Goal: Task Accomplishment & Management: Manage account settings

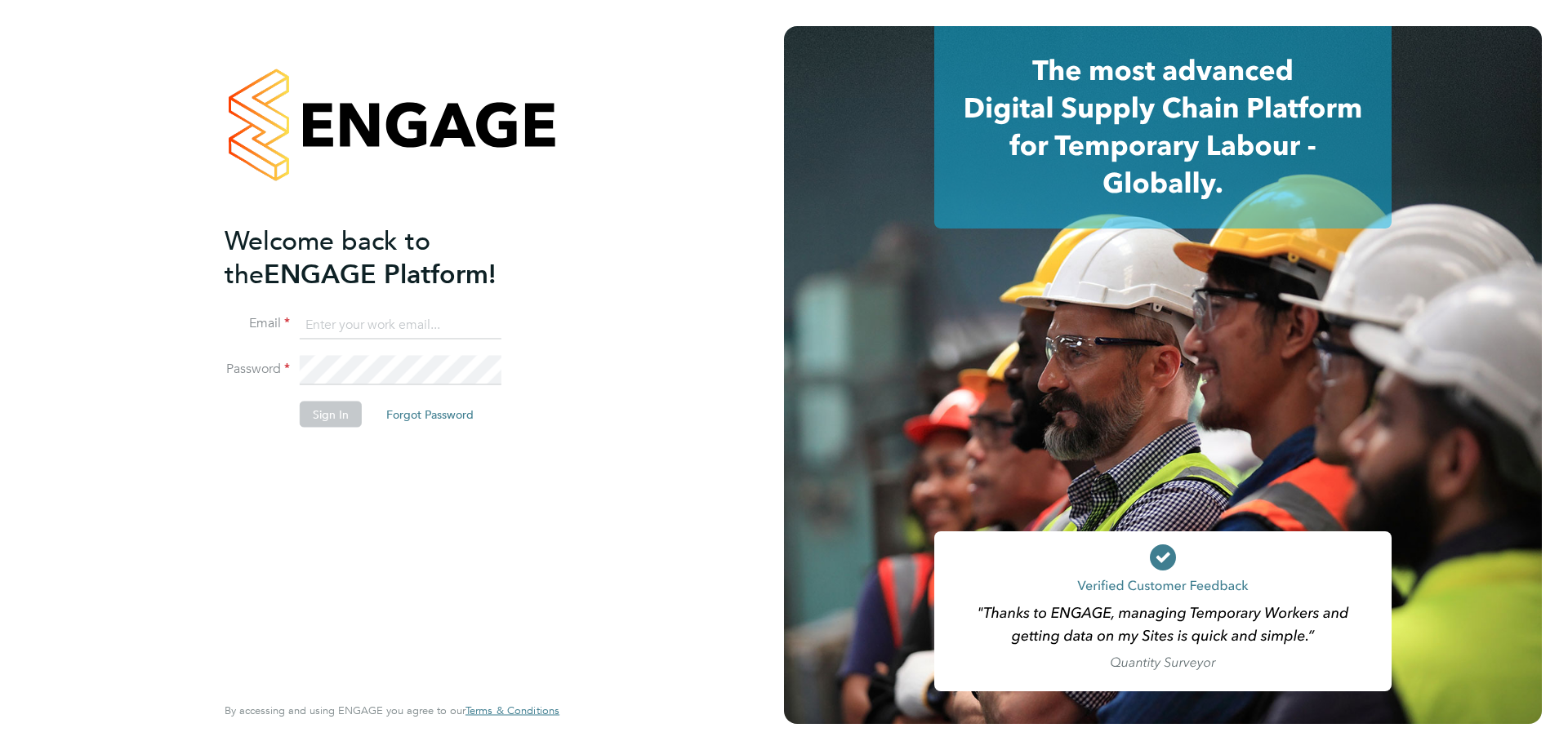
type input "[EMAIL_ADDRESS][PERSON_NAME][DOMAIN_NAME]"
click at [315, 418] on button "Sign In" at bounding box center [330, 413] width 62 height 26
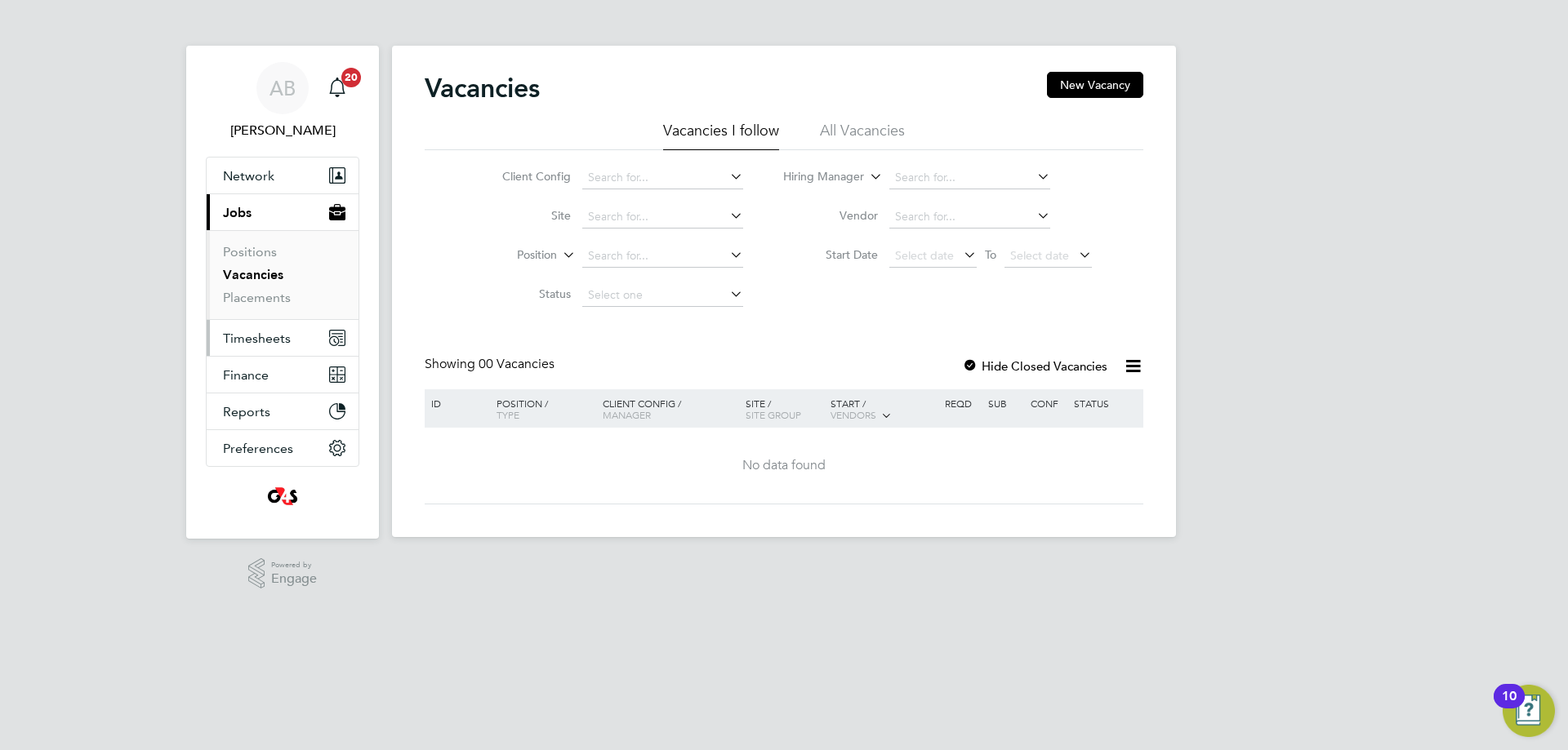
click at [254, 336] on span "Timesheets" at bounding box center [256, 338] width 68 height 16
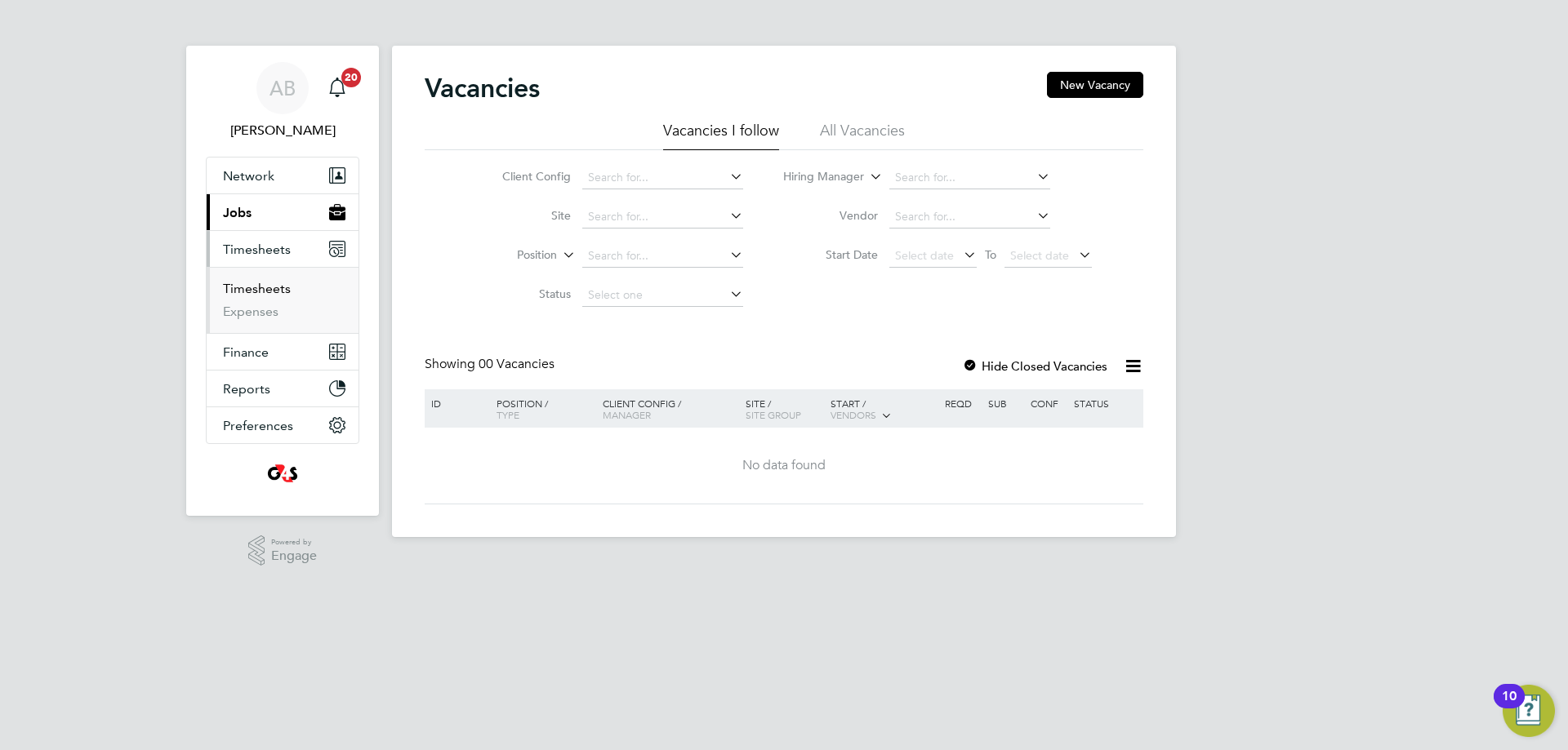
click at [255, 291] on link "Timesheets" at bounding box center [256, 288] width 68 height 16
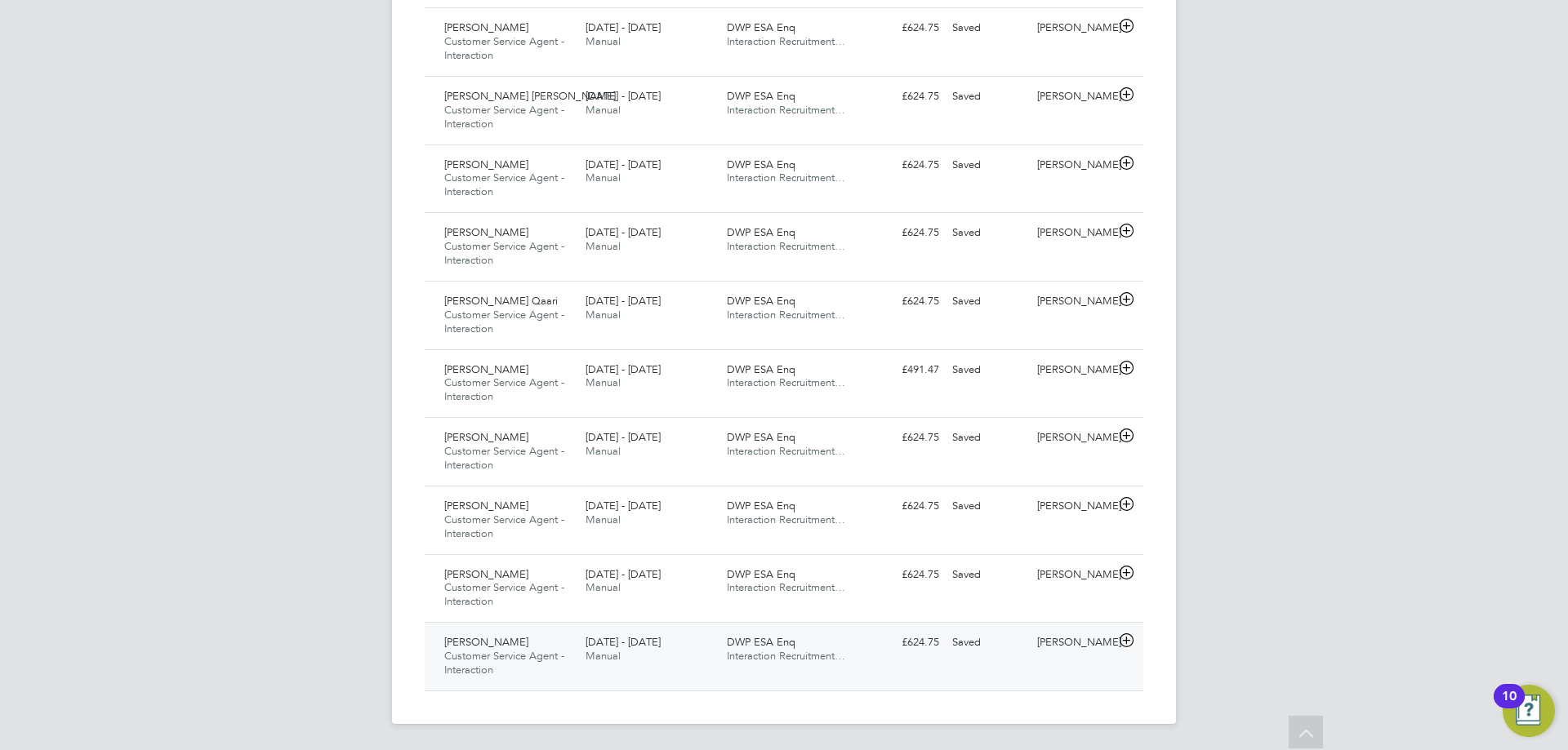
click at [1126, 641] on icon at bounding box center [1126, 641] width 20 height 13
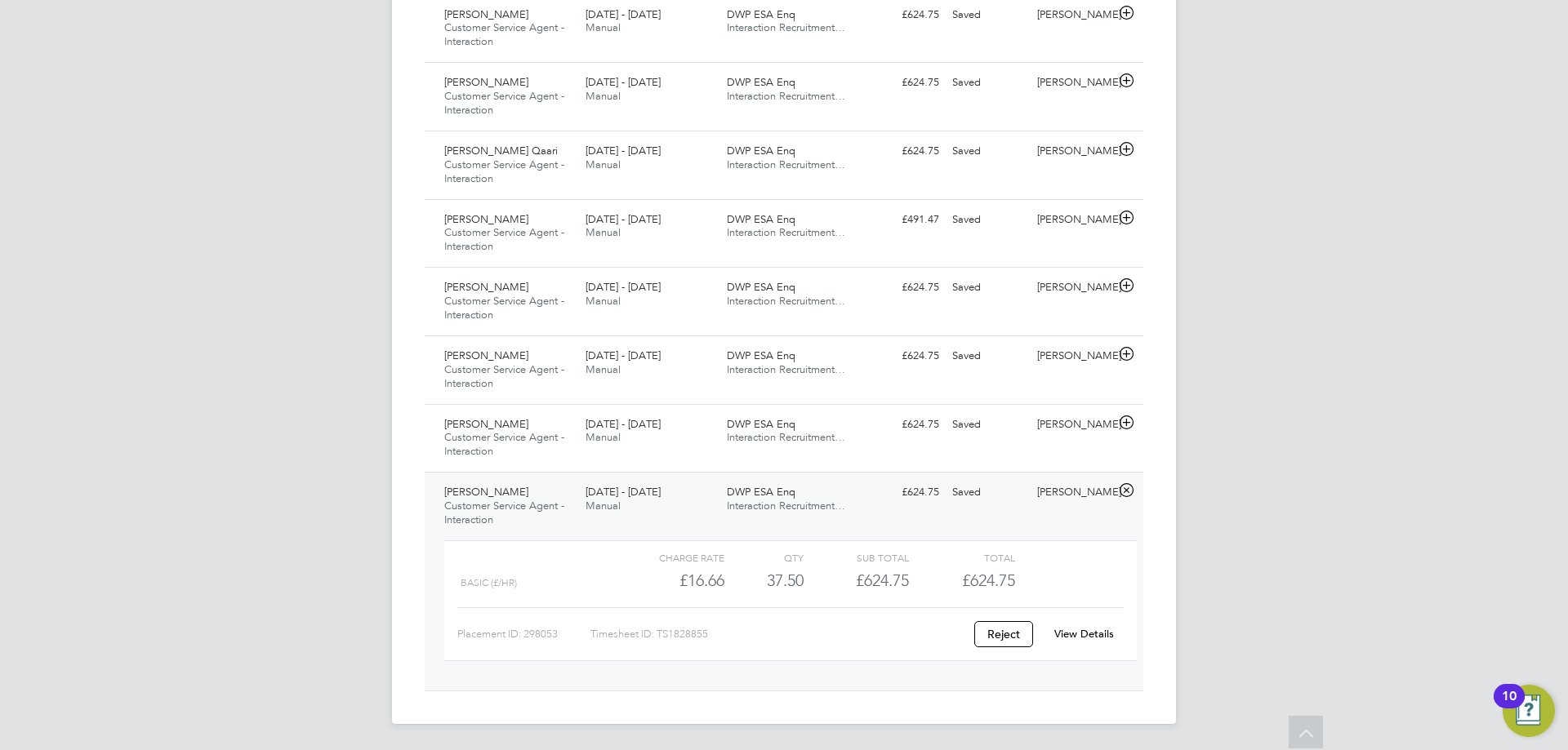
click at [1076, 637] on link "View Details" at bounding box center [1083, 633] width 59 height 14
click at [1123, 354] on icon at bounding box center [1126, 354] width 20 height 13
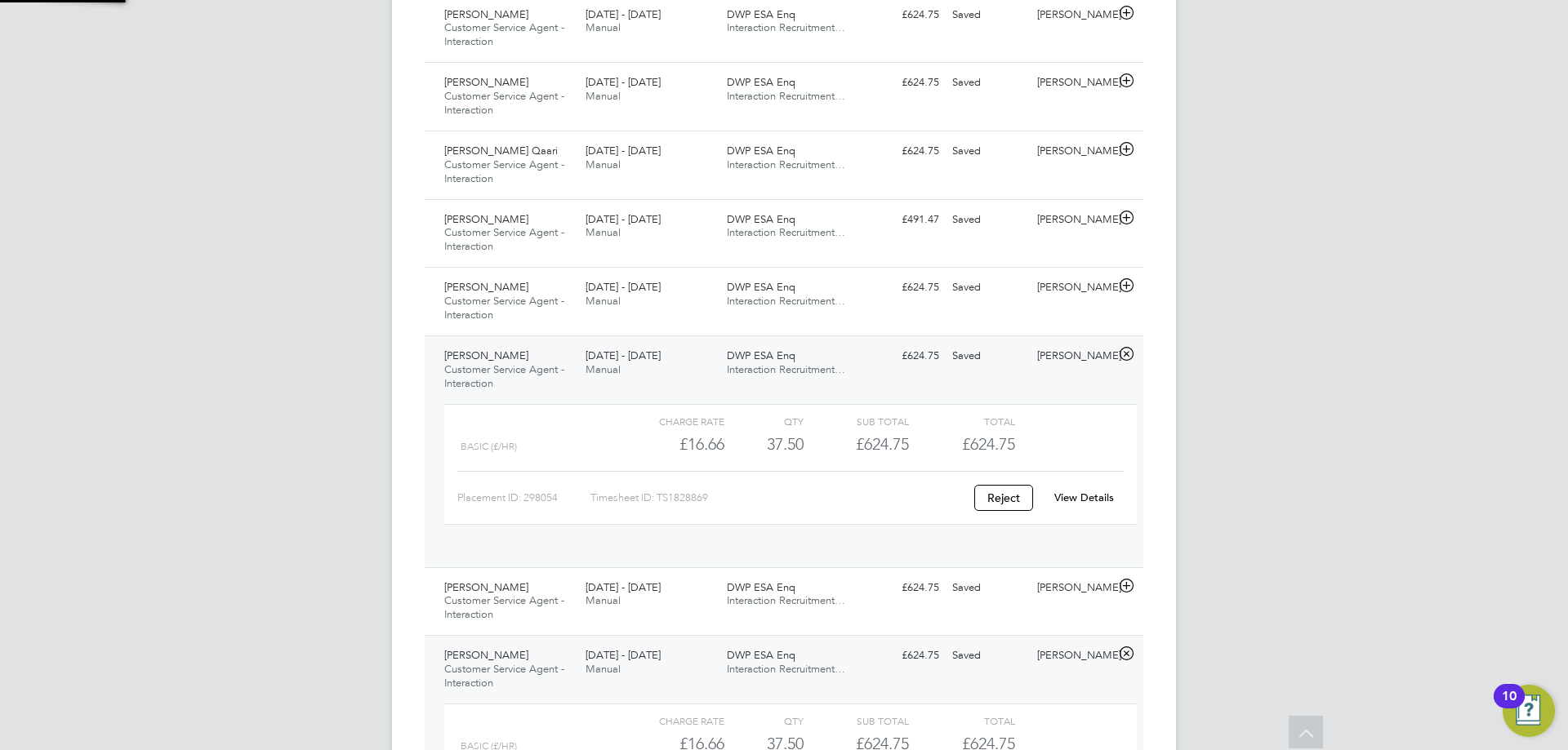
scroll to position [27, 159]
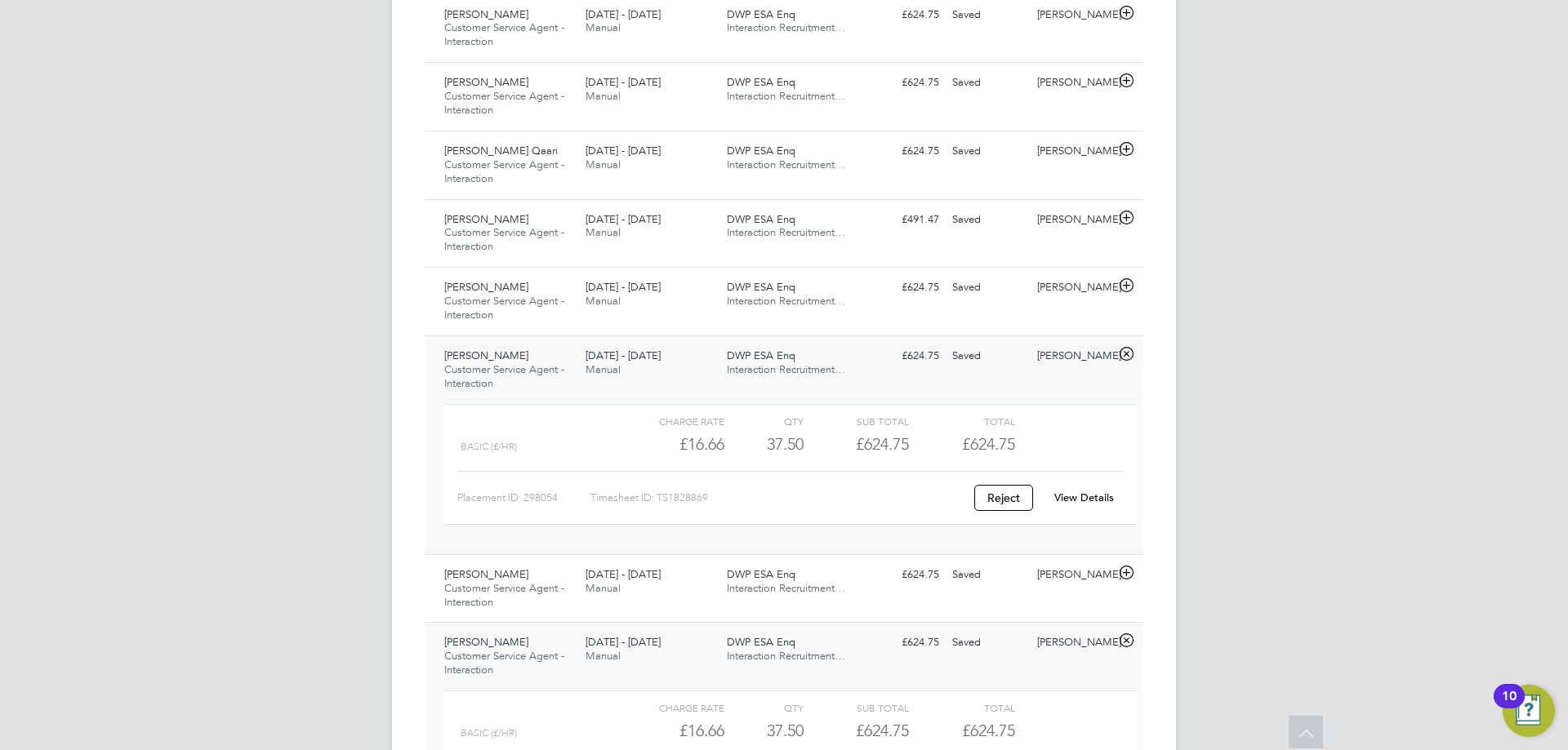
click at [1099, 500] on link "View Details" at bounding box center [1083, 497] width 59 height 14
click at [1129, 356] on icon at bounding box center [1126, 354] width 20 height 13
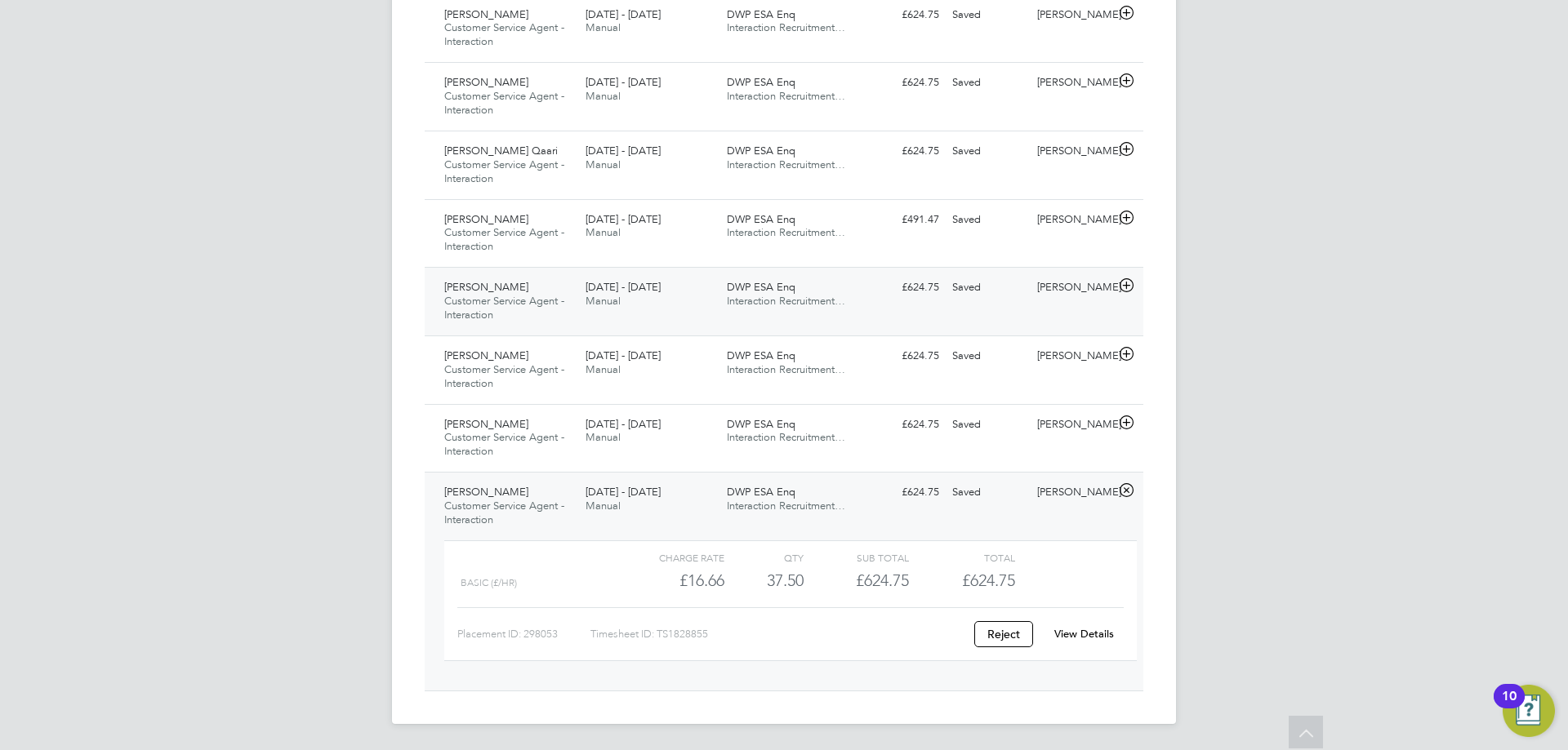
click at [1127, 286] on icon at bounding box center [1126, 286] width 20 height 13
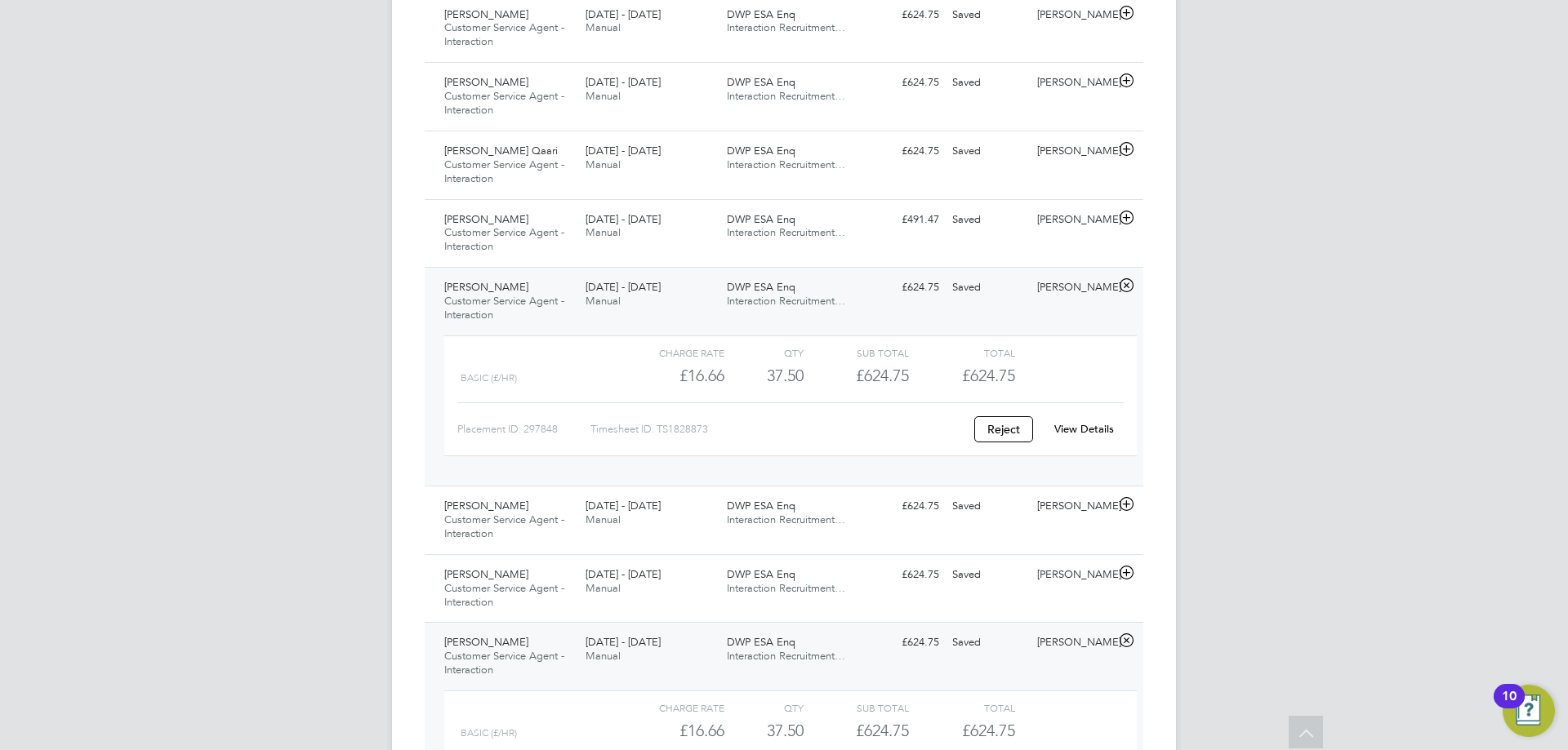
click at [1083, 420] on div "View Details" at bounding box center [1084, 429] width 80 height 26
click at [1082, 427] on link "View Details" at bounding box center [1083, 429] width 59 height 14
click at [1124, 221] on icon at bounding box center [1126, 218] width 20 height 13
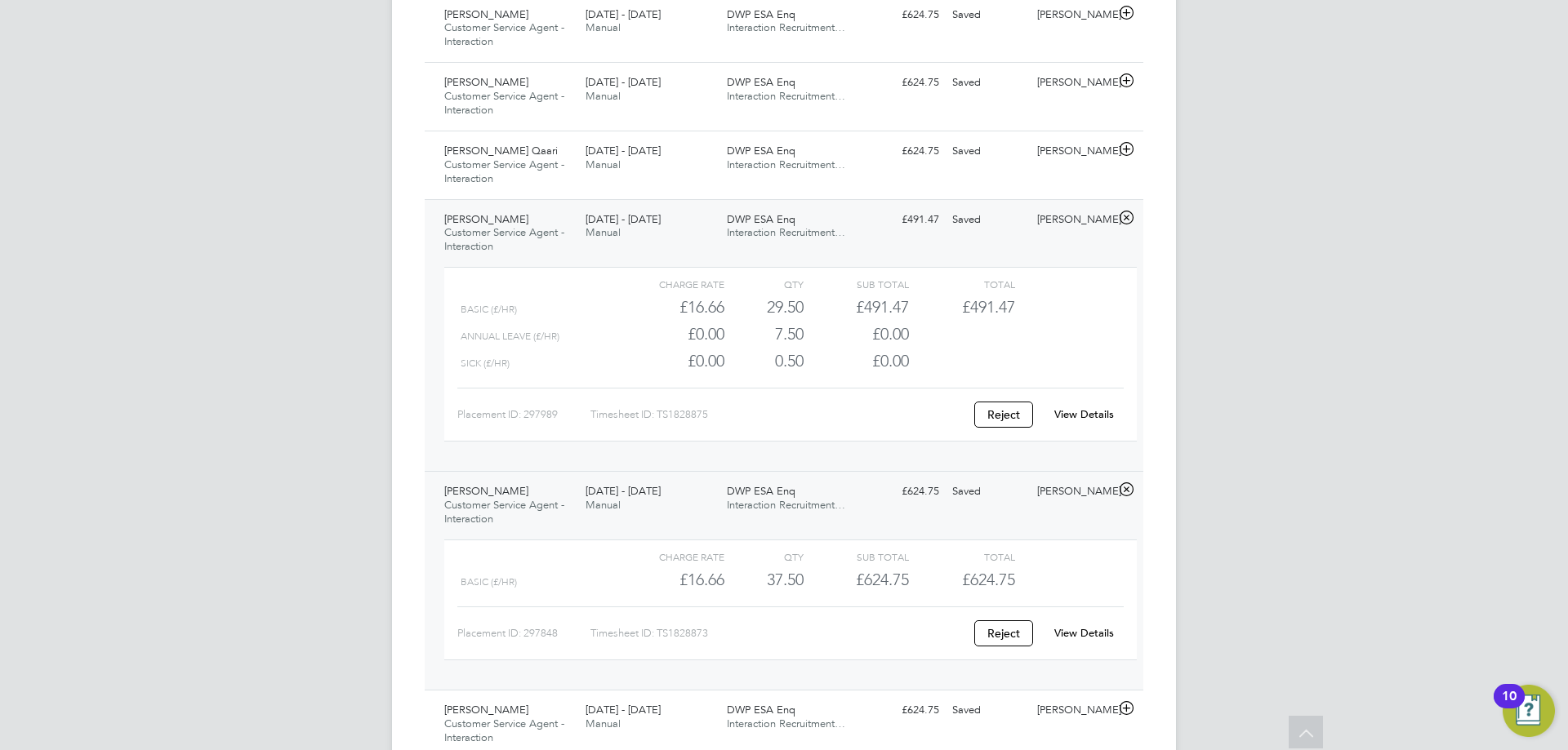
click at [1095, 409] on link "View Details" at bounding box center [1083, 414] width 59 height 14
click at [1128, 153] on icon at bounding box center [1126, 150] width 20 height 13
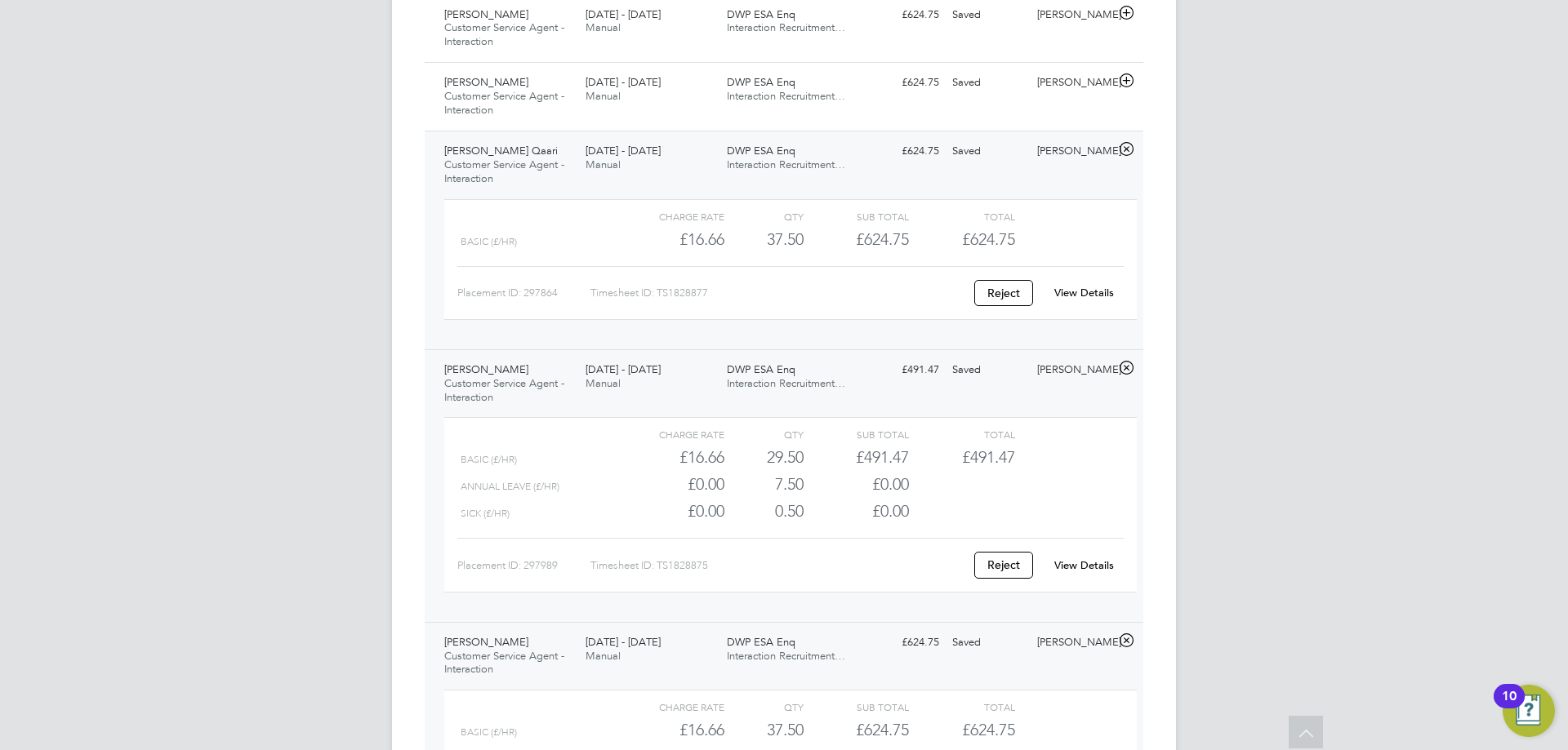
click at [1073, 296] on link "View Details" at bounding box center [1083, 292] width 59 height 14
click at [1129, 85] on icon at bounding box center [1126, 80] width 20 height 13
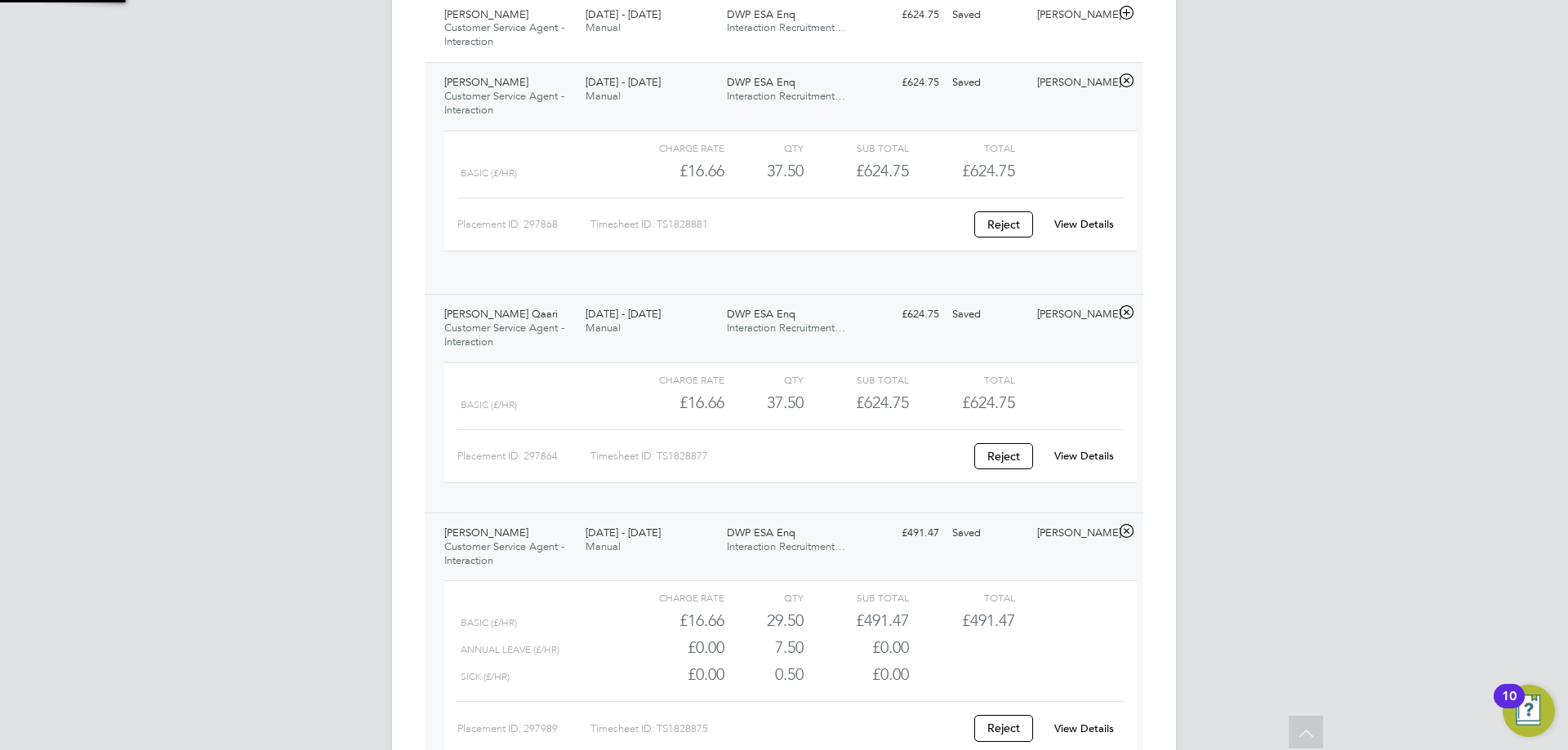
click at [1127, 78] on icon at bounding box center [1126, 80] width 20 height 13
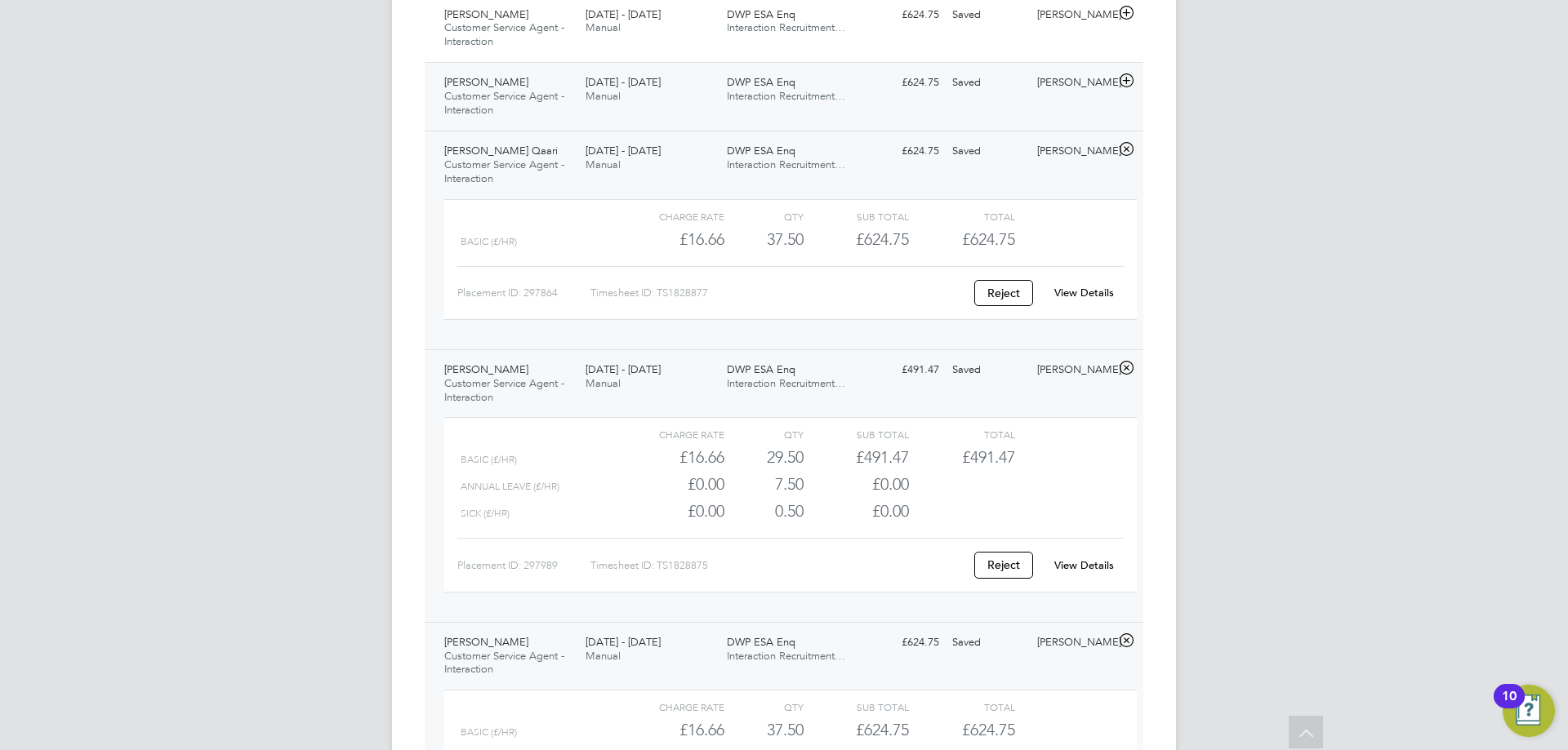
click at [1125, 81] on icon at bounding box center [1126, 80] width 20 height 13
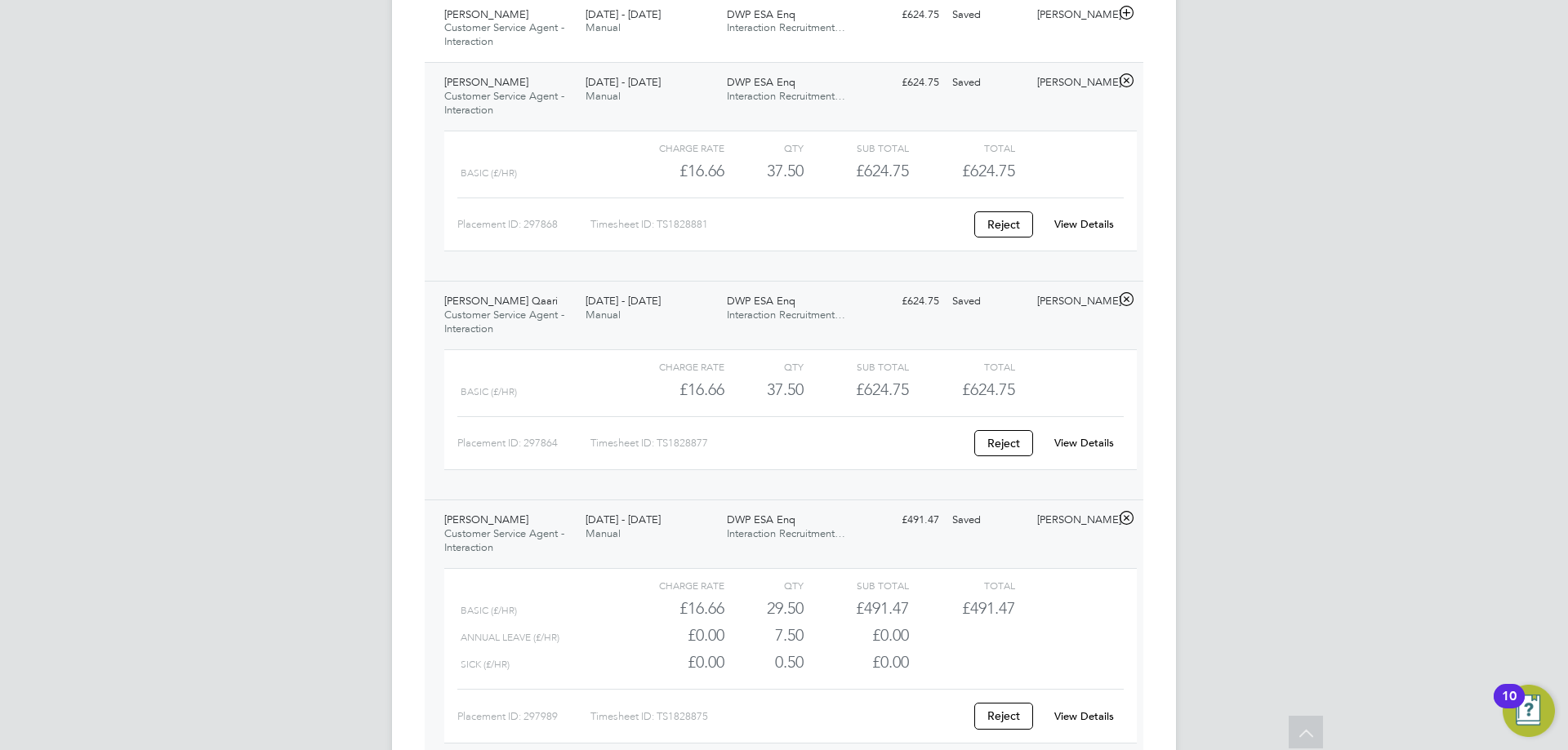
click at [1079, 226] on link "View Details" at bounding box center [1083, 224] width 59 height 14
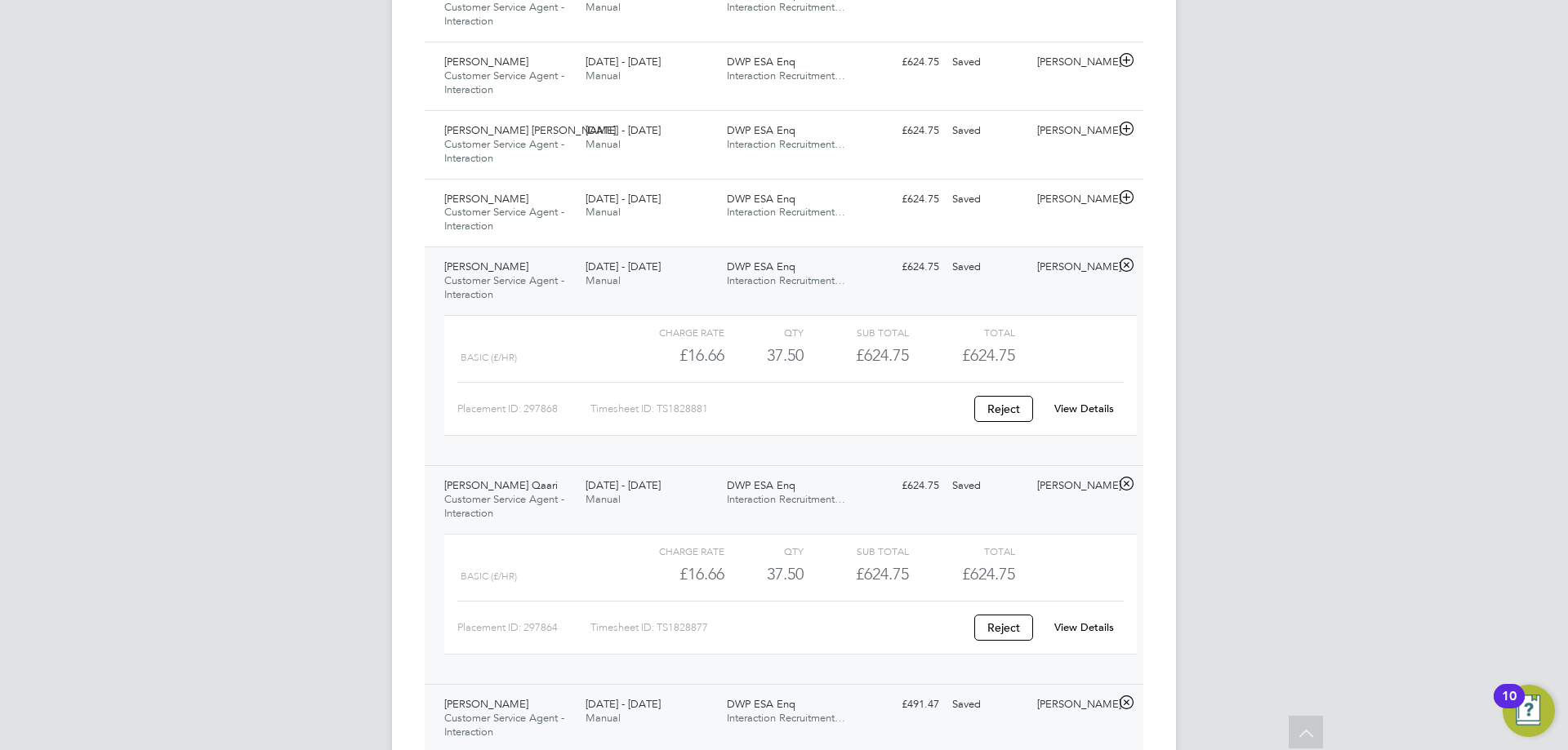
scroll to position [797, 0]
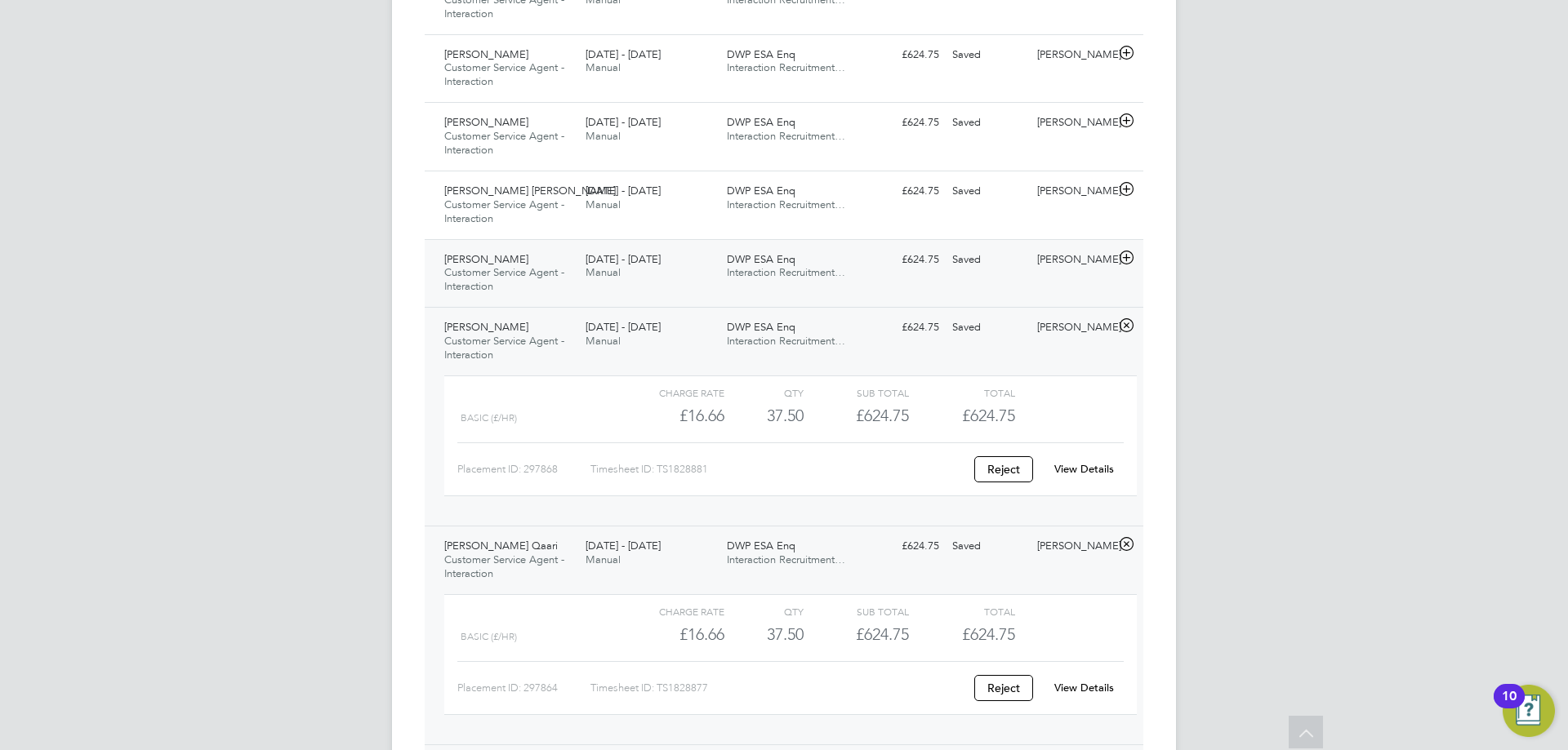
click at [1121, 260] on icon at bounding box center [1126, 258] width 20 height 13
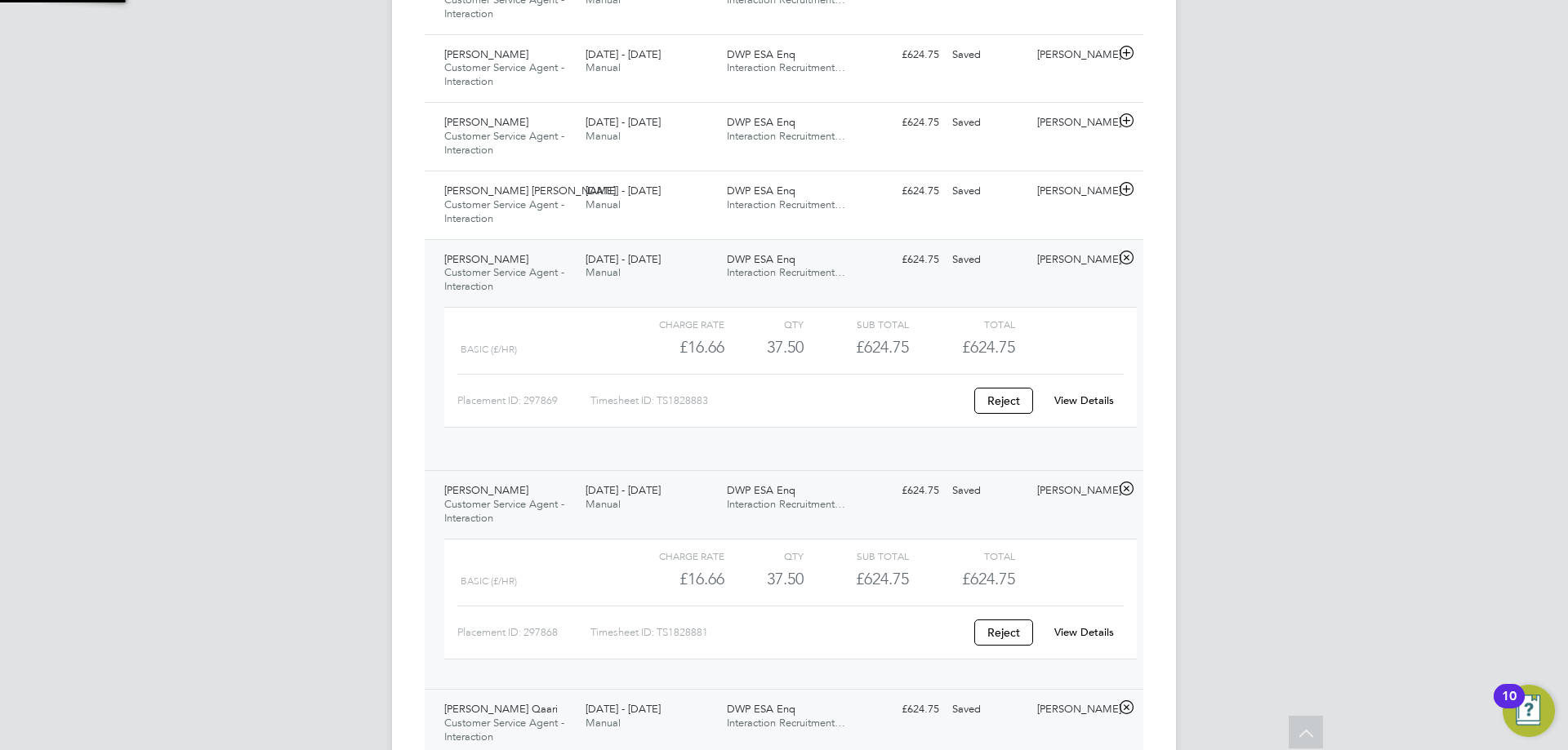
scroll to position [27, 159]
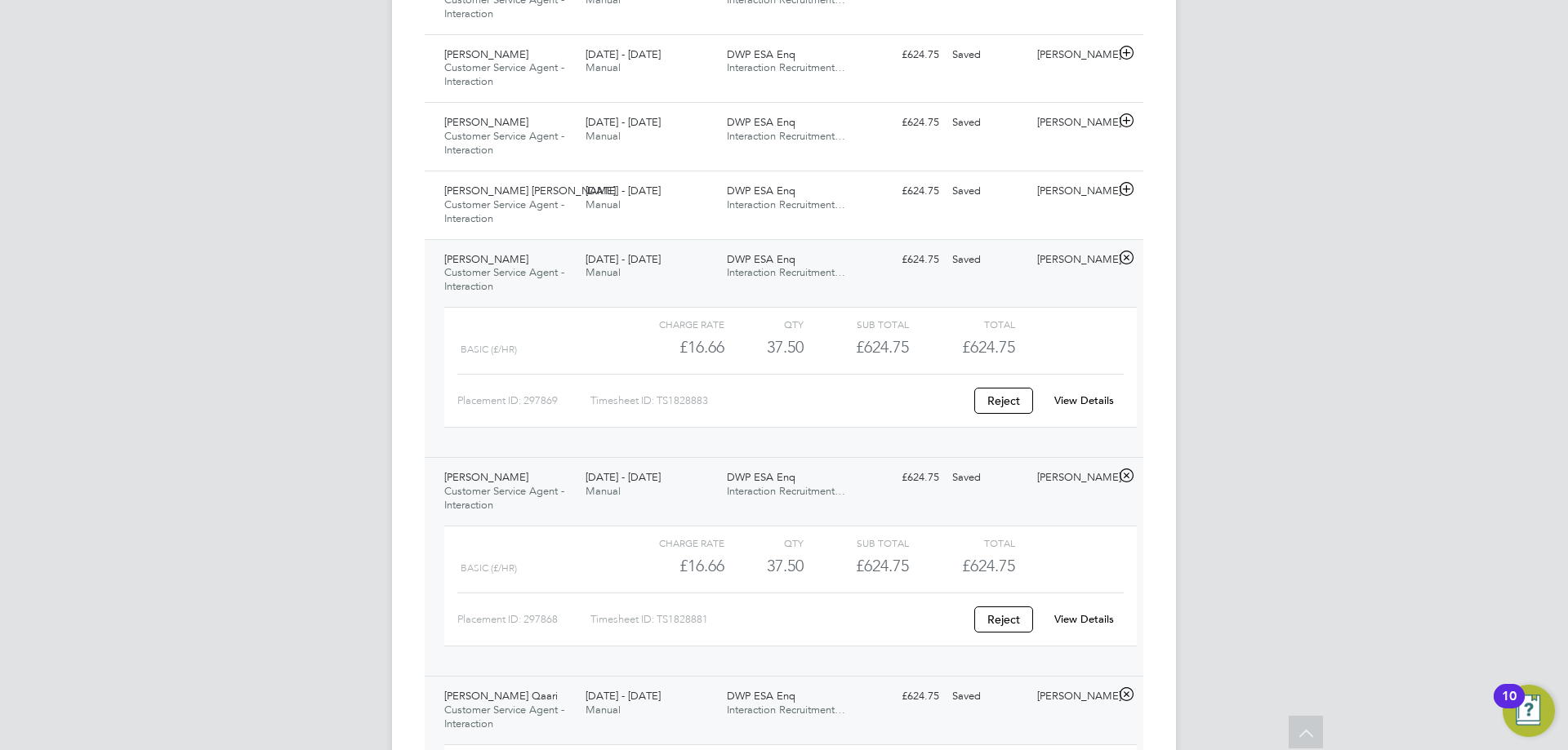
click at [1094, 401] on link "View Details" at bounding box center [1083, 400] width 59 height 14
click at [1128, 186] on icon at bounding box center [1126, 189] width 20 height 13
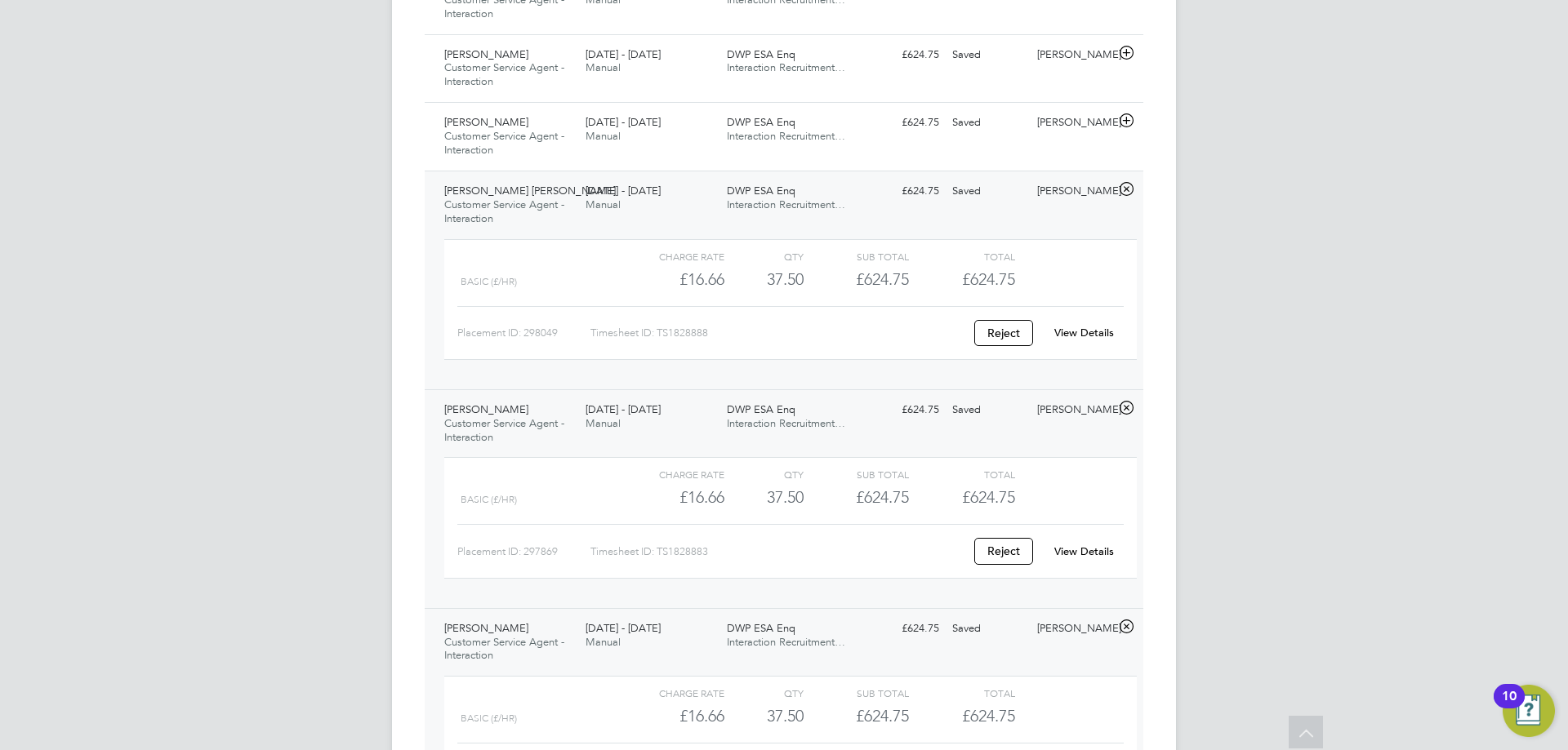
click at [1088, 334] on link "View Details" at bounding box center [1083, 332] width 59 height 14
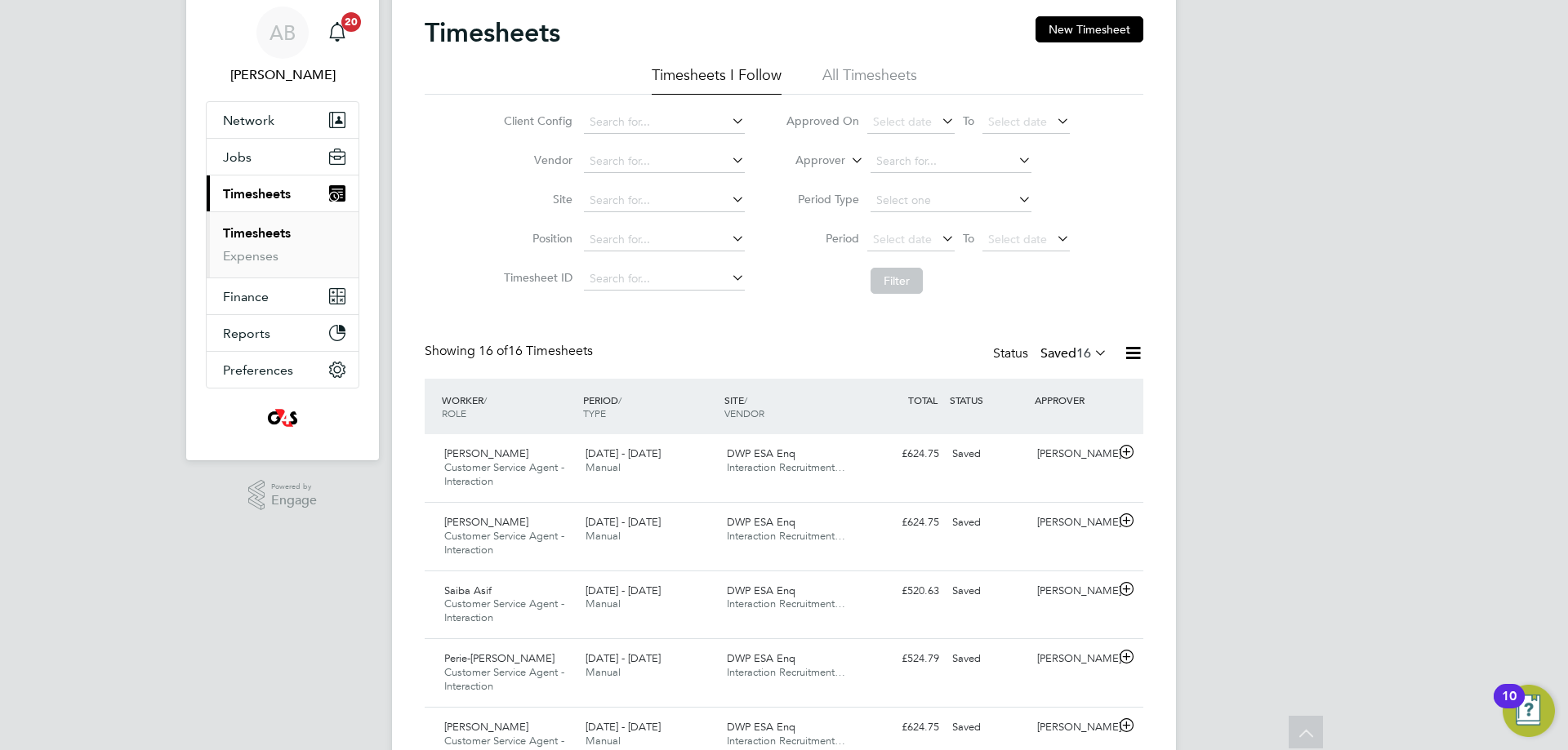
scroll to position [0, 0]
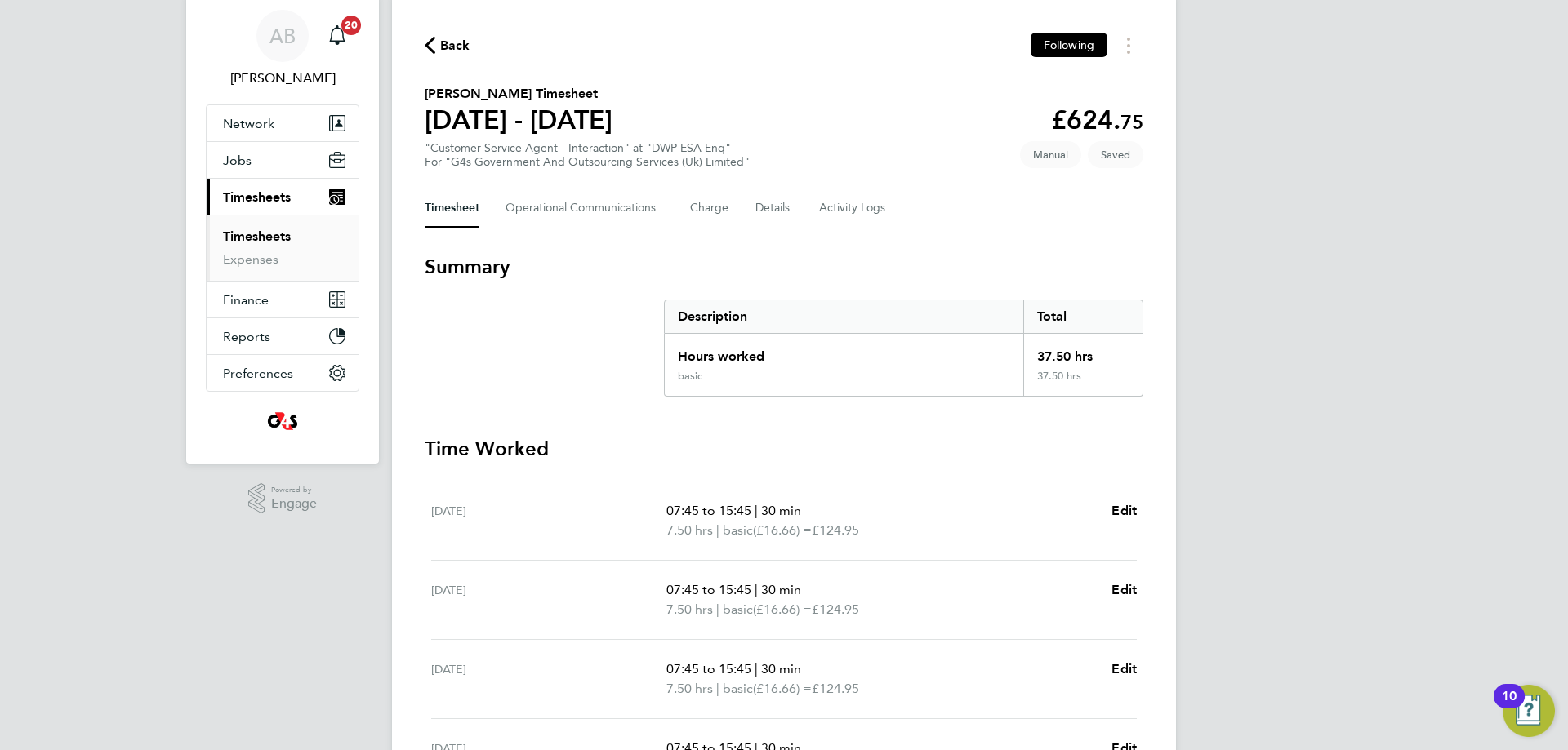
scroll to position [443, 0]
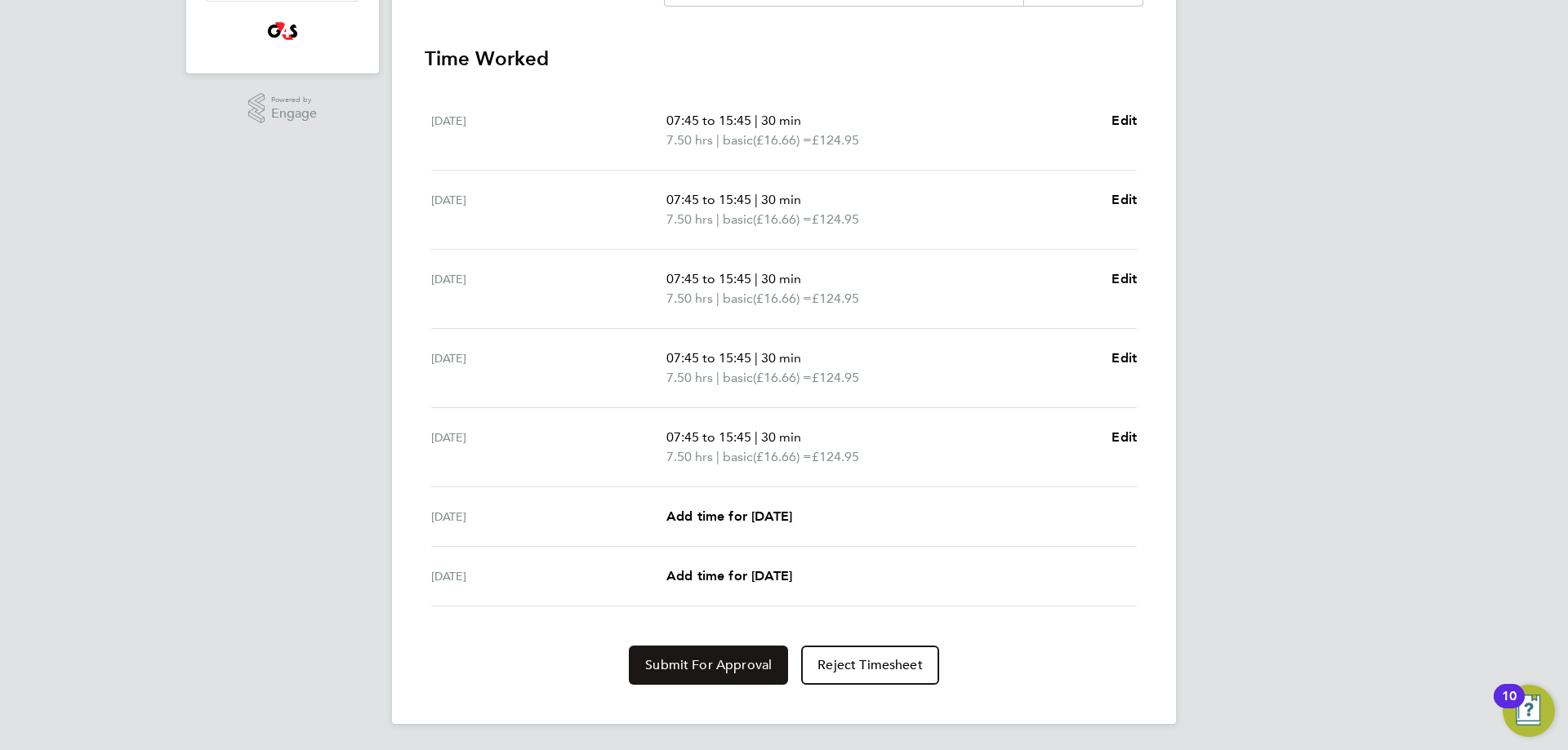
click at [710, 661] on span "Submit For Approval" at bounding box center [708, 665] width 127 height 16
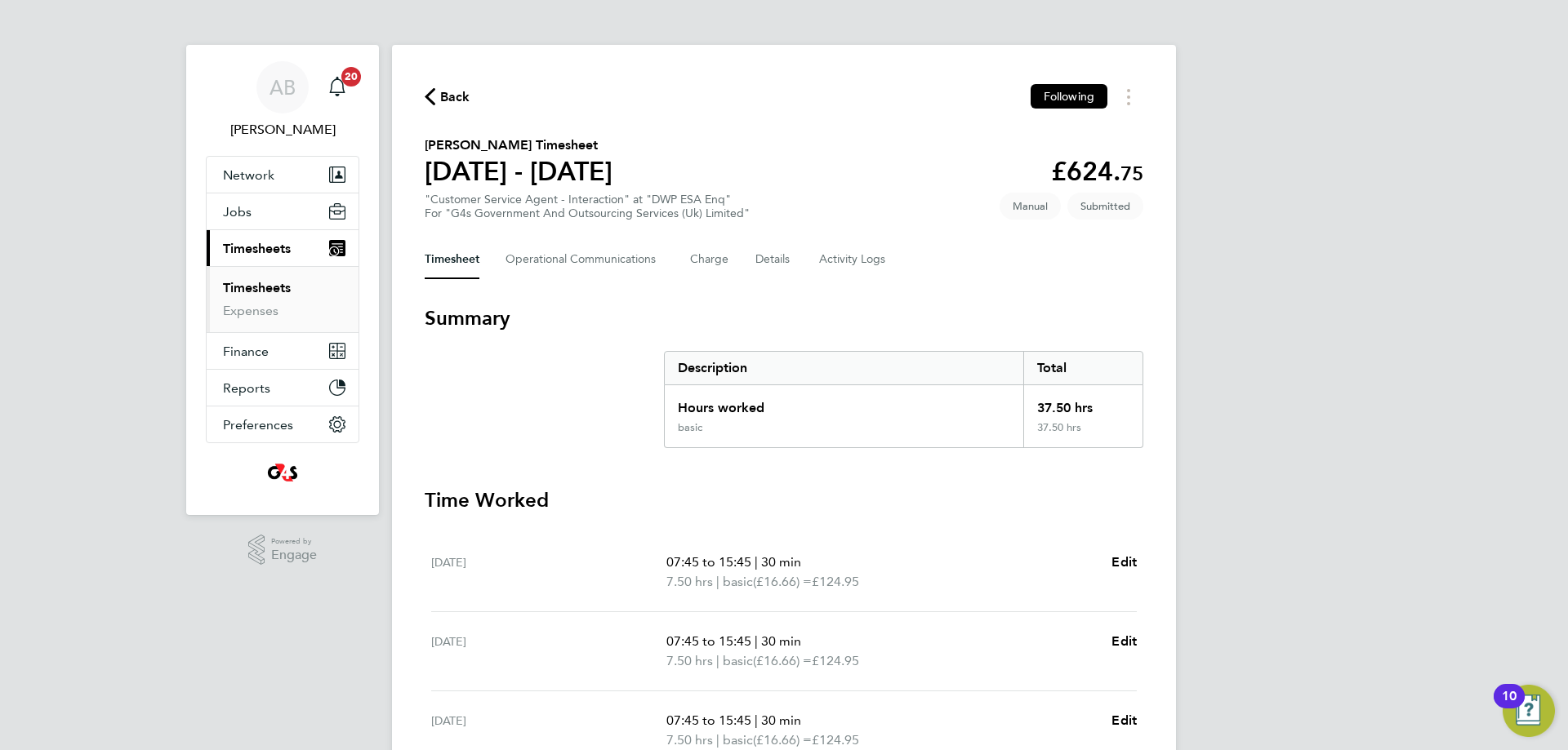
scroll to position [0, 0]
click at [444, 96] on span "Back" at bounding box center [455, 98] width 30 height 19
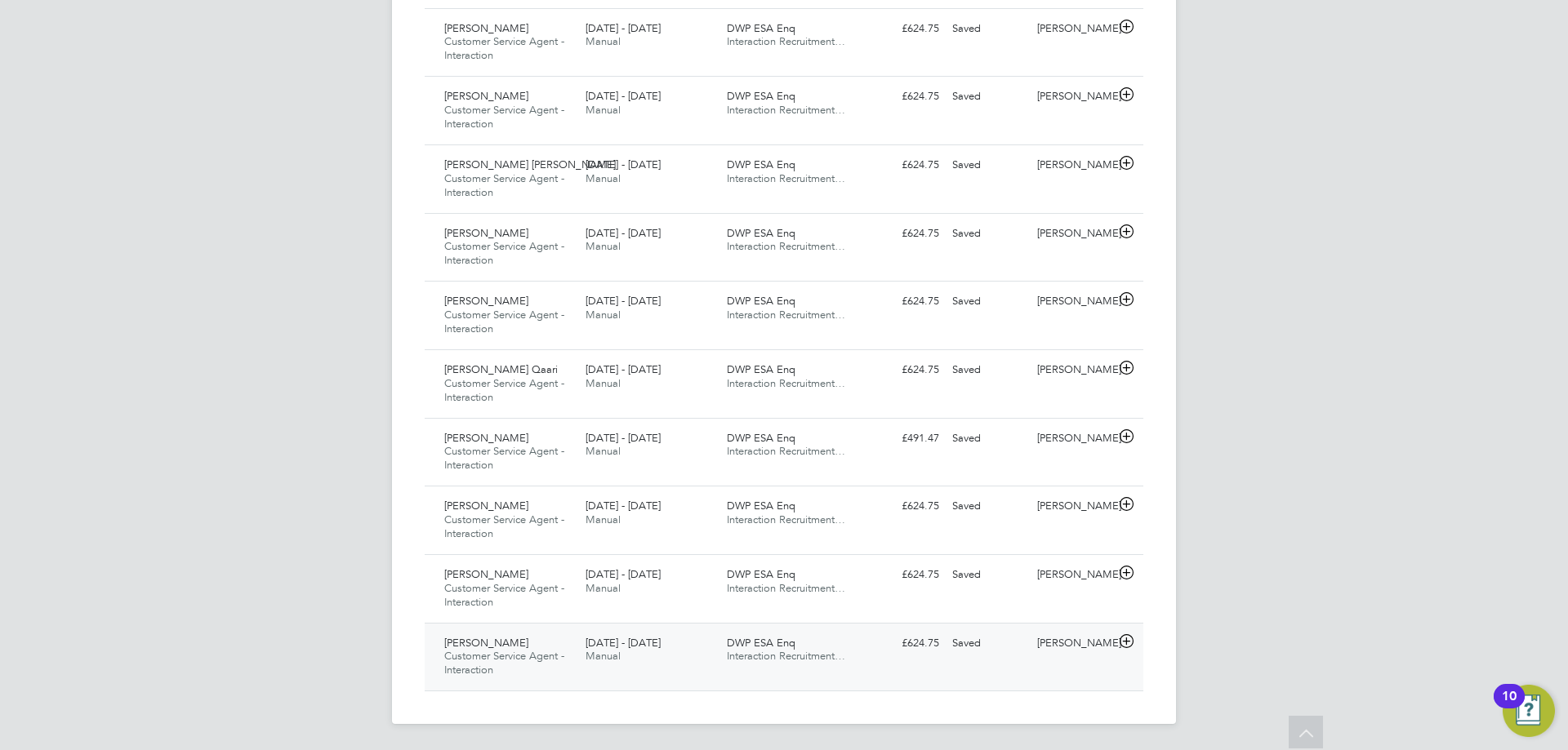
click at [1124, 641] on icon at bounding box center [1126, 641] width 20 height 13
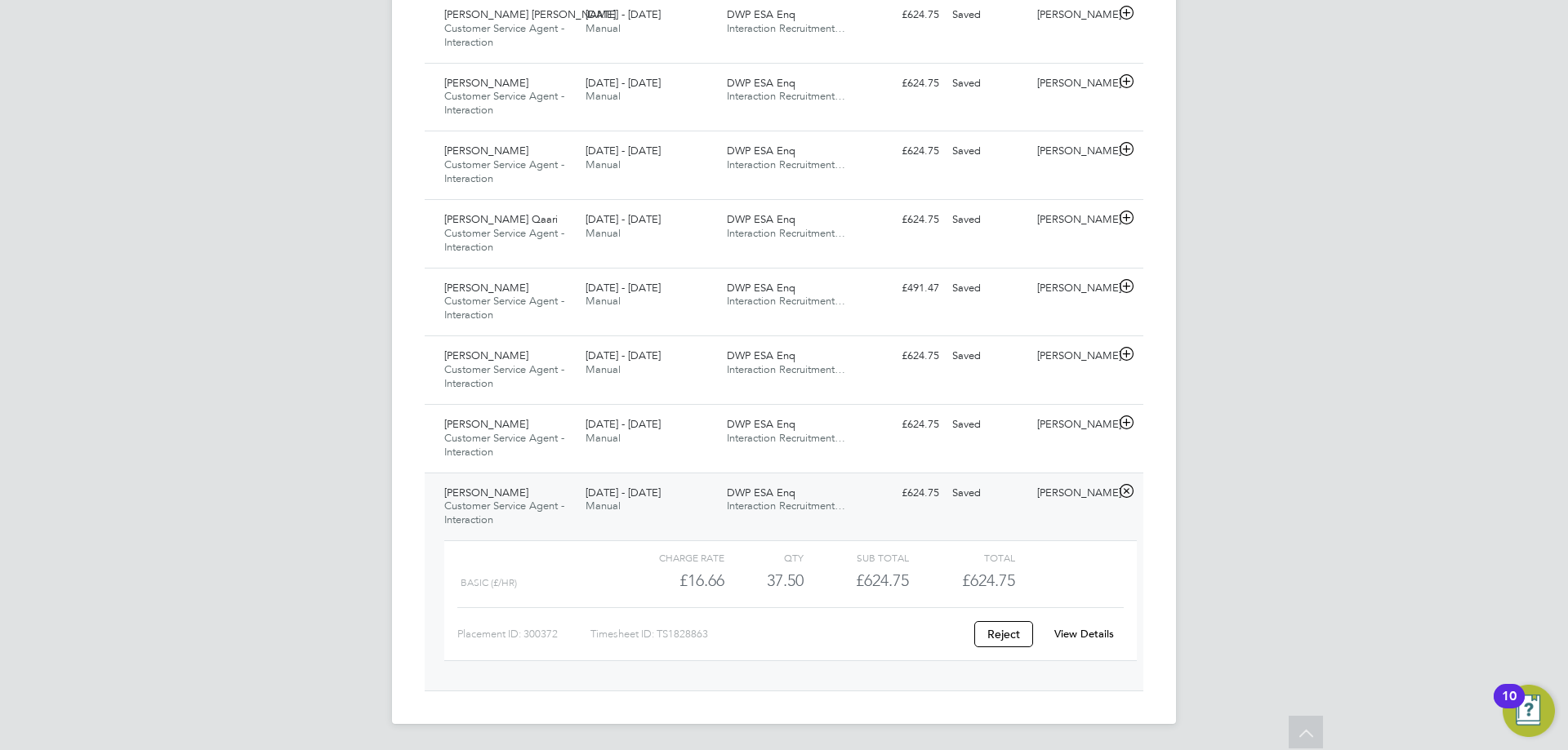
click at [1075, 630] on link "View Details" at bounding box center [1083, 633] width 59 height 14
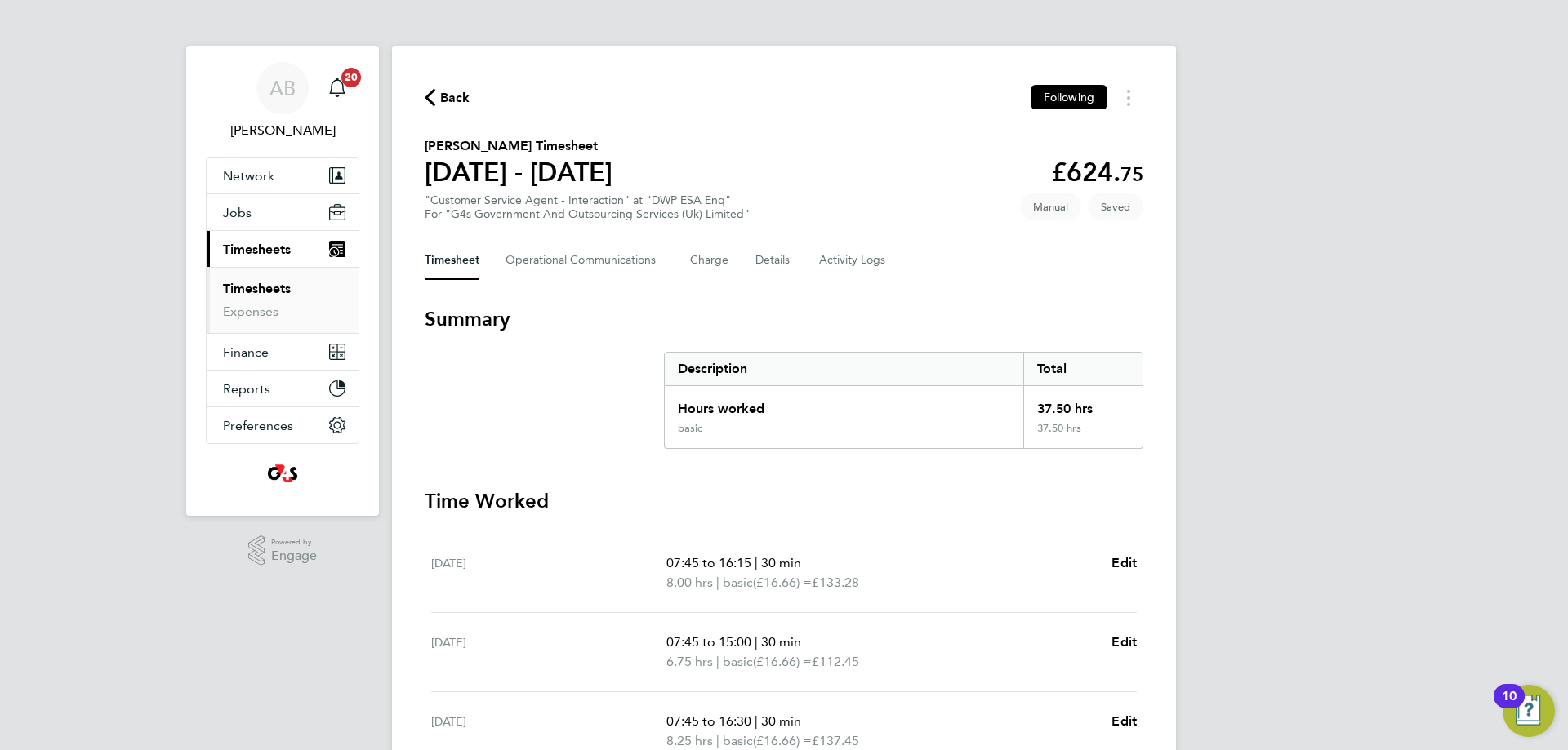
scroll to position [408, 0]
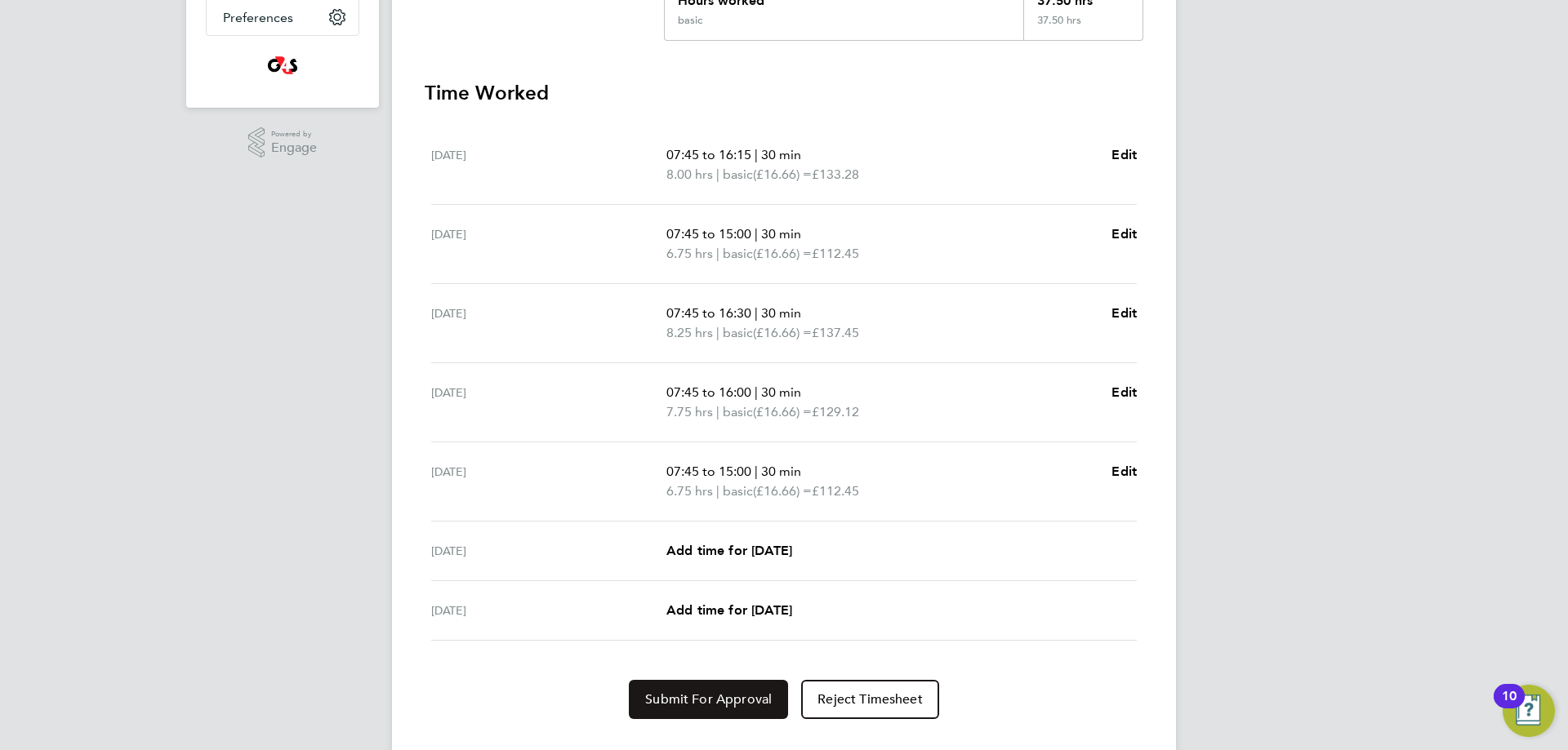
drag, startPoint x: 670, startPoint y: 696, endPoint x: 655, endPoint y: 704, distance: 17.0
click at [670, 694] on span "Submit For Approval" at bounding box center [708, 700] width 127 height 16
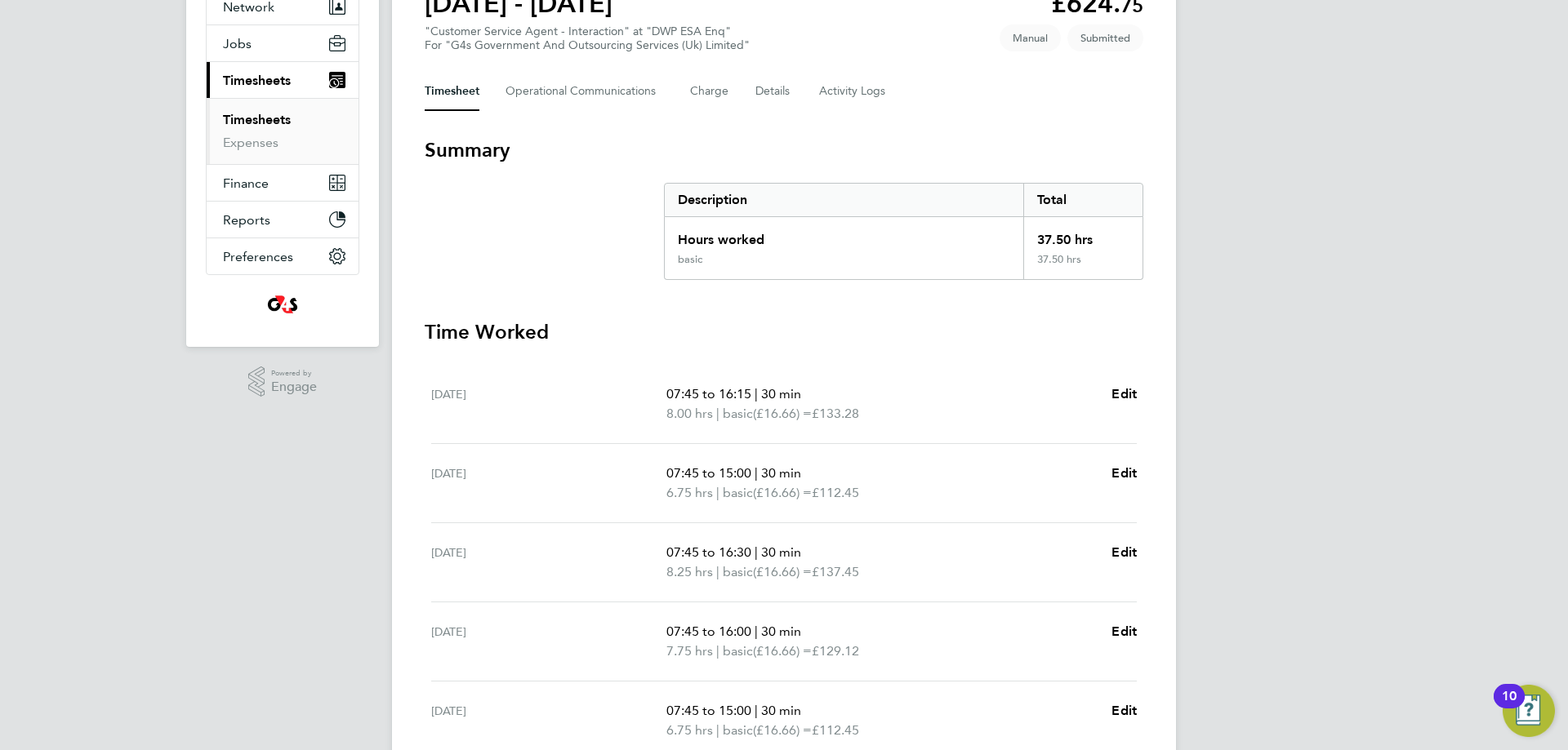
scroll to position [35, 0]
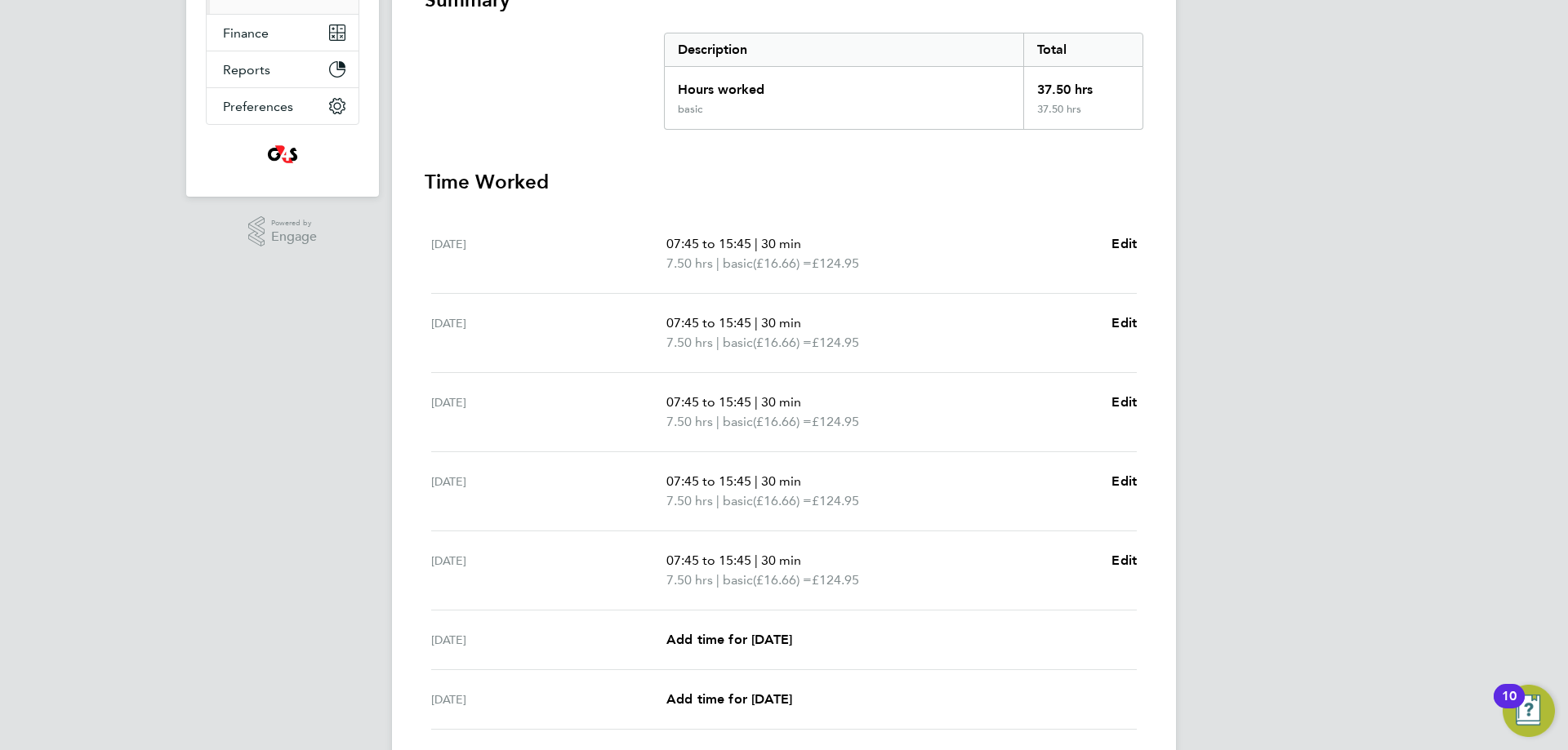
scroll to position [327, 0]
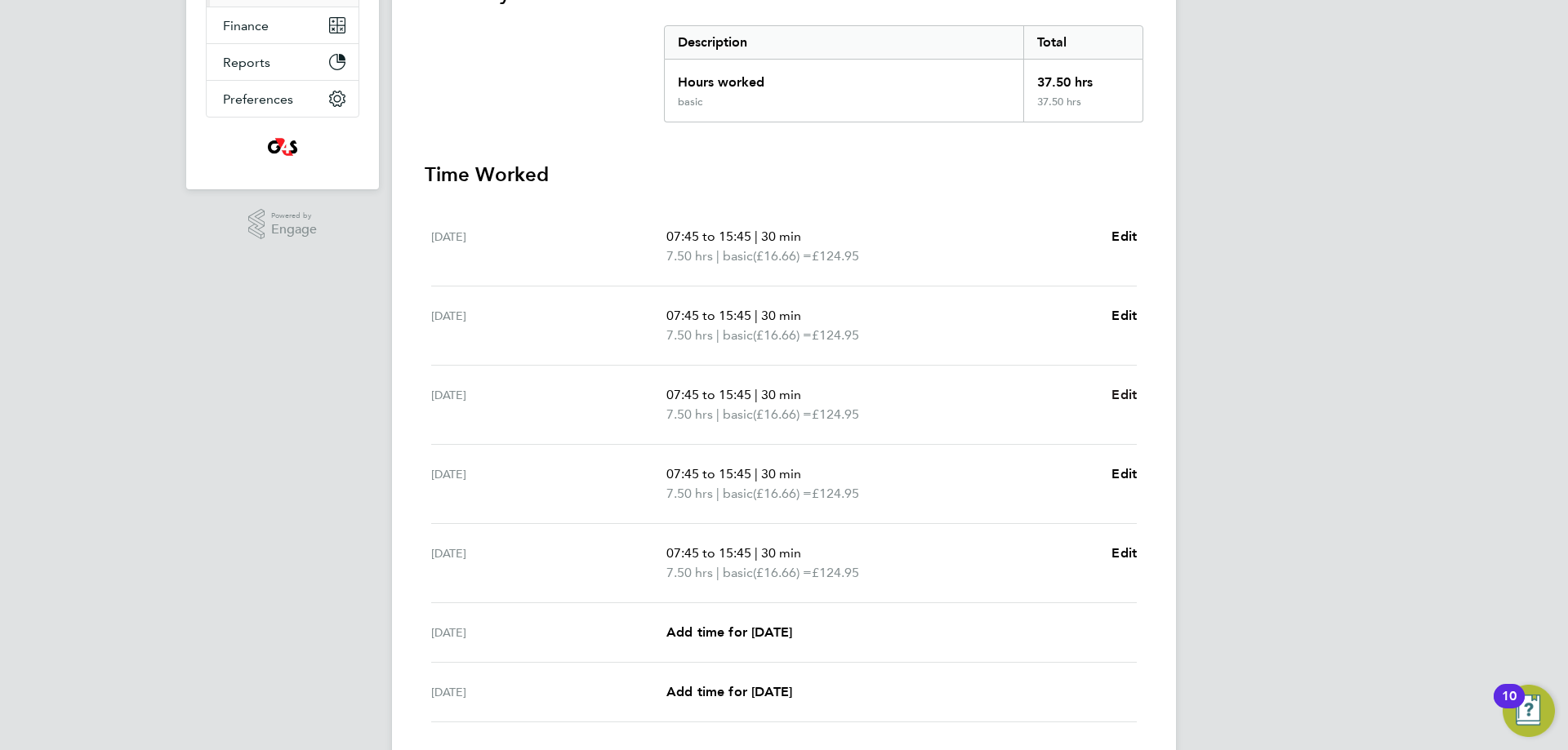
click at [1119, 391] on span "Edit" at bounding box center [1124, 394] width 26 height 16
select select "30"
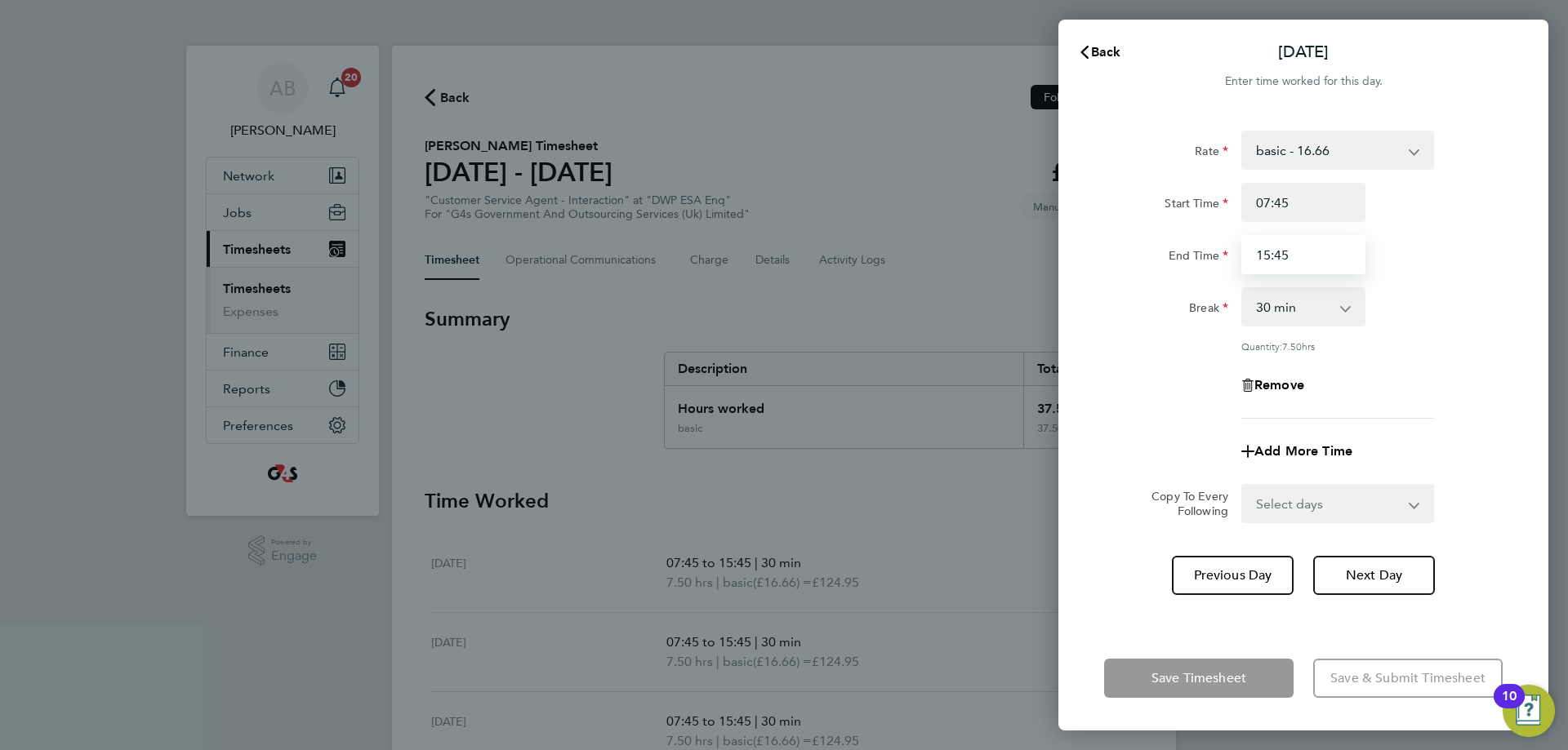
drag, startPoint x: 1292, startPoint y: 255, endPoint x: 1238, endPoint y: 245, distance: 54.9
click at [1238, 245] on div "15:45" at bounding box center [1303, 255] width 137 height 39
type input "11:30"
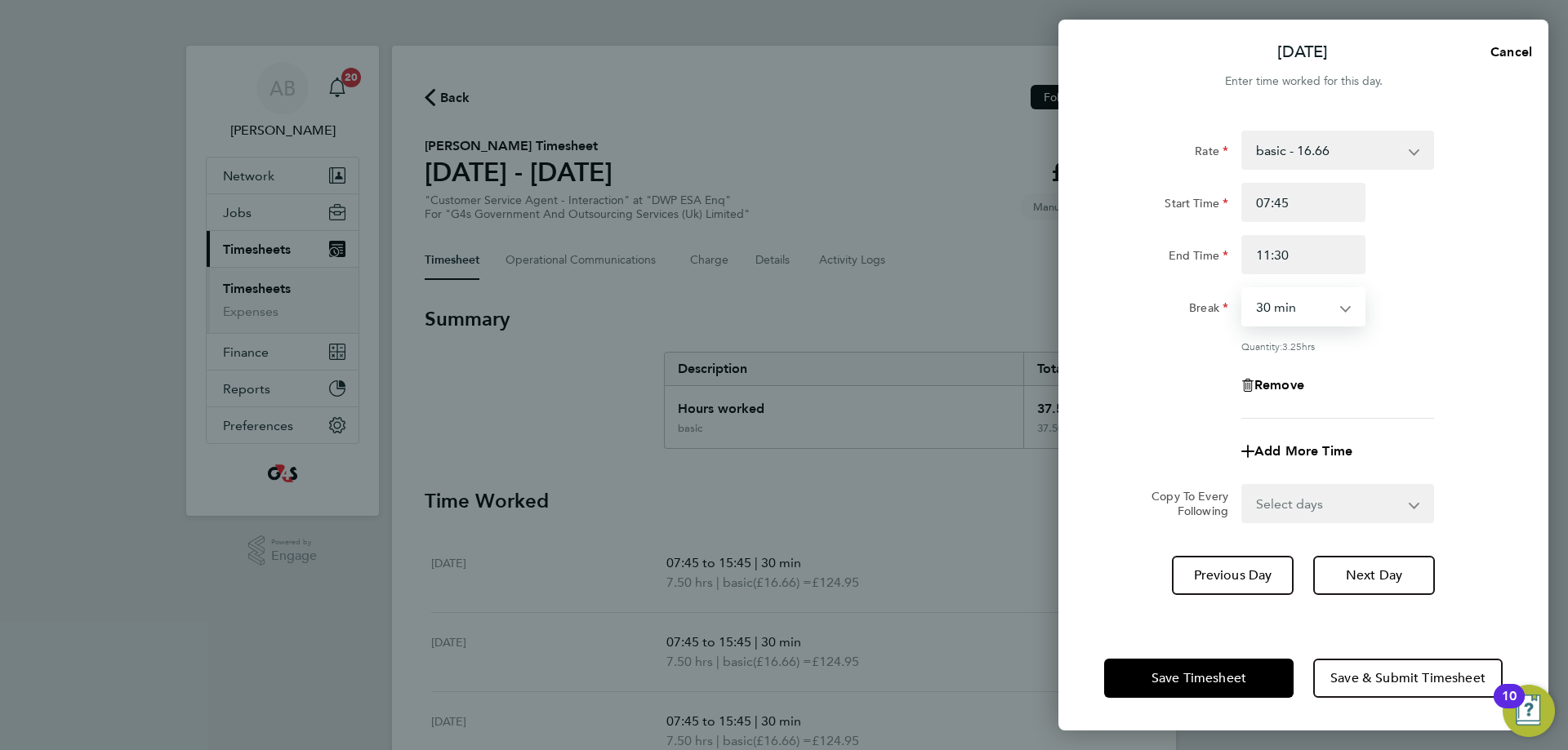
click at [1285, 312] on select "0 min 15 min 30 min 45 min 60 min 75 min 90 min" at bounding box center [1293, 307] width 101 height 36
select select "0"
click at [1243, 289] on select "0 min 15 min 30 min 45 min 60 min 75 min 90 min" at bounding box center [1293, 307] width 101 height 36
click at [1249, 450] on icon "button" at bounding box center [1248, 452] width 13 height 13
select select "null"
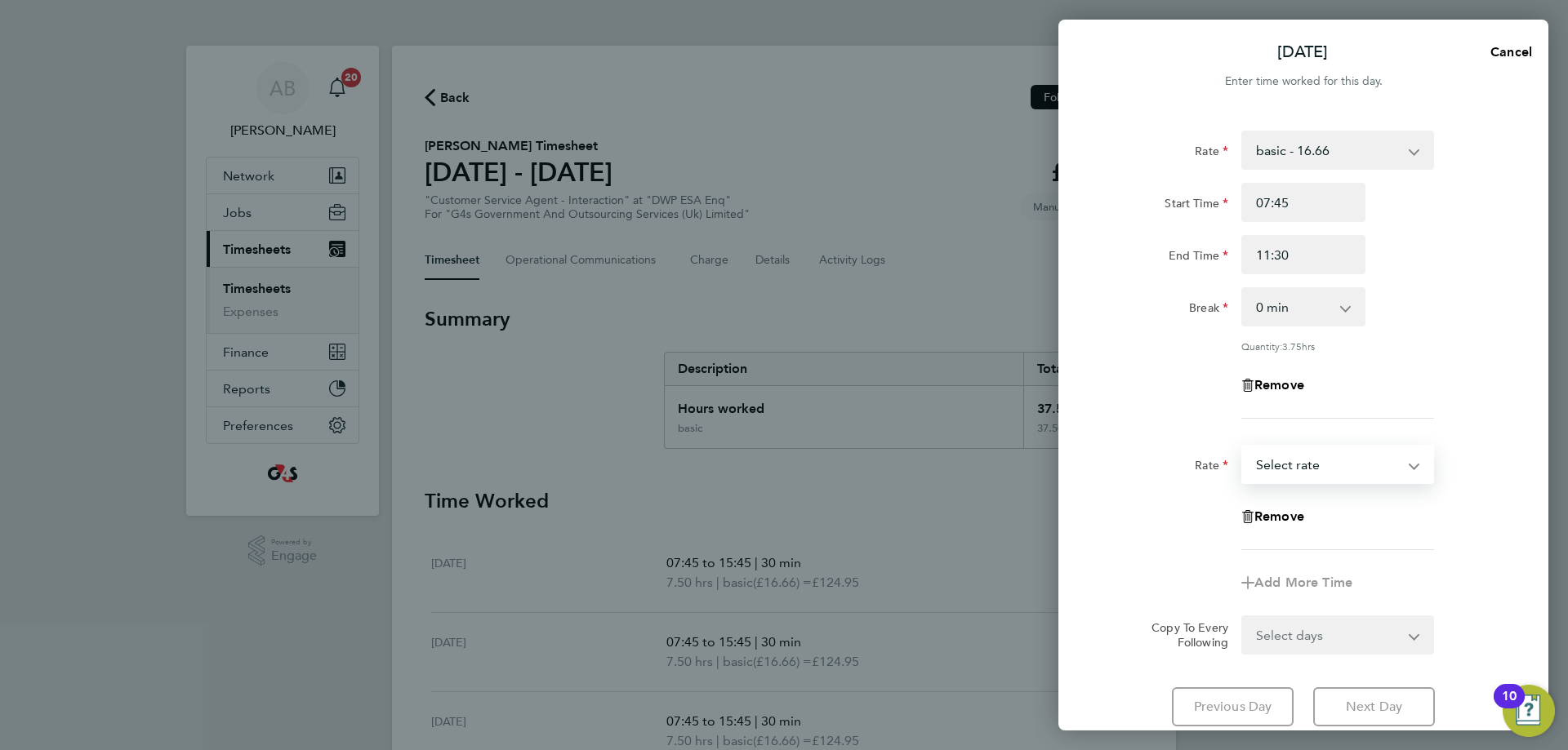
click at [1268, 460] on select "System Issue Paid - 16.66 Sick System Issue Not Paid basic - 16.66 Annual Leave…" at bounding box center [1328, 464] width 170 height 36
select select "30"
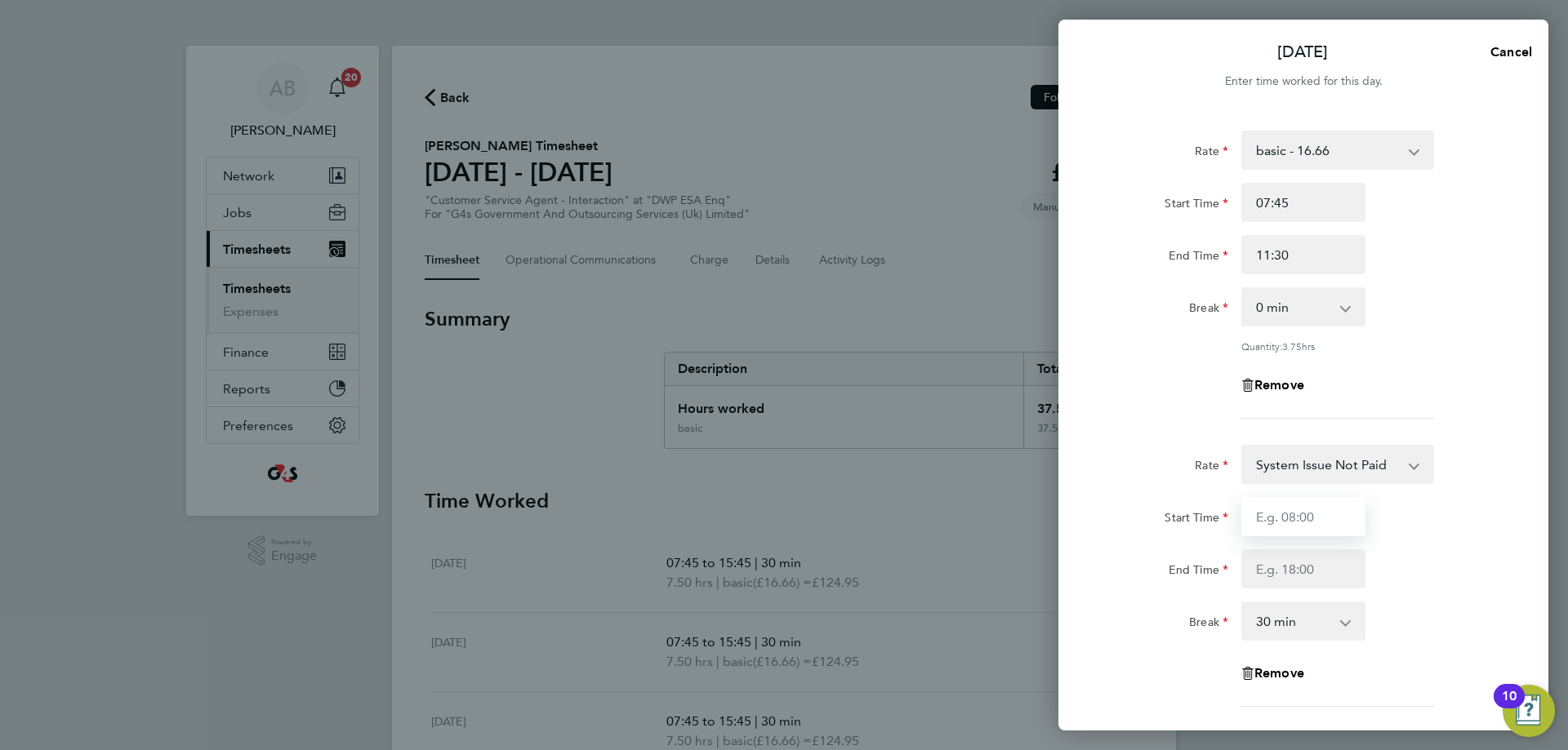
click at [1301, 516] on input "Start Time" at bounding box center [1303, 516] width 124 height 39
type input "11:45"
click at [1303, 568] on input "End Time" at bounding box center [1303, 568] width 124 height 39
type input "15:45"
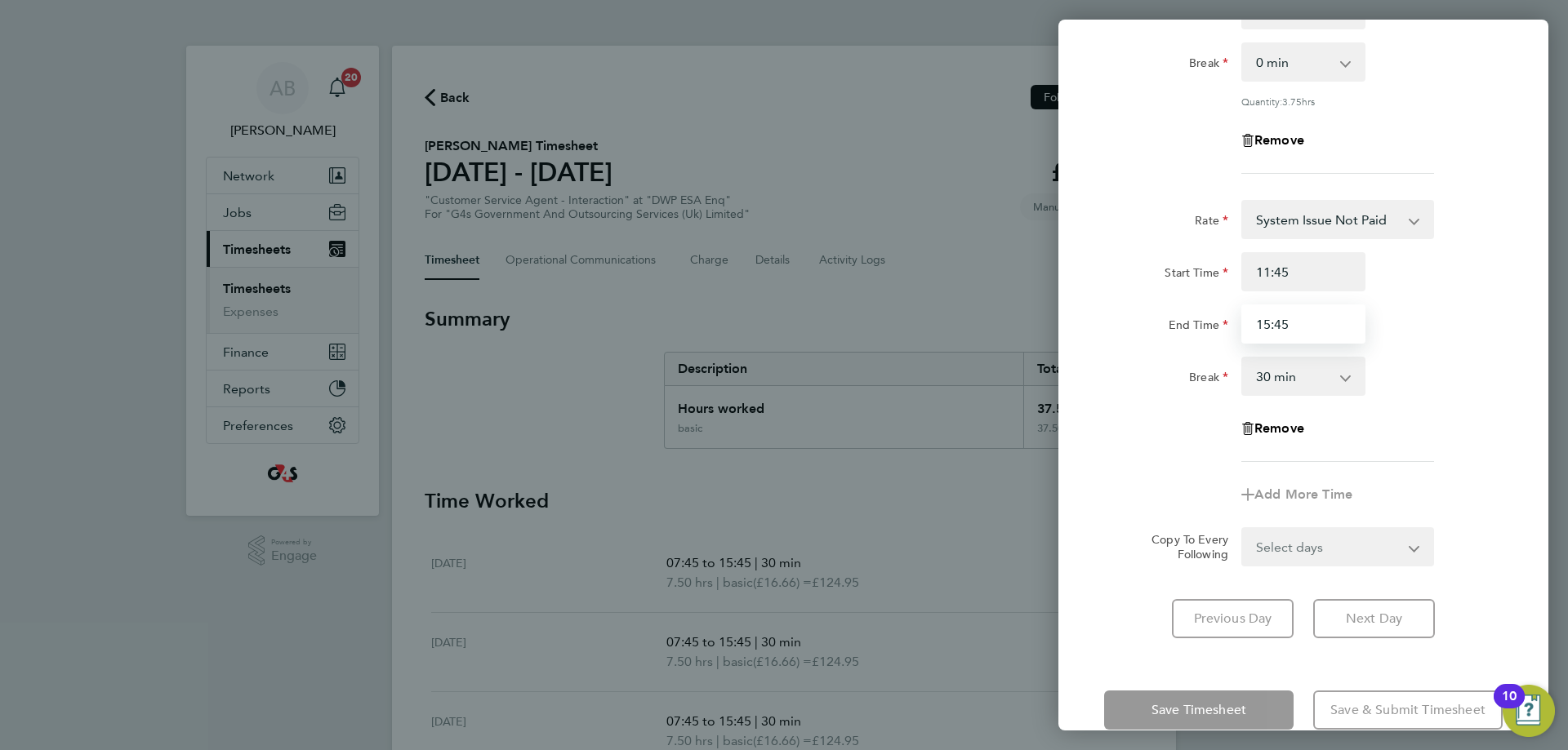
scroll to position [276, 0]
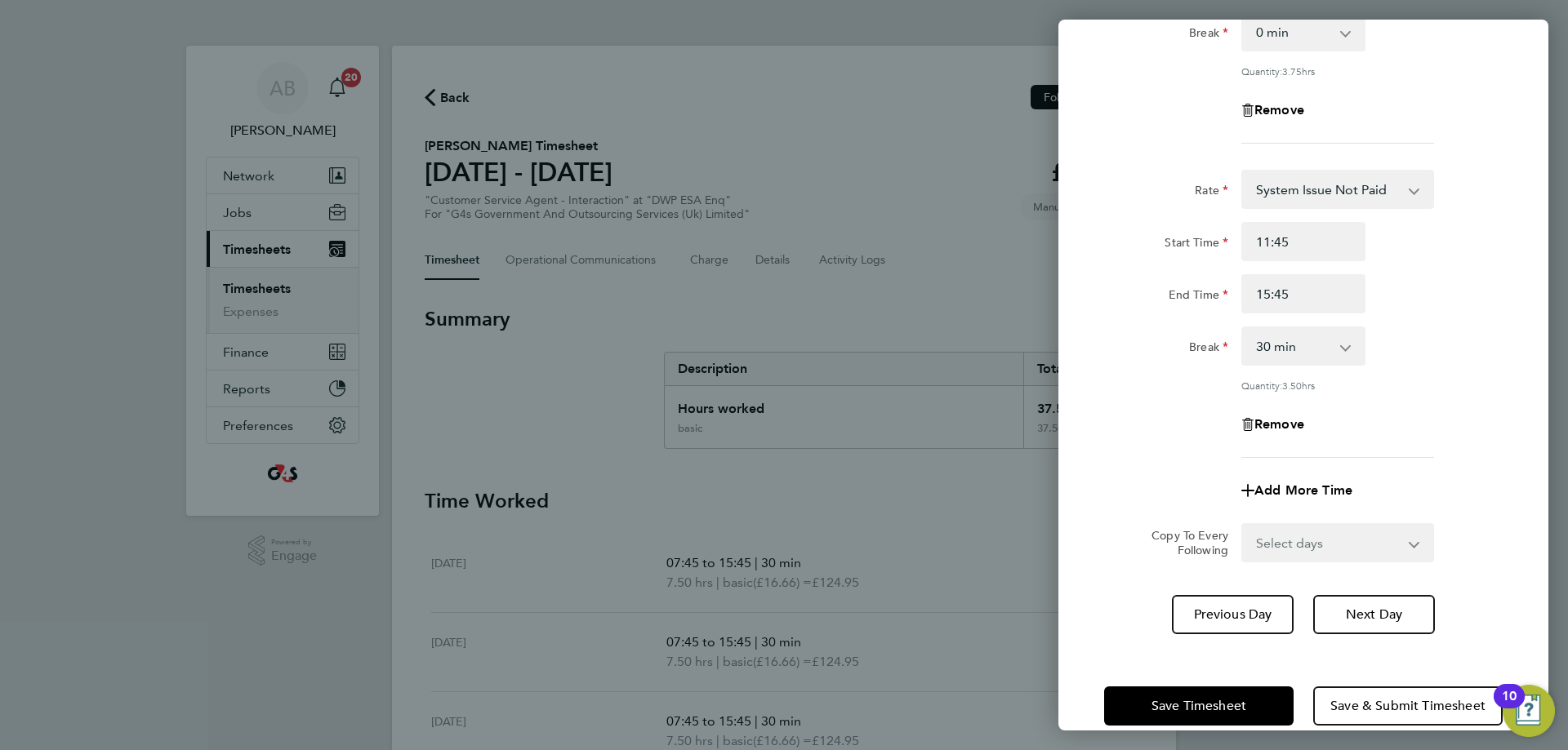
click at [1206, 672] on div "Save Timesheet Save & Submit Timesheet" at bounding box center [1303, 706] width 490 height 105
click at [1212, 702] on span "Save Timesheet" at bounding box center [1199, 706] width 95 height 16
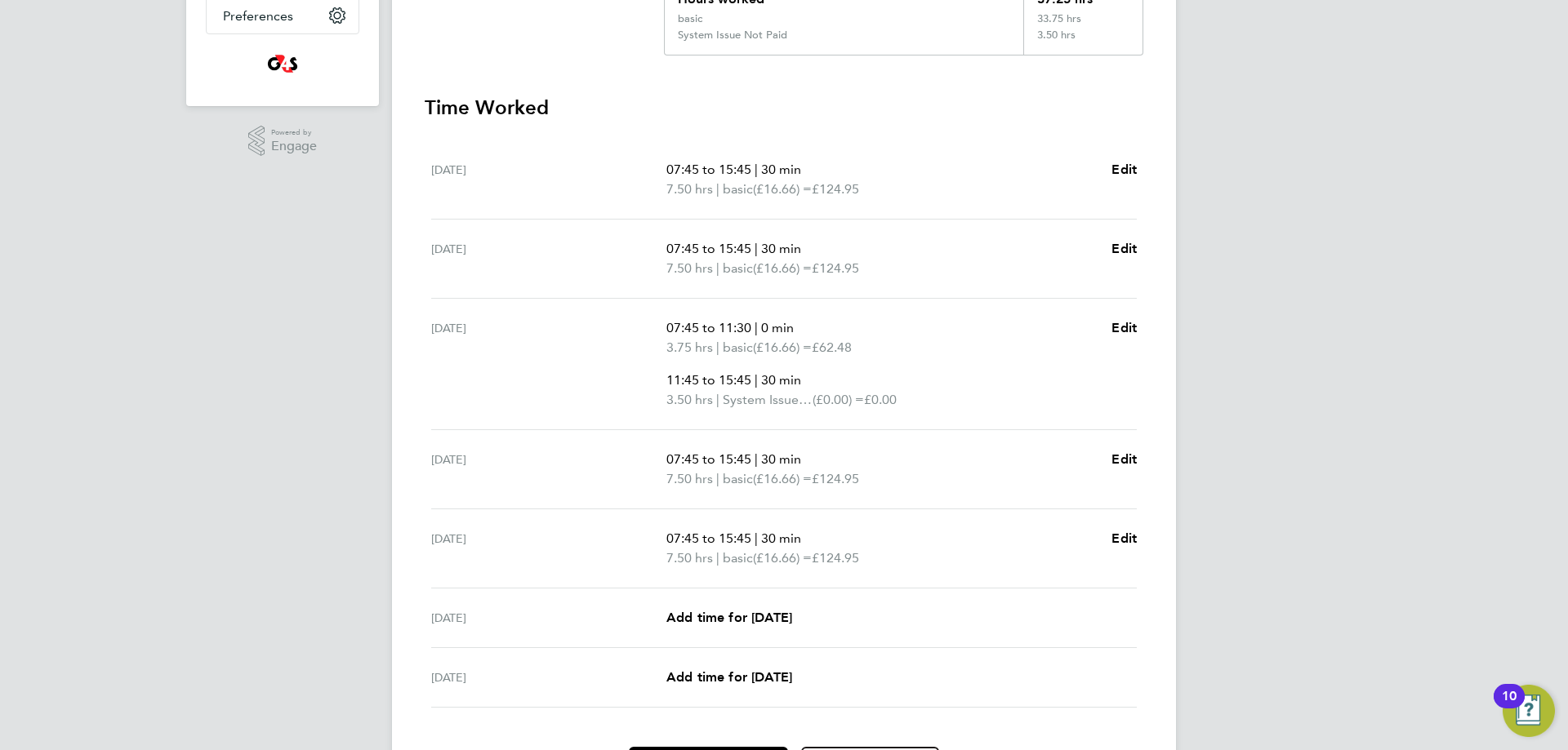
scroll to position [490, 0]
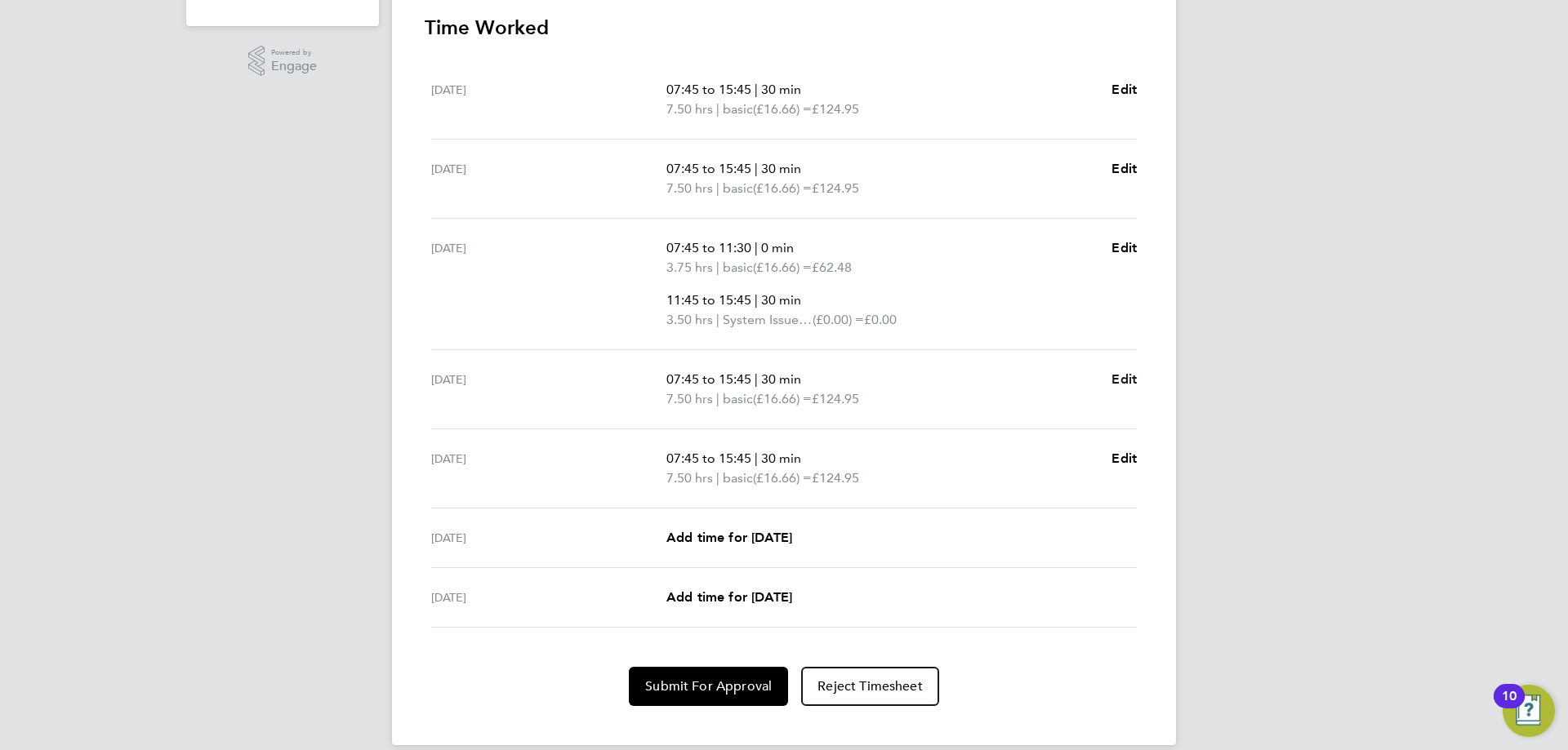
click at [1115, 377] on span "Edit" at bounding box center [1124, 379] width 26 height 16
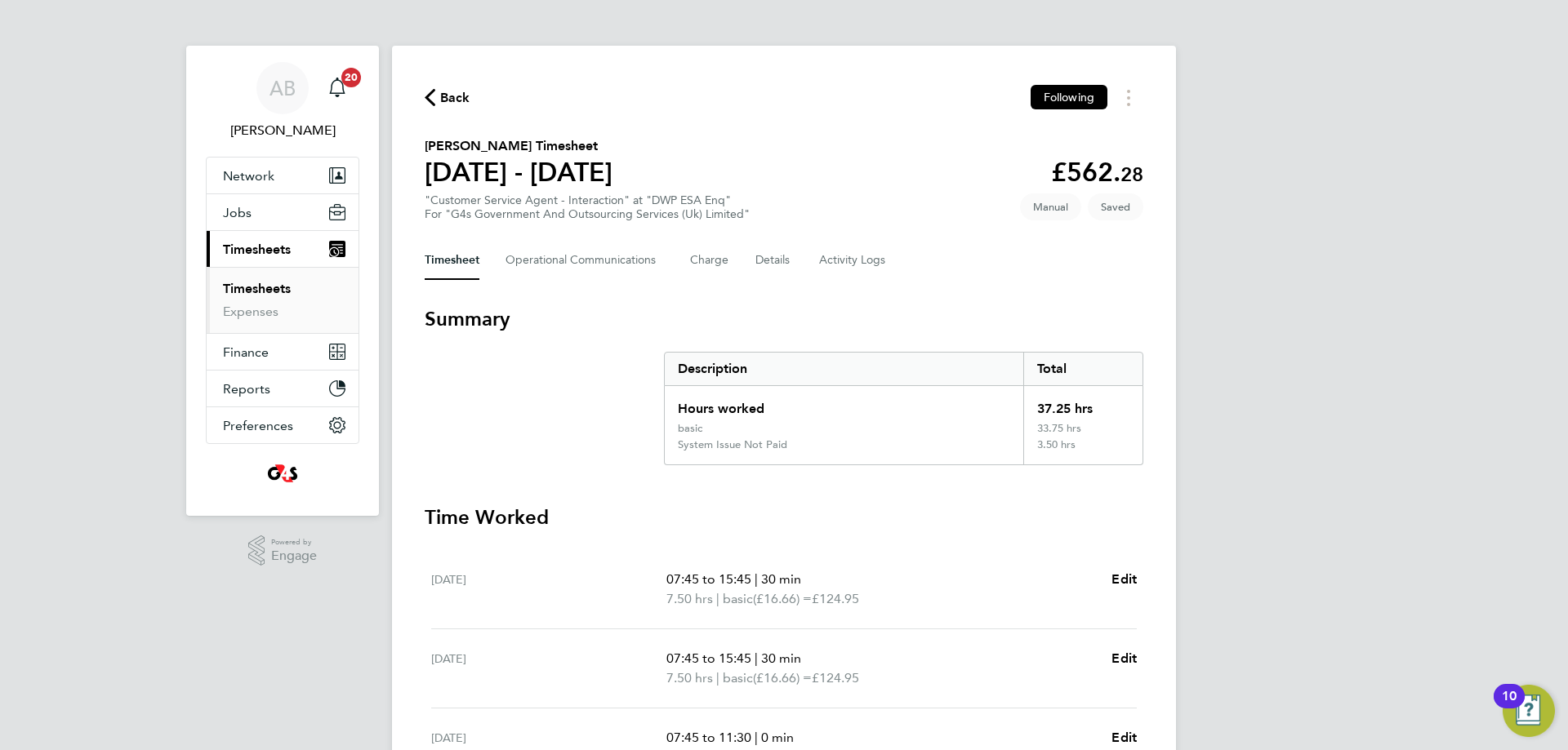
select select "30"
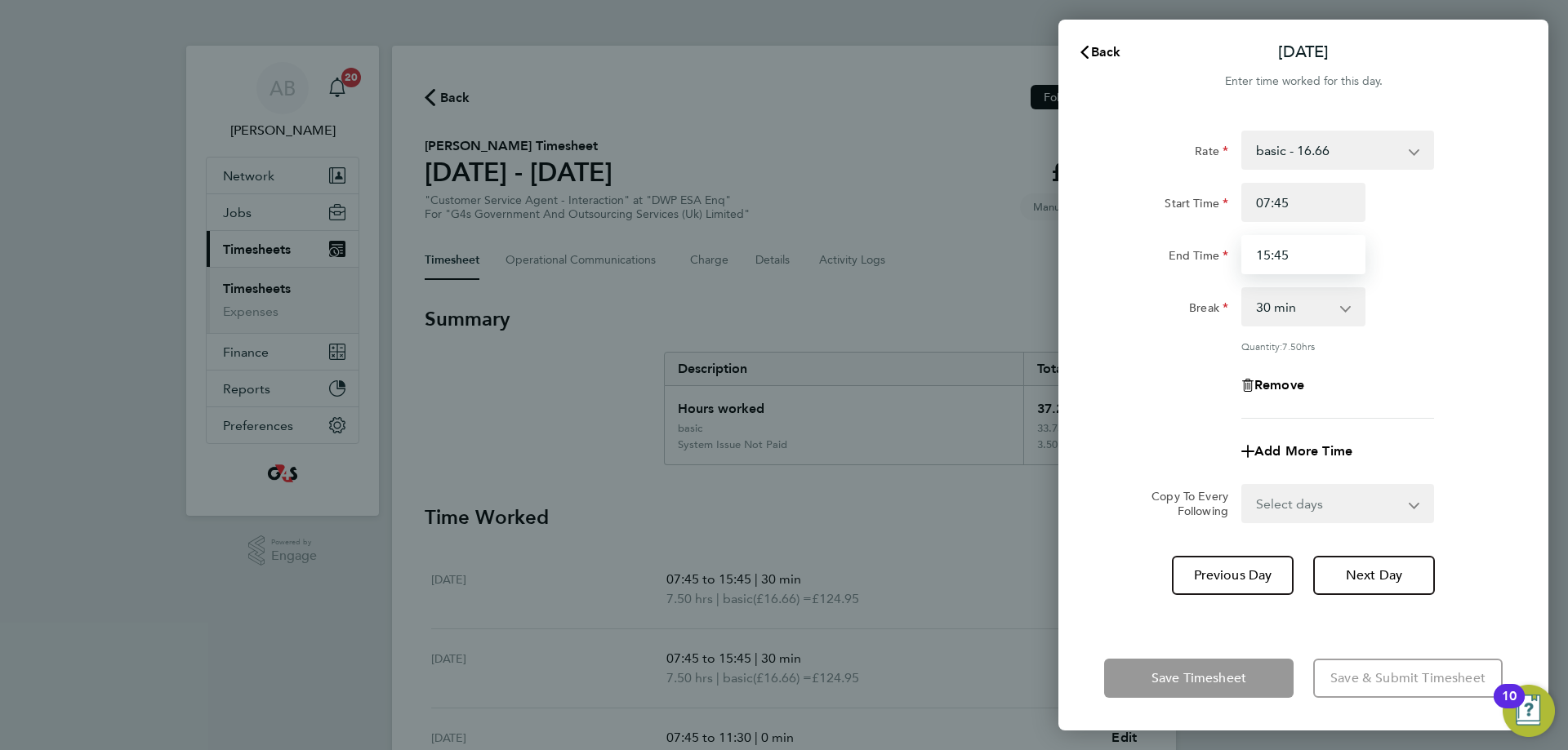
click at [1272, 264] on input "15:45" at bounding box center [1303, 255] width 124 height 39
drag, startPoint x: 1316, startPoint y: 254, endPoint x: 1161, endPoint y: 274, distance: 156.3
click at [1161, 274] on div "End Time 15:45" at bounding box center [1303, 255] width 412 height 39
type input "17:00"
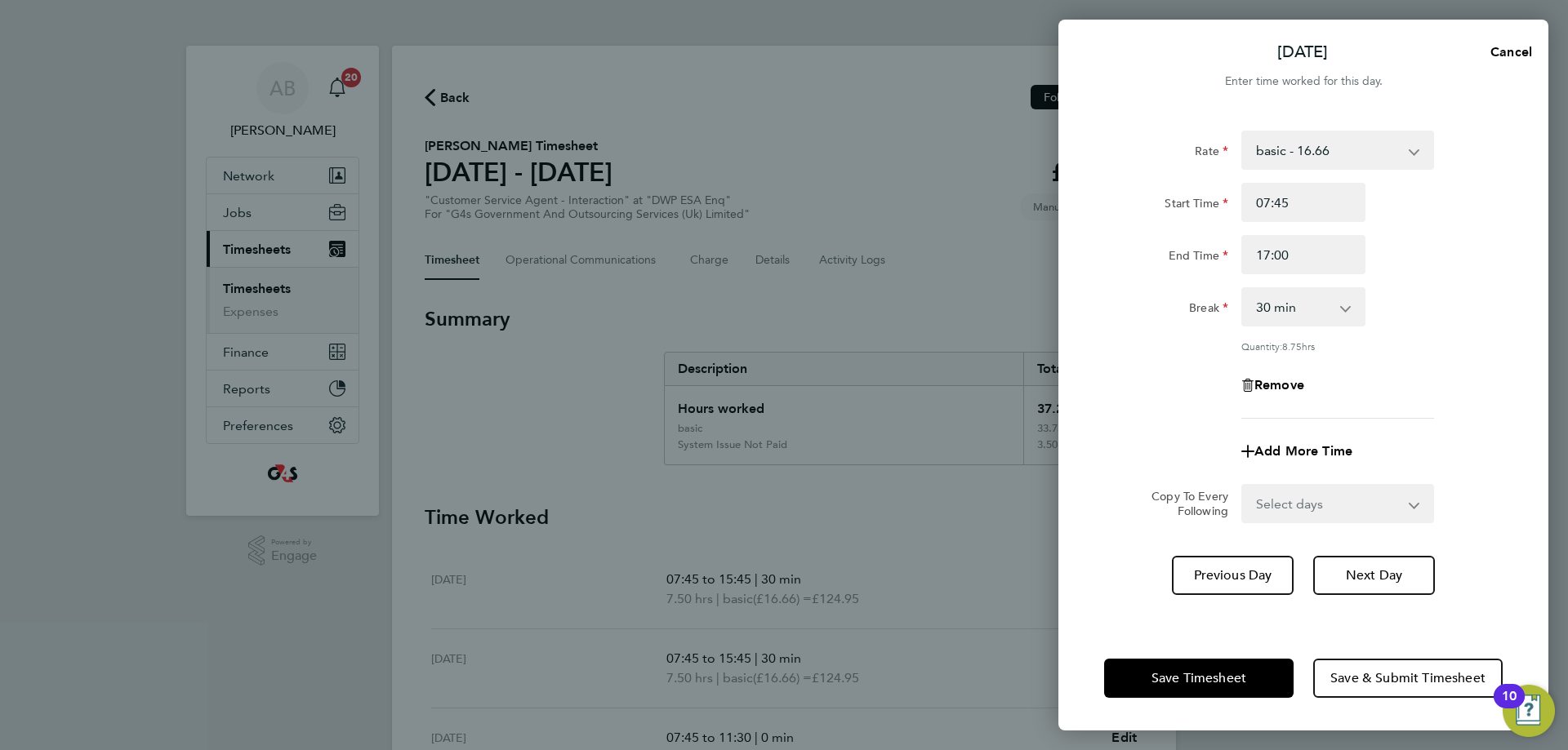
click at [1199, 678] on app-form-button "Save Timesheet" at bounding box center [1204, 678] width 199 height 39
click at [1291, 498] on select "Select days Day Weekend (Sat-Sun) Friday Saturday Sunday" at bounding box center [1329, 503] width 172 height 36
select select "FRI"
click at [1243, 485] on select "Select days Day Weekend (Sat-Sun) Friday Saturday Sunday" at bounding box center [1329, 503] width 172 height 36
select select "2025-09-28"
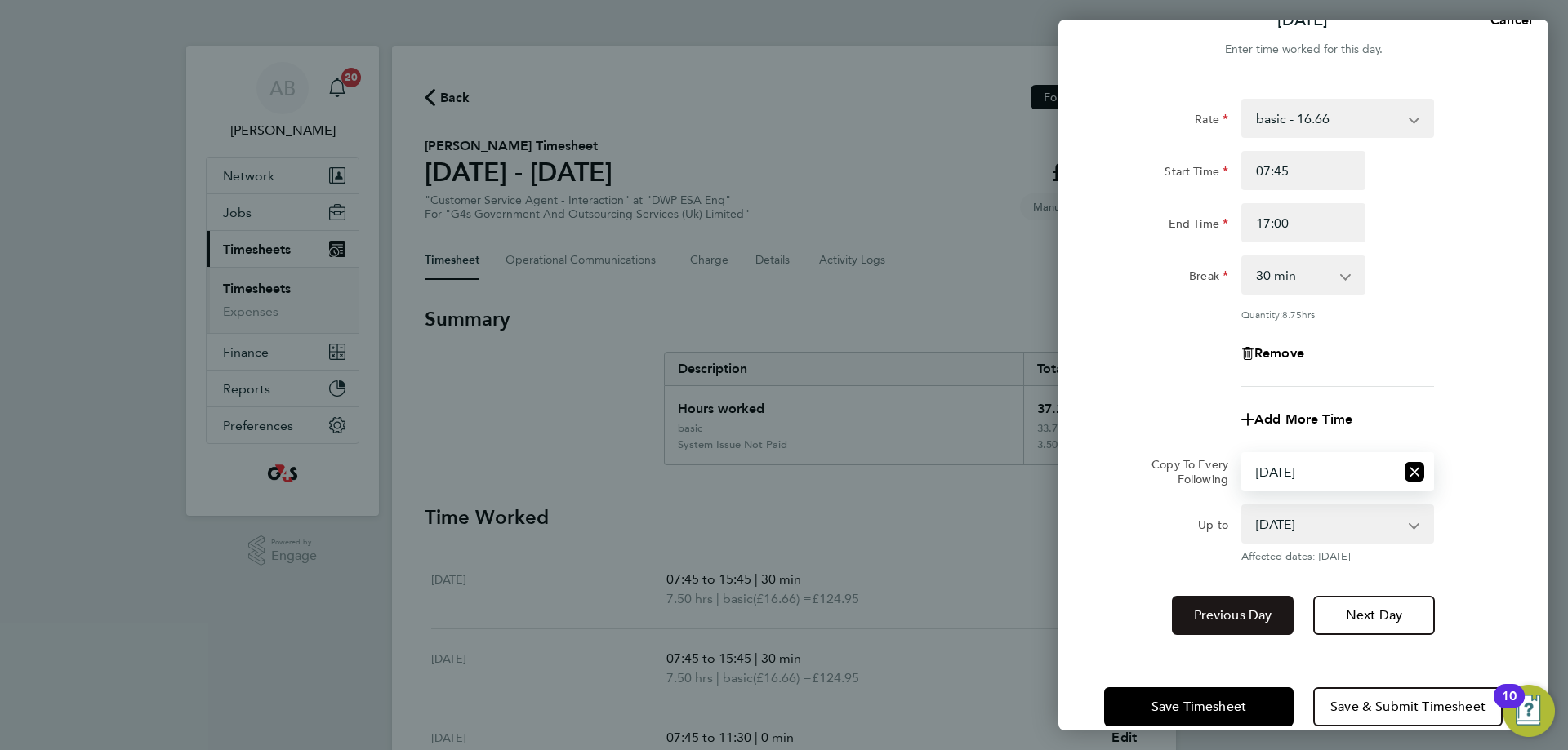
scroll to position [58, 0]
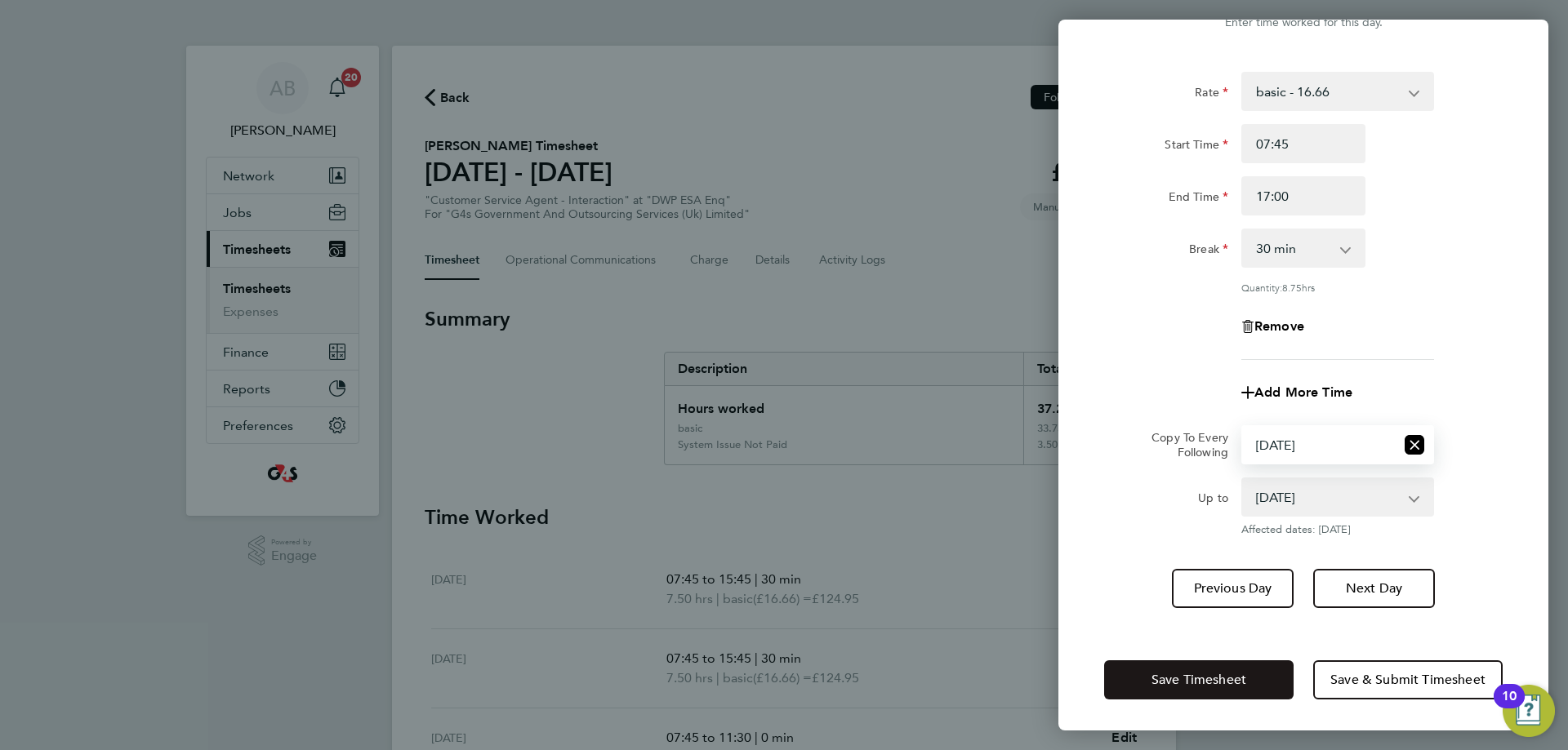
click at [1200, 673] on span "Save Timesheet" at bounding box center [1199, 680] width 95 height 16
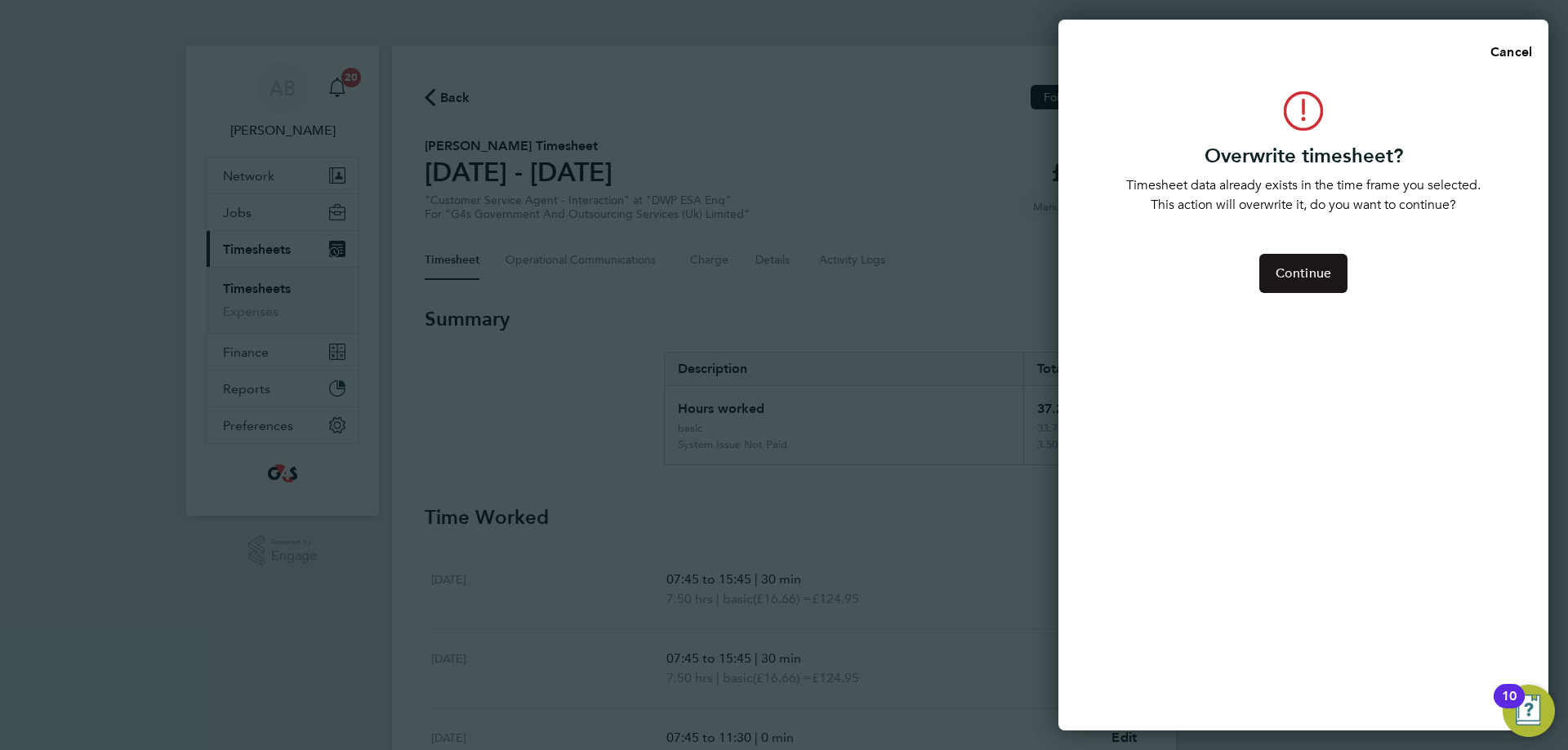
drag, startPoint x: 1294, startPoint y: 271, endPoint x: 1301, endPoint y: 279, distance: 10.6
click at [1300, 279] on span "Continue" at bounding box center [1303, 274] width 56 height 16
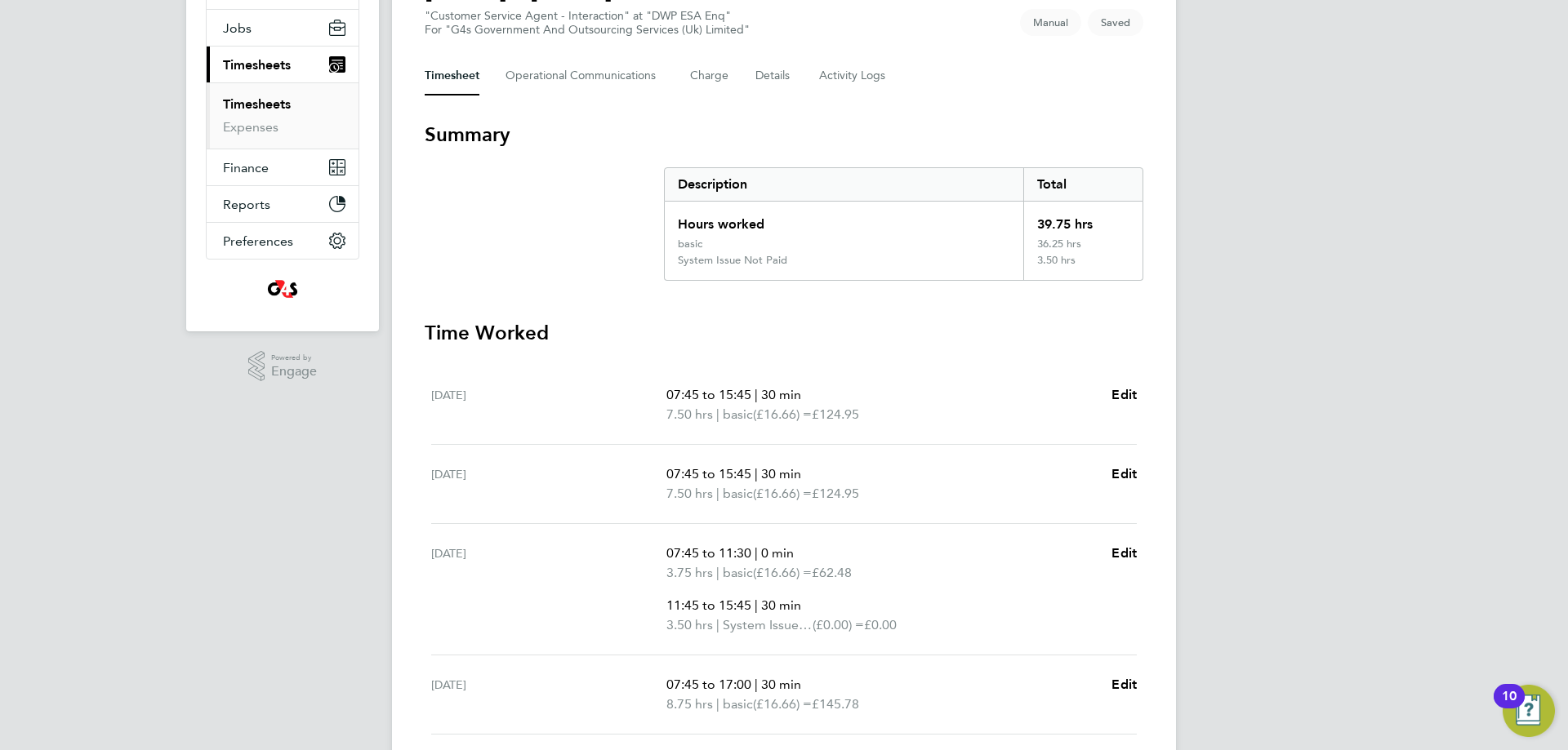
scroll to position [511, 0]
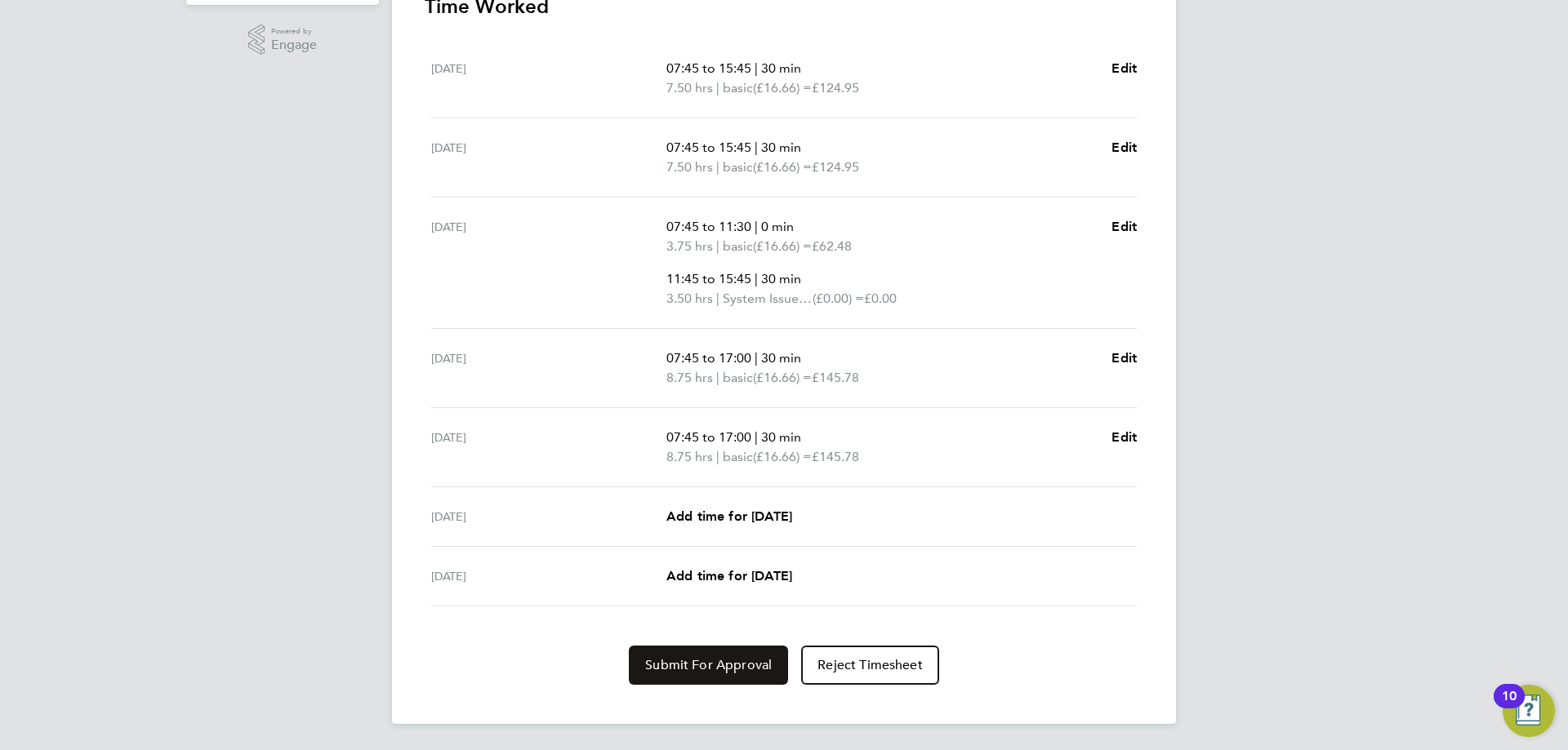
click at [690, 671] on span "Submit For Approval" at bounding box center [708, 665] width 127 height 16
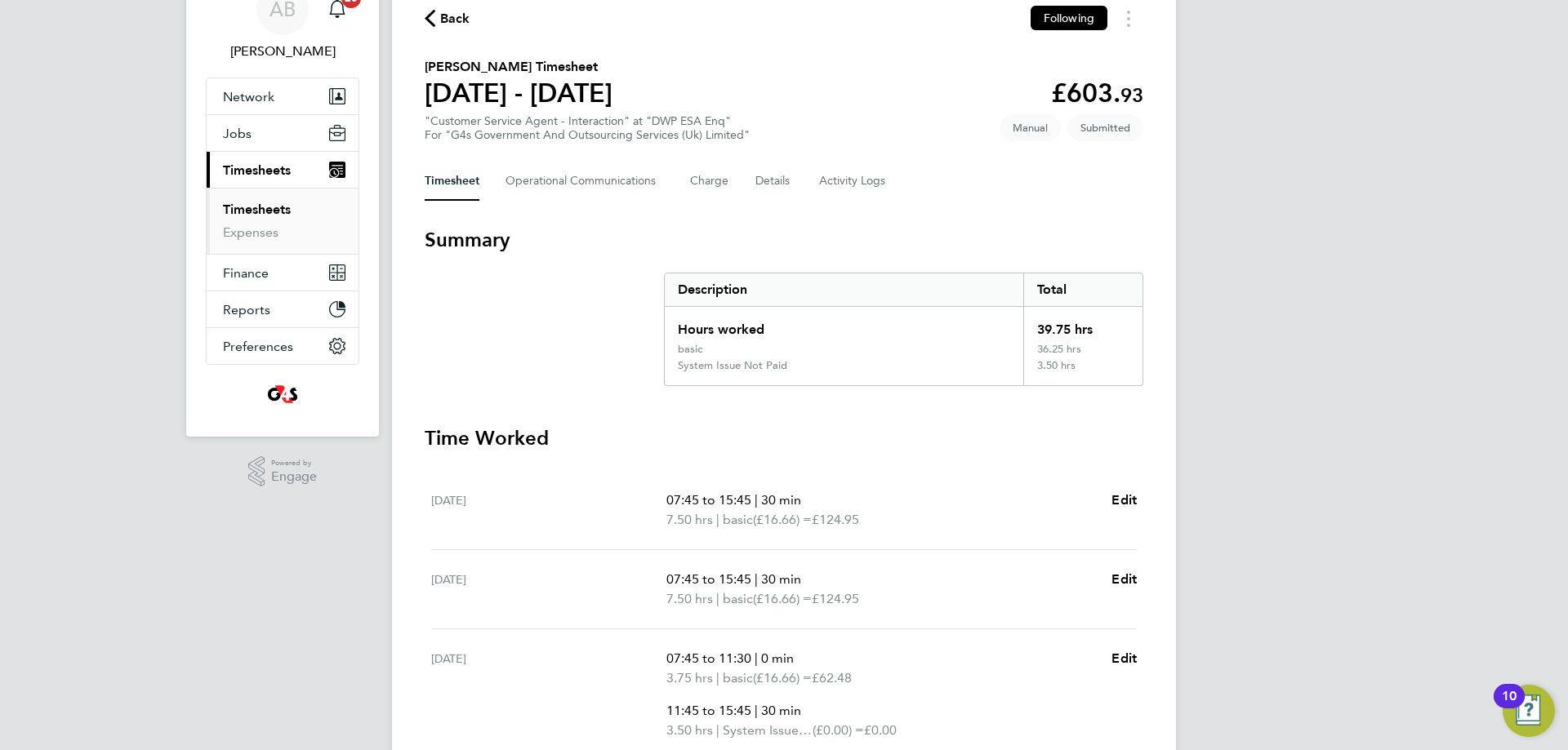
scroll to position [0, 0]
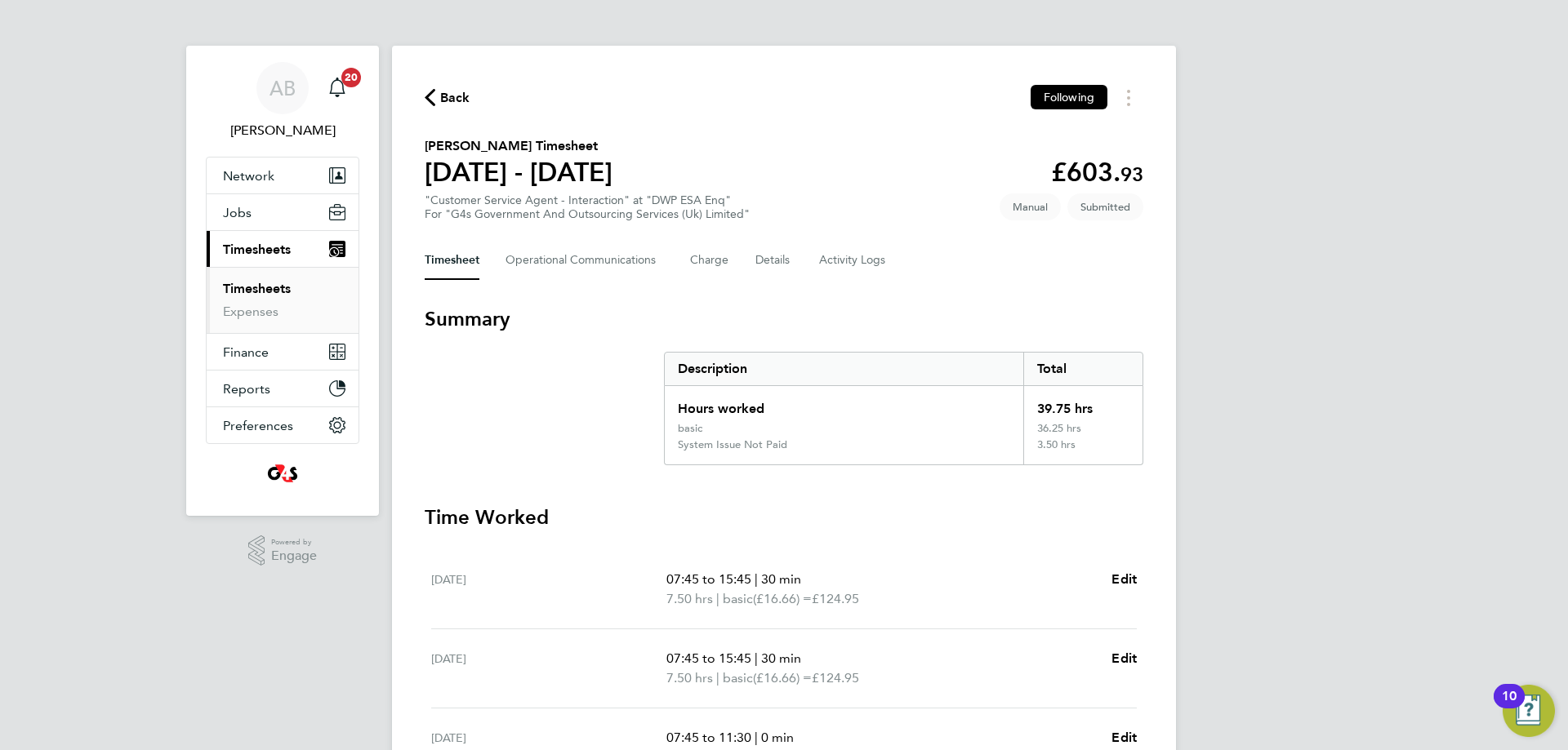
click at [460, 105] on span "Back" at bounding box center [455, 98] width 30 height 19
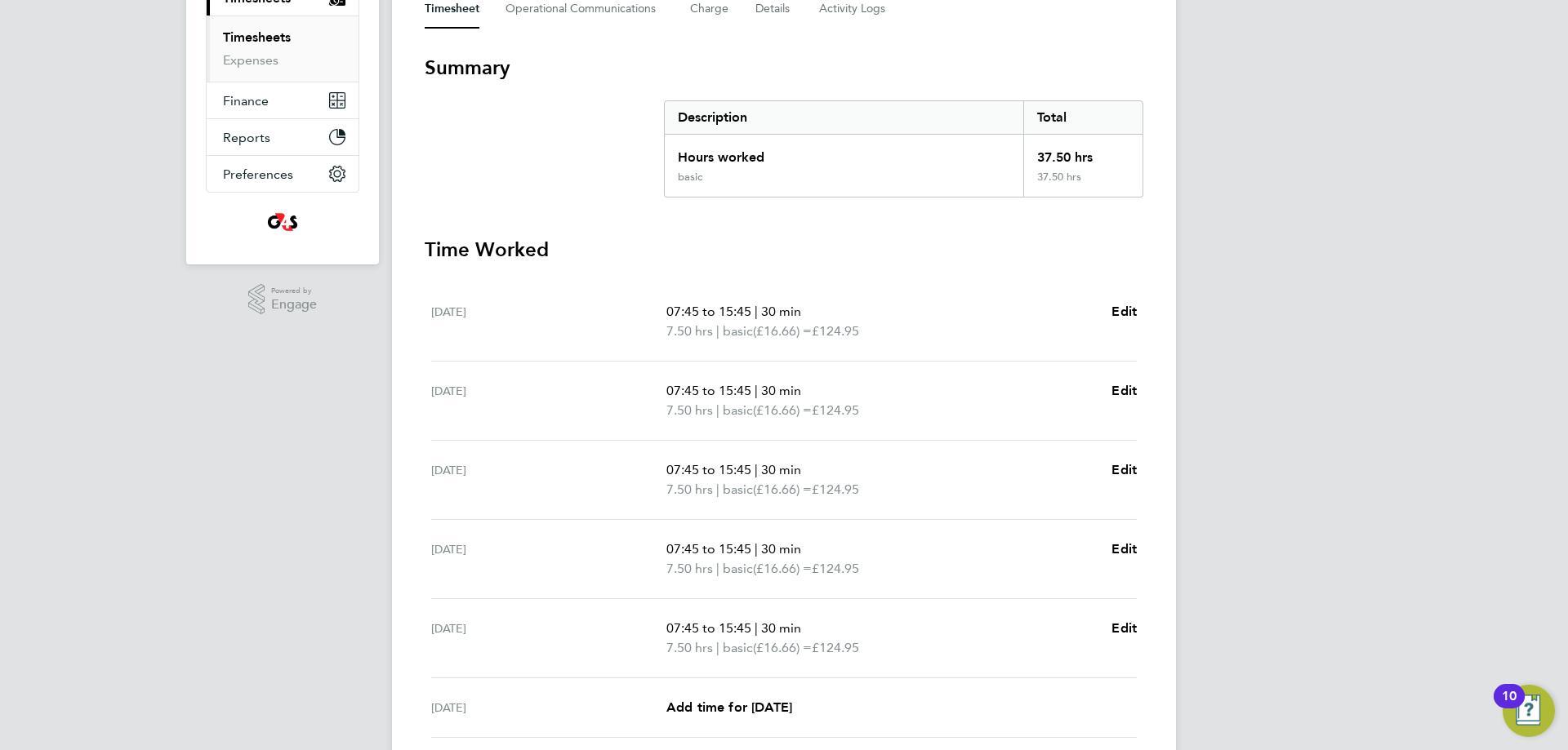
scroll to position [408, 0]
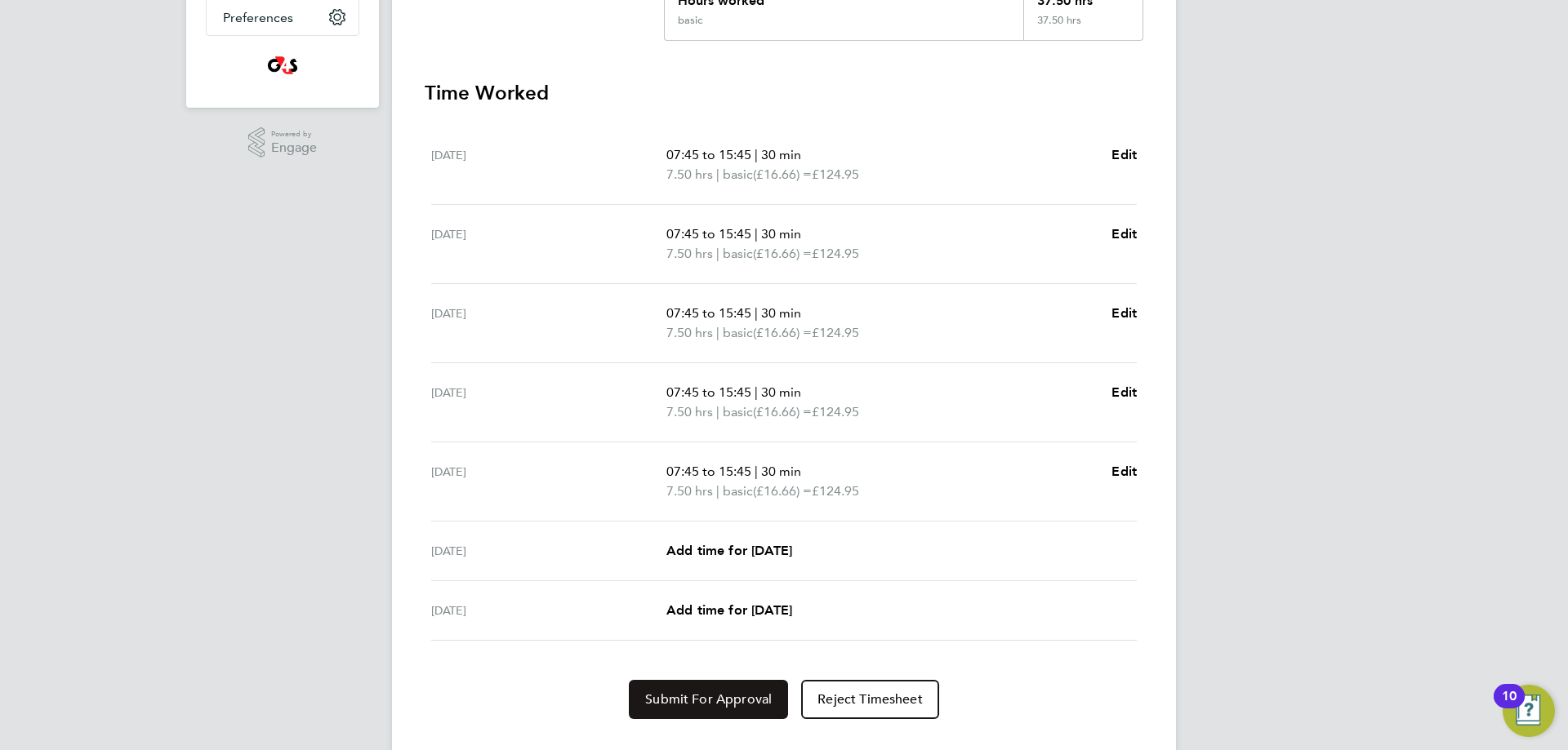
click at [715, 703] on span "Submit For Approval" at bounding box center [708, 700] width 127 height 16
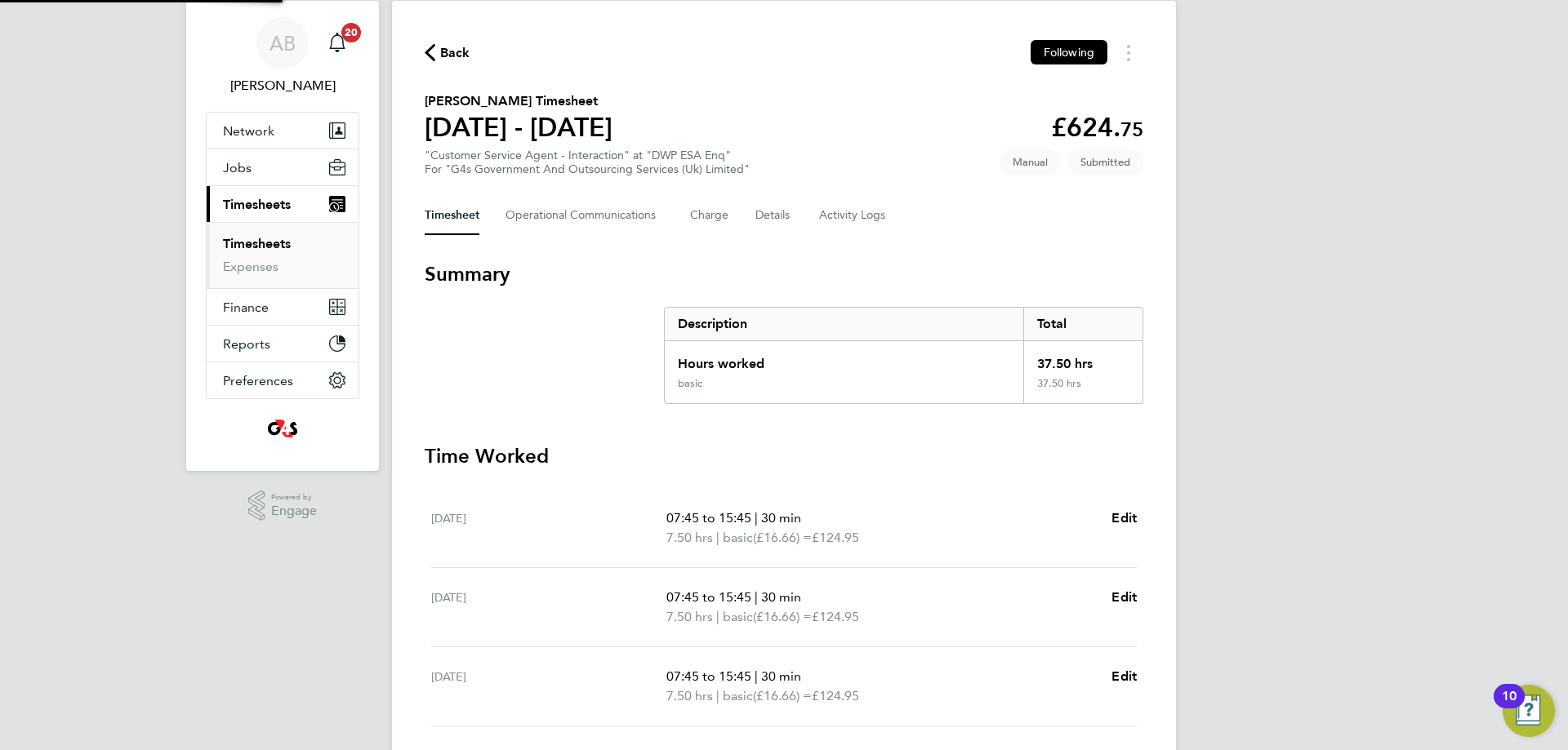
scroll to position [0, 0]
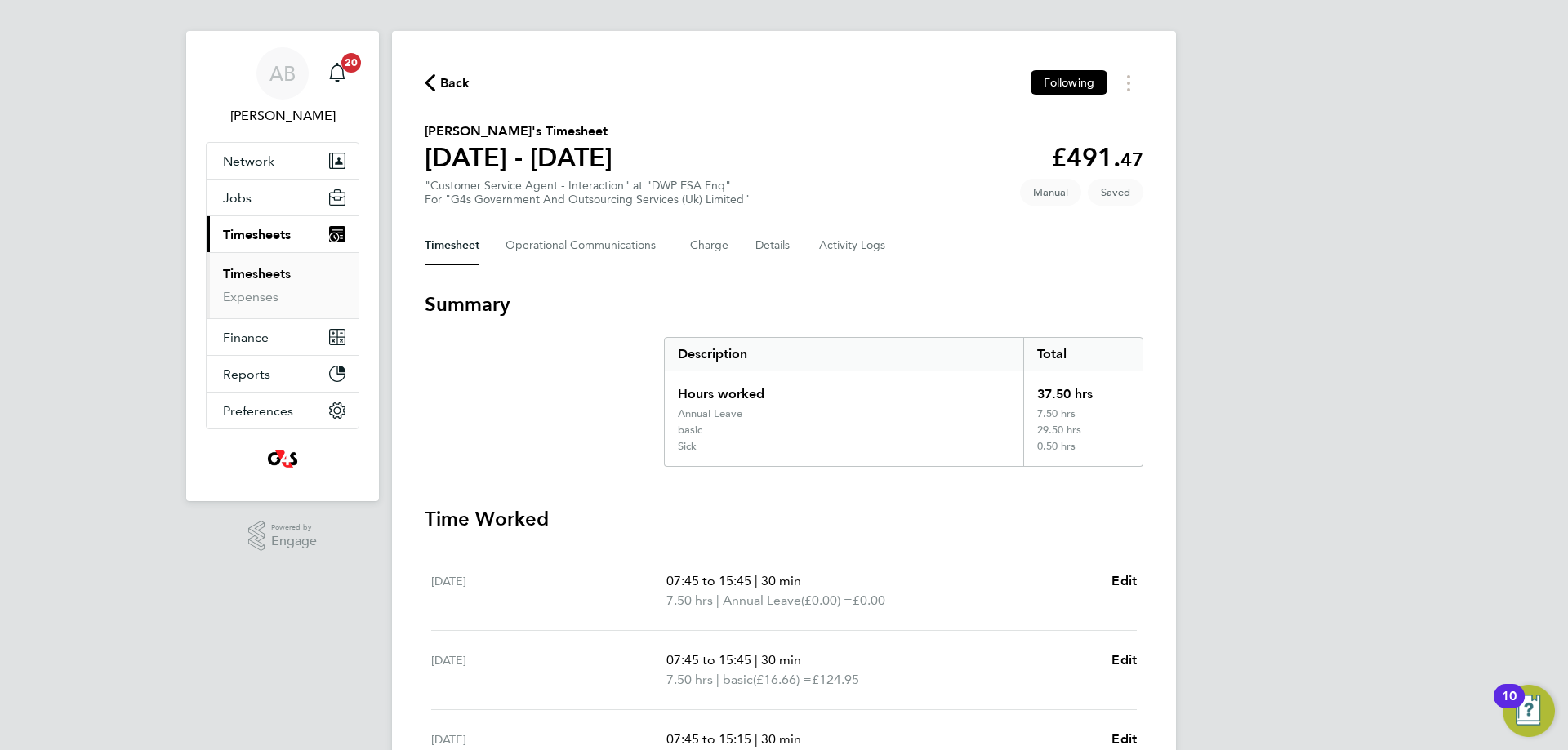
scroll to position [490, 0]
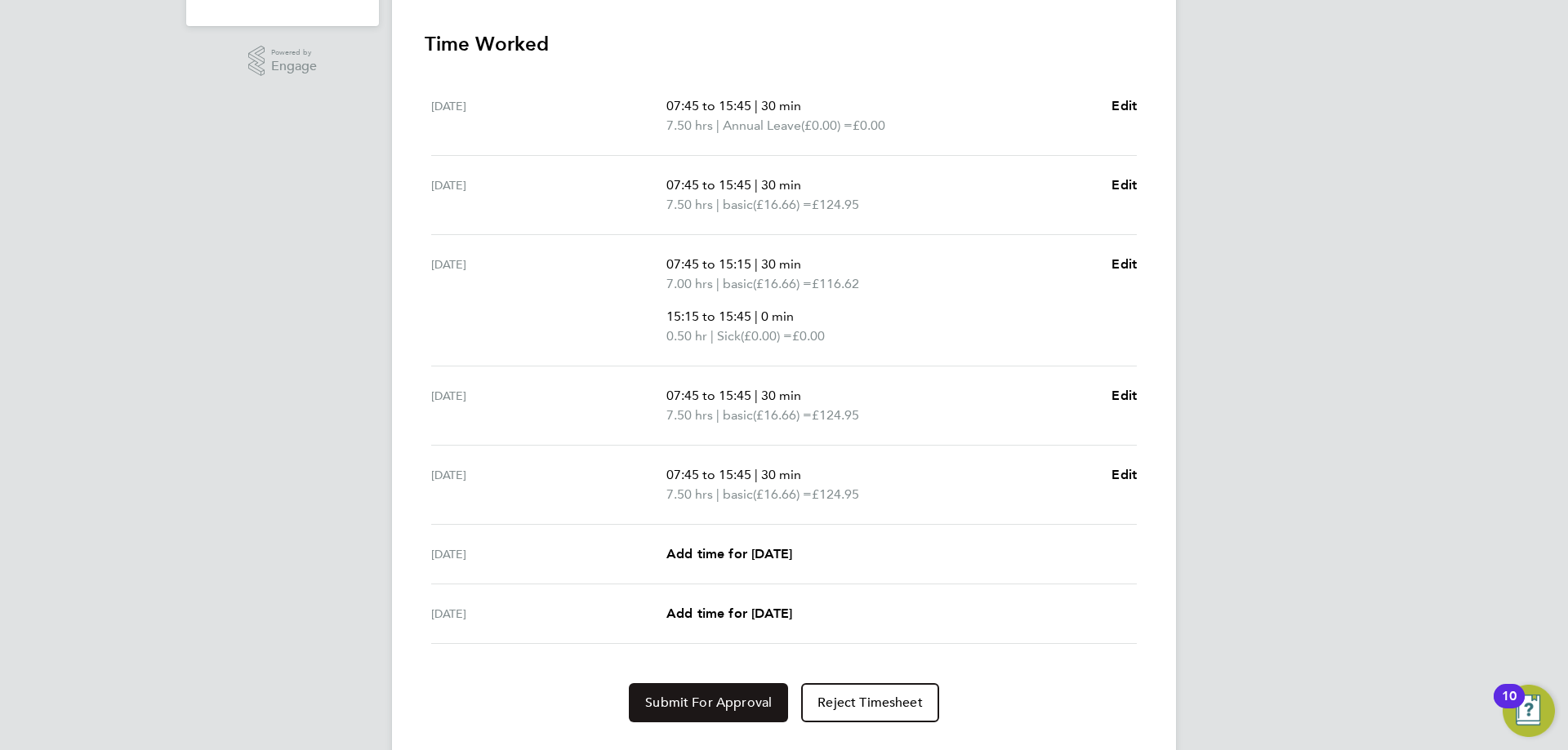
click at [695, 691] on button "Submit For Approval" at bounding box center [708, 703] width 159 height 39
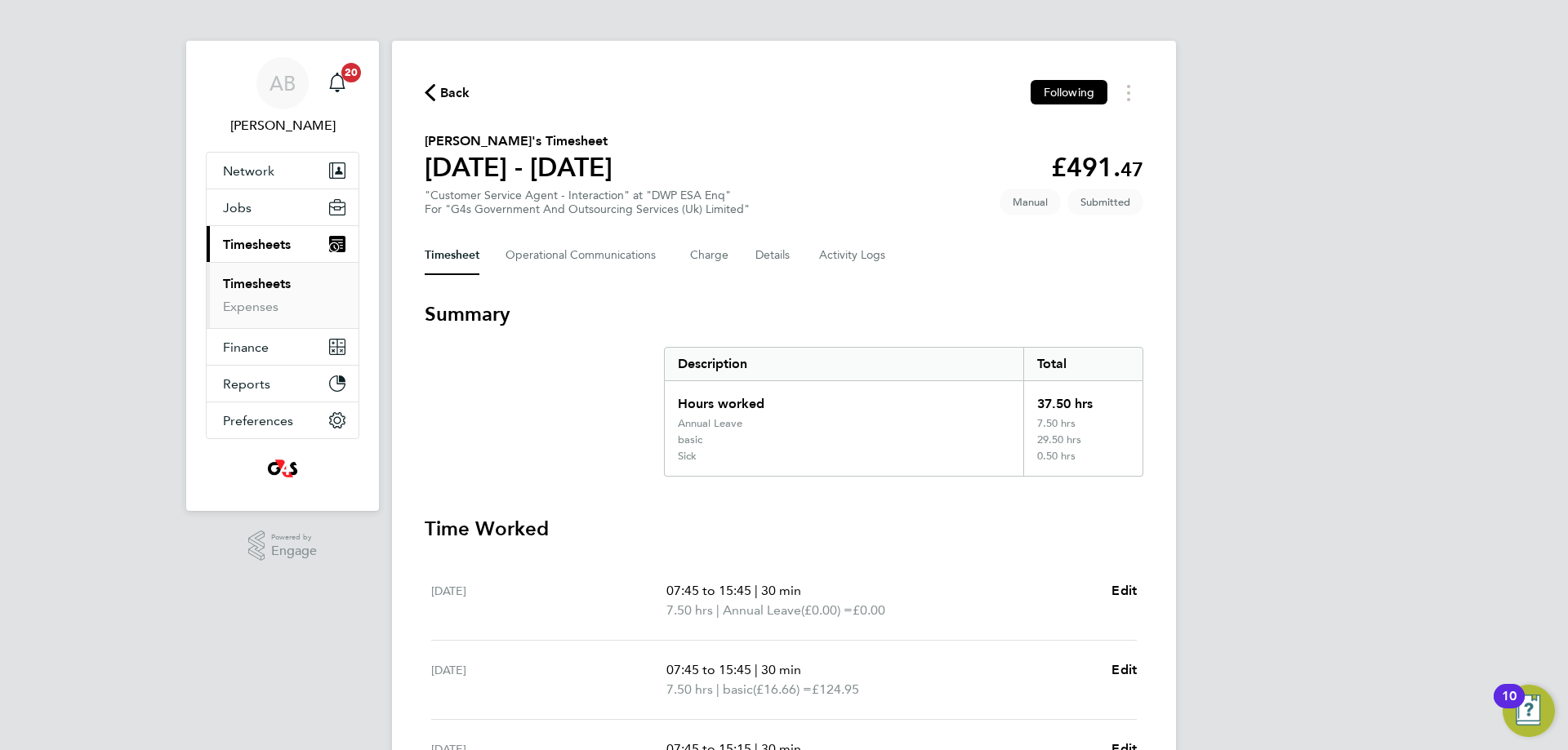
scroll to position [0, 0]
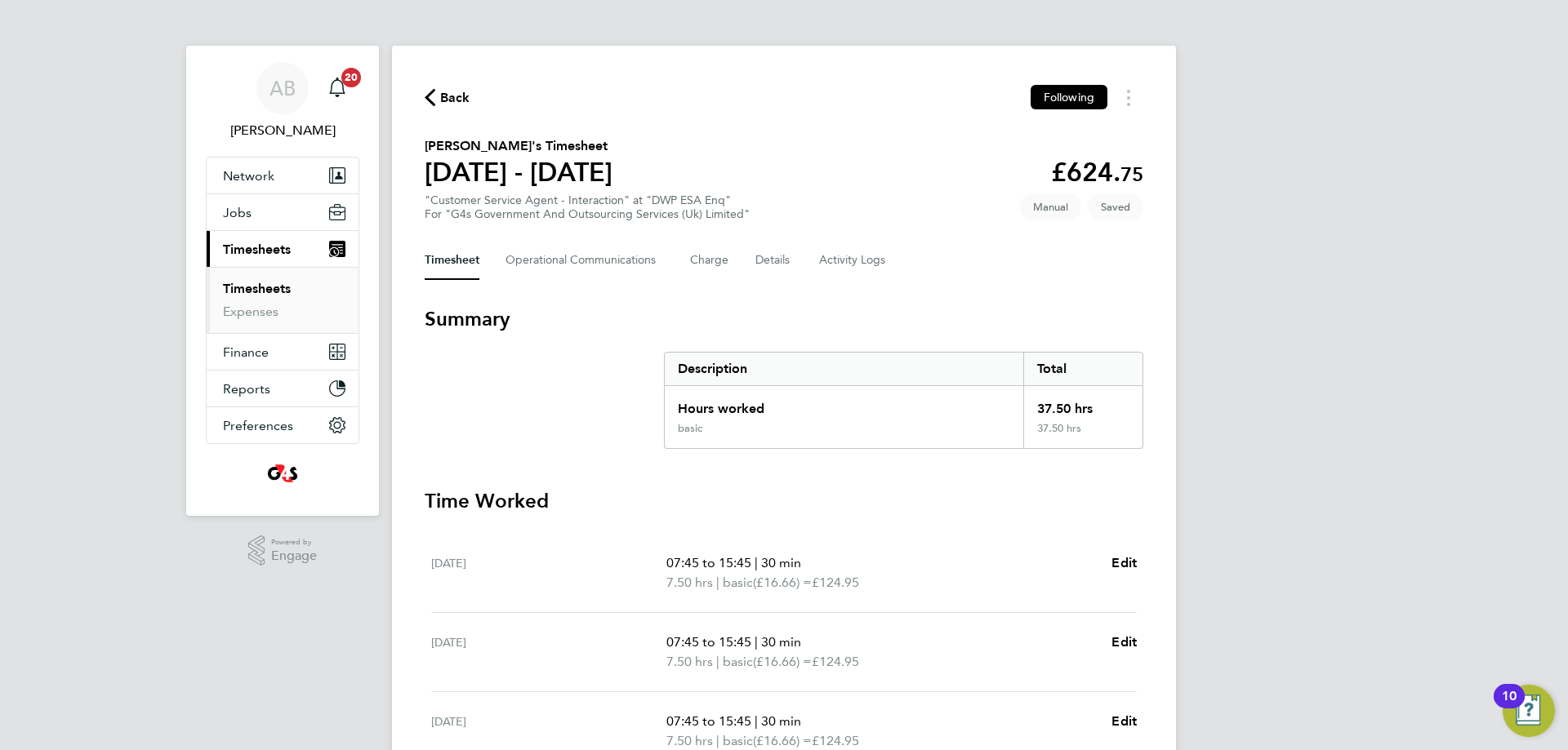
scroll to position [443, 0]
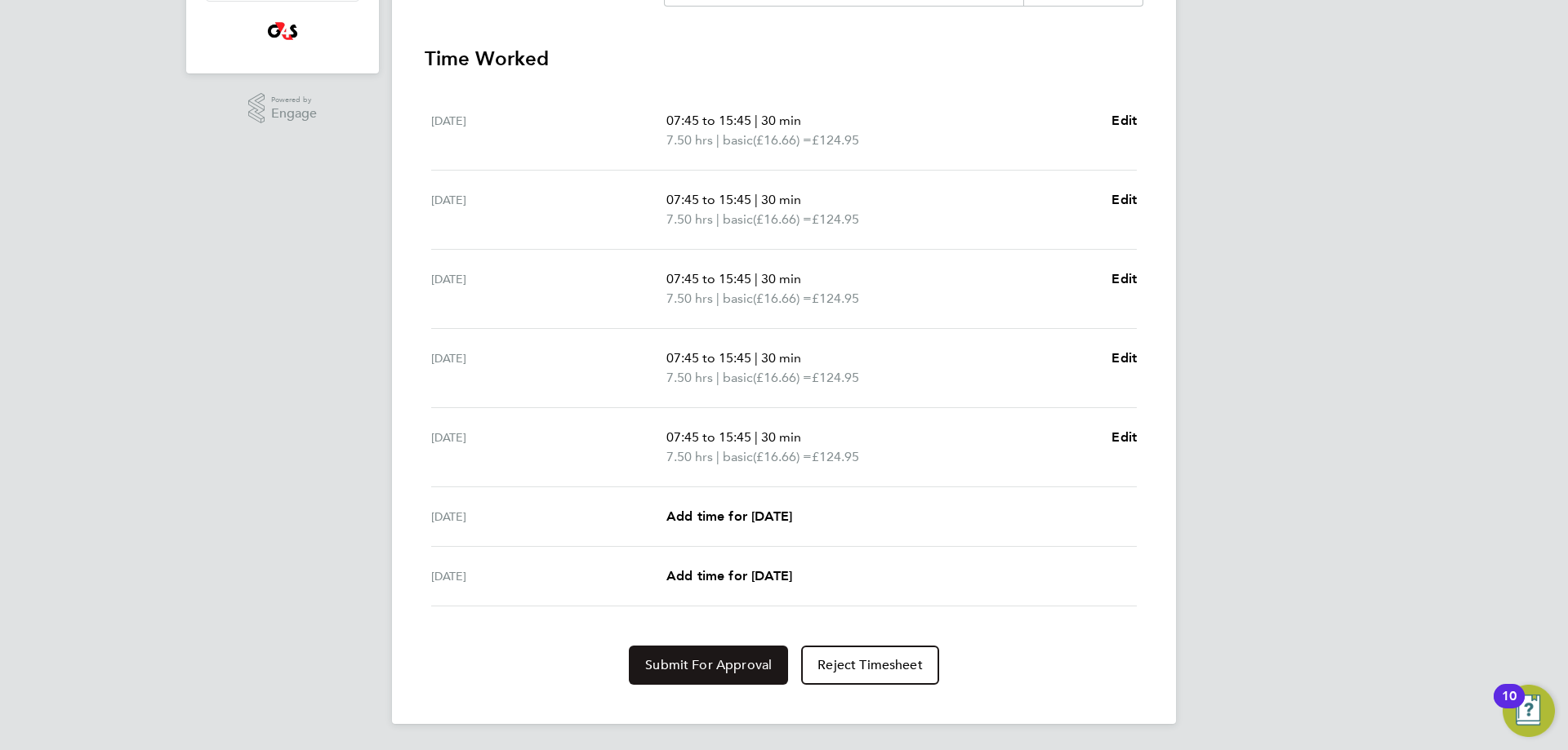
click at [734, 667] on span "Submit For Approval" at bounding box center [708, 665] width 127 height 16
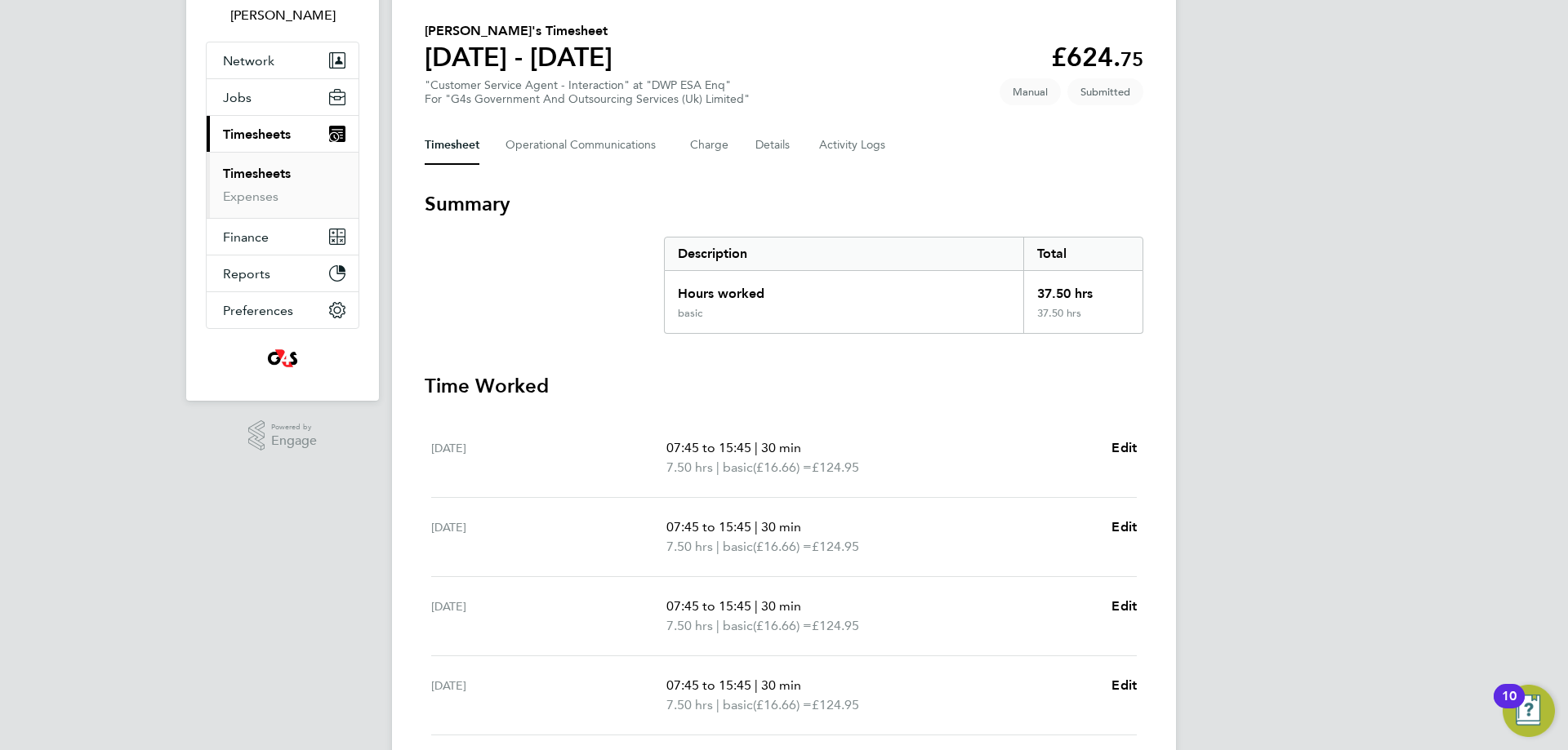
scroll to position [0, 0]
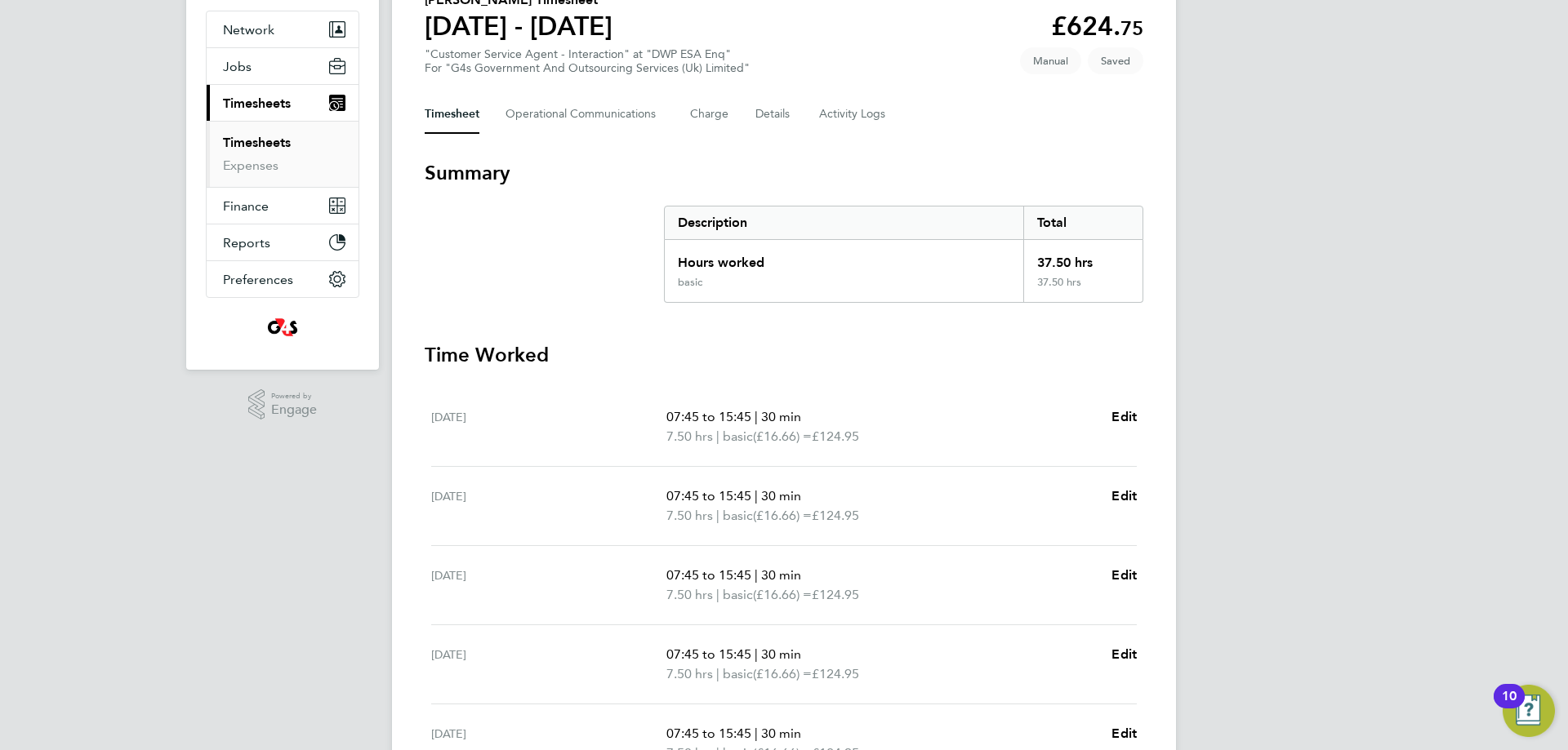
scroll to position [408, 0]
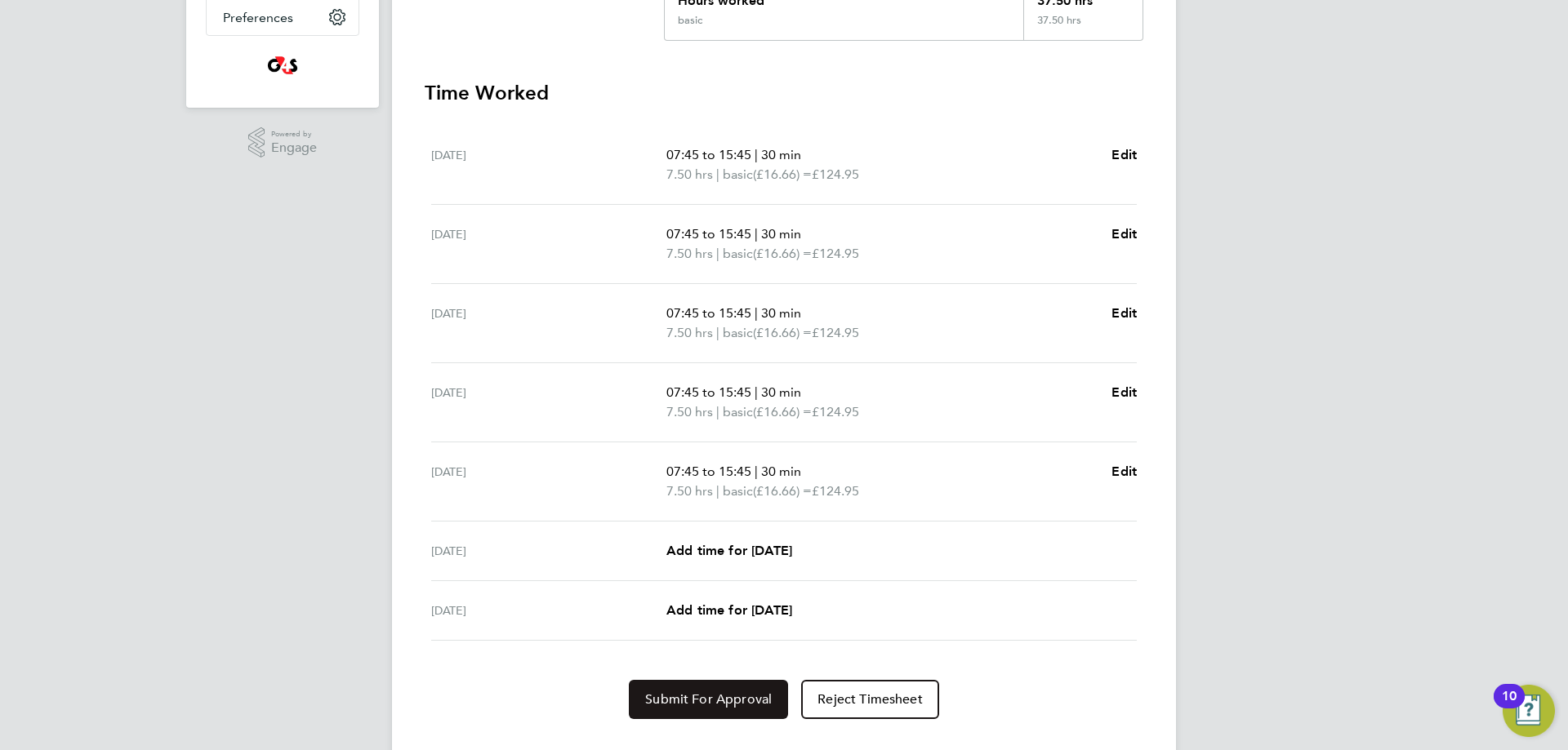
click at [729, 695] on span "Submit For Approval" at bounding box center [708, 700] width 127 height 16
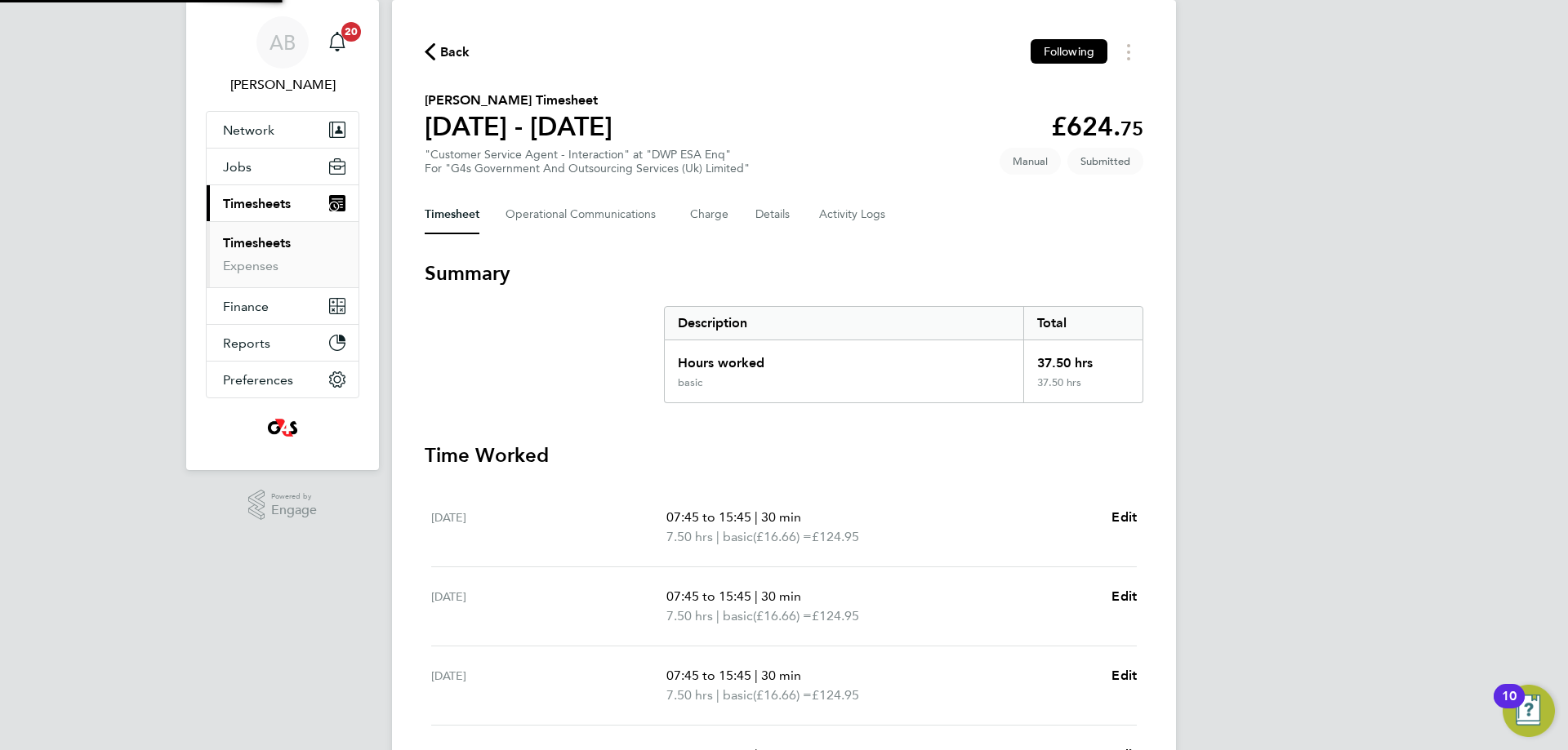
scroll to position [0, 0]
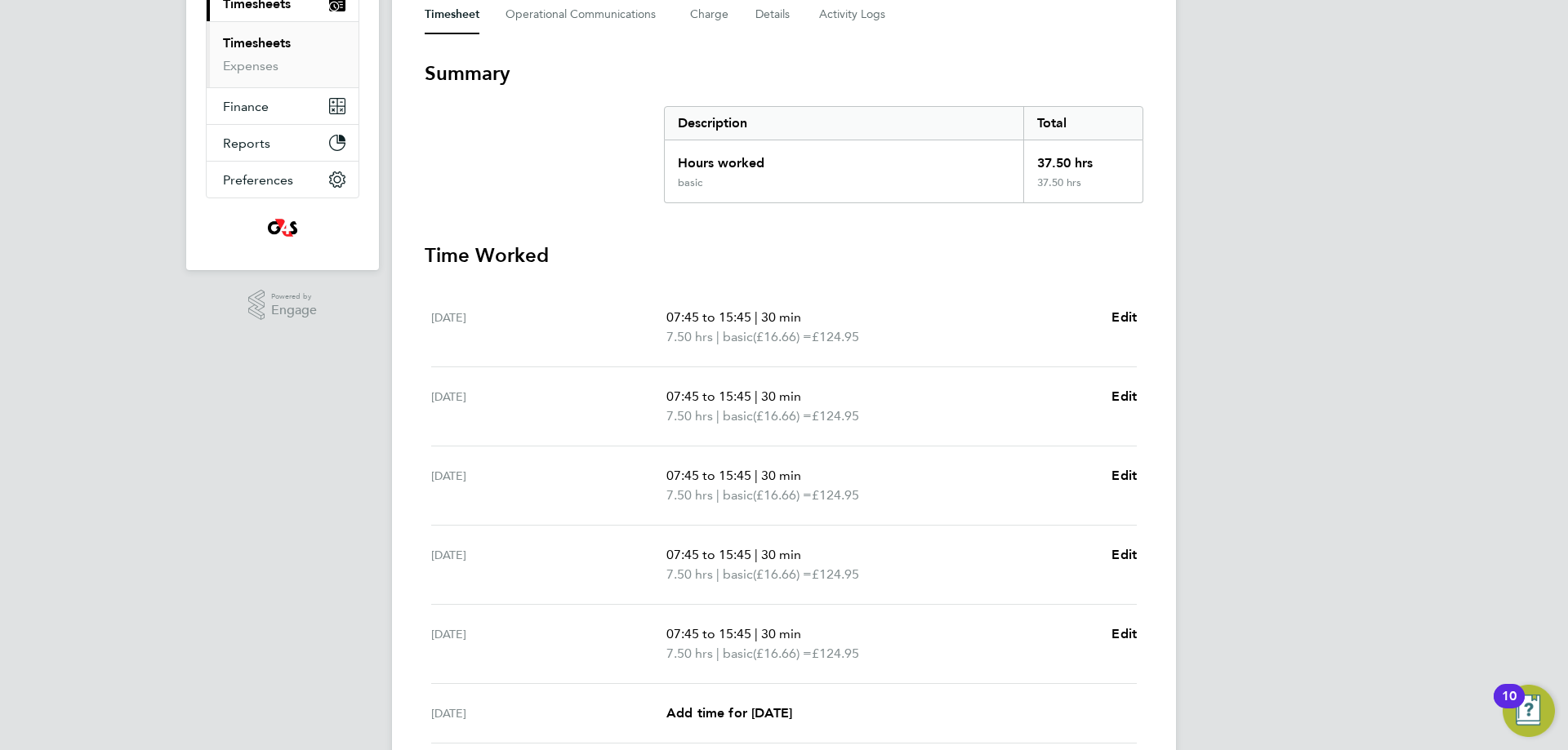
scroll to position [443, 0]
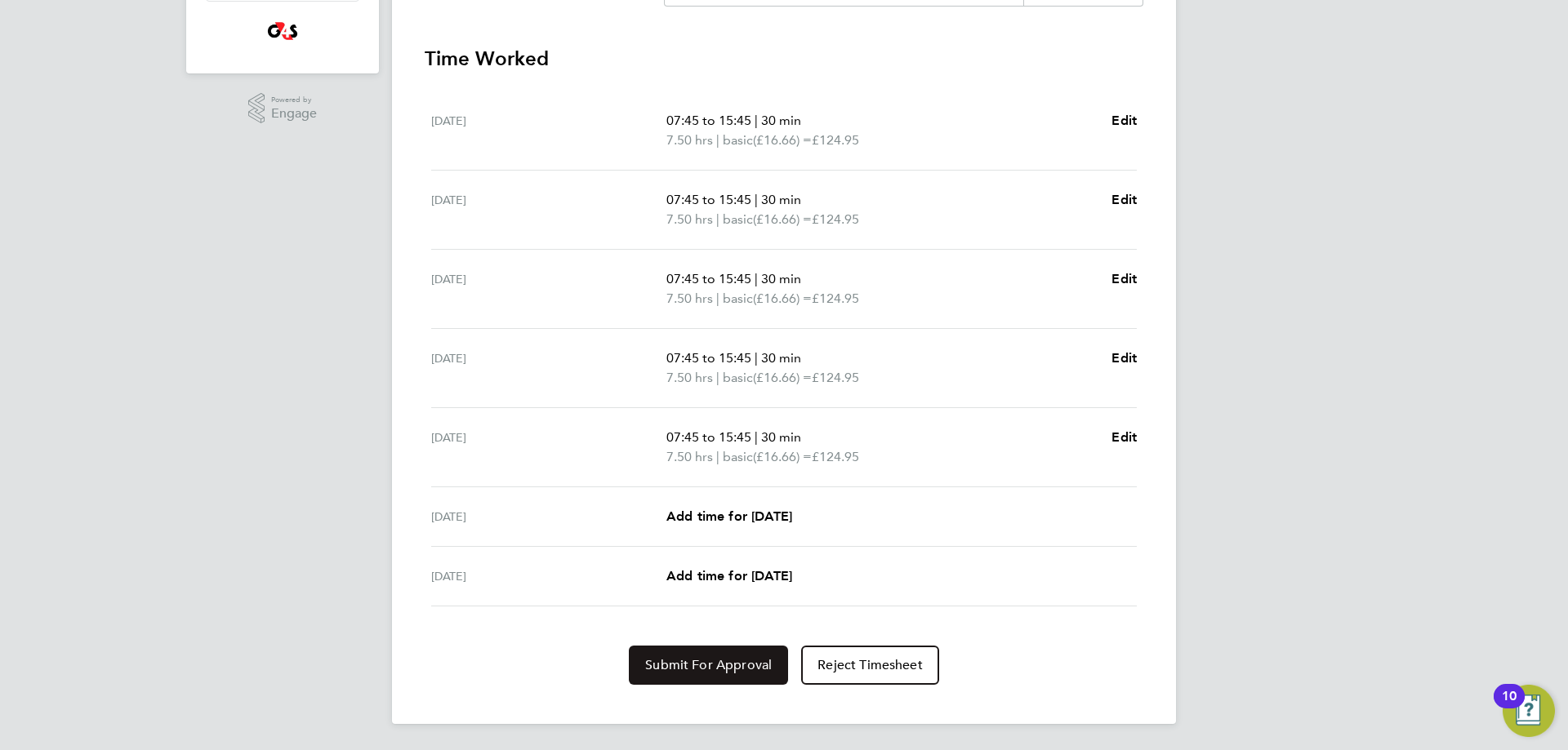
click at [729, 665] on span "Submit For Approval" at bounding box center [708, 665] width 127 height 16
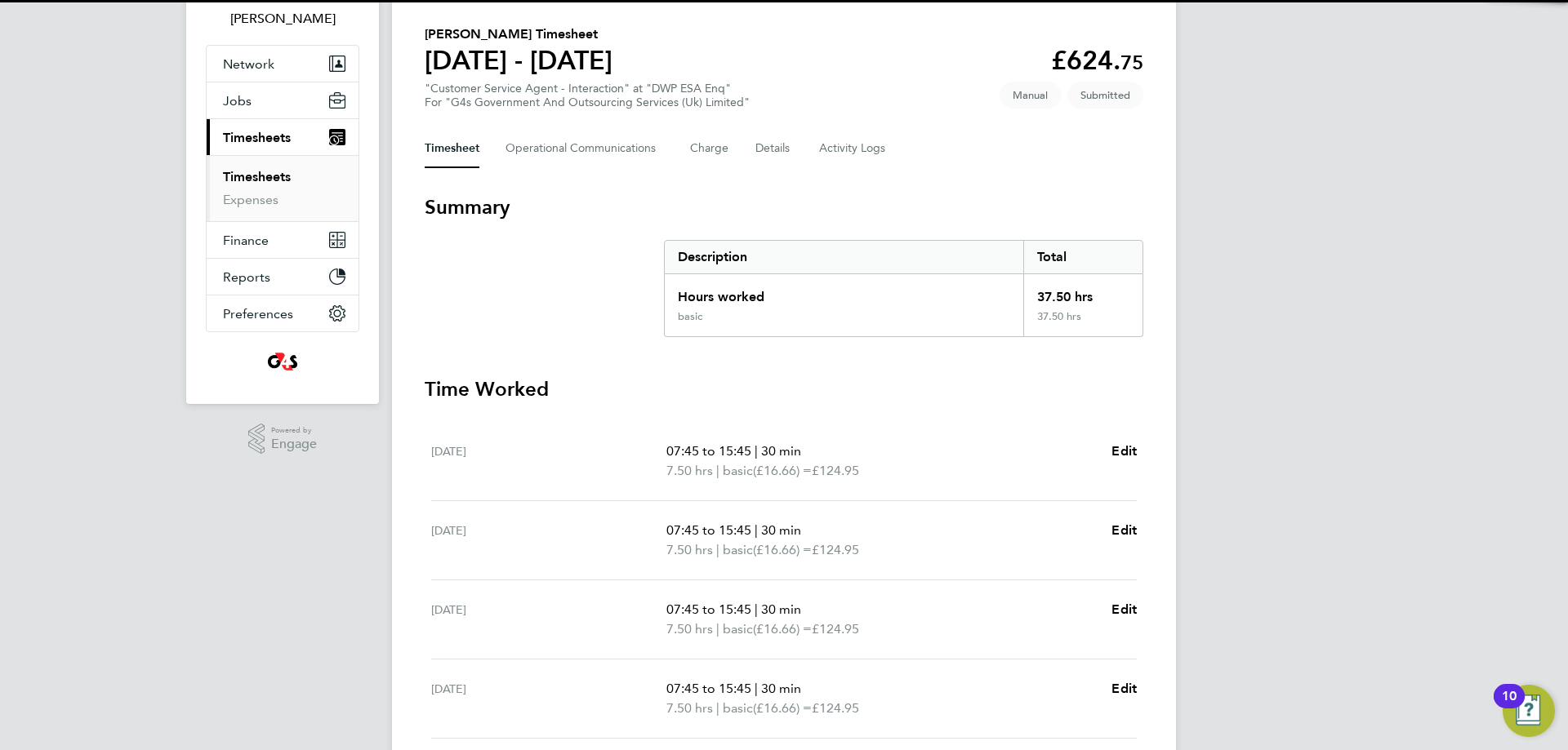
scroll to position [0, 0]
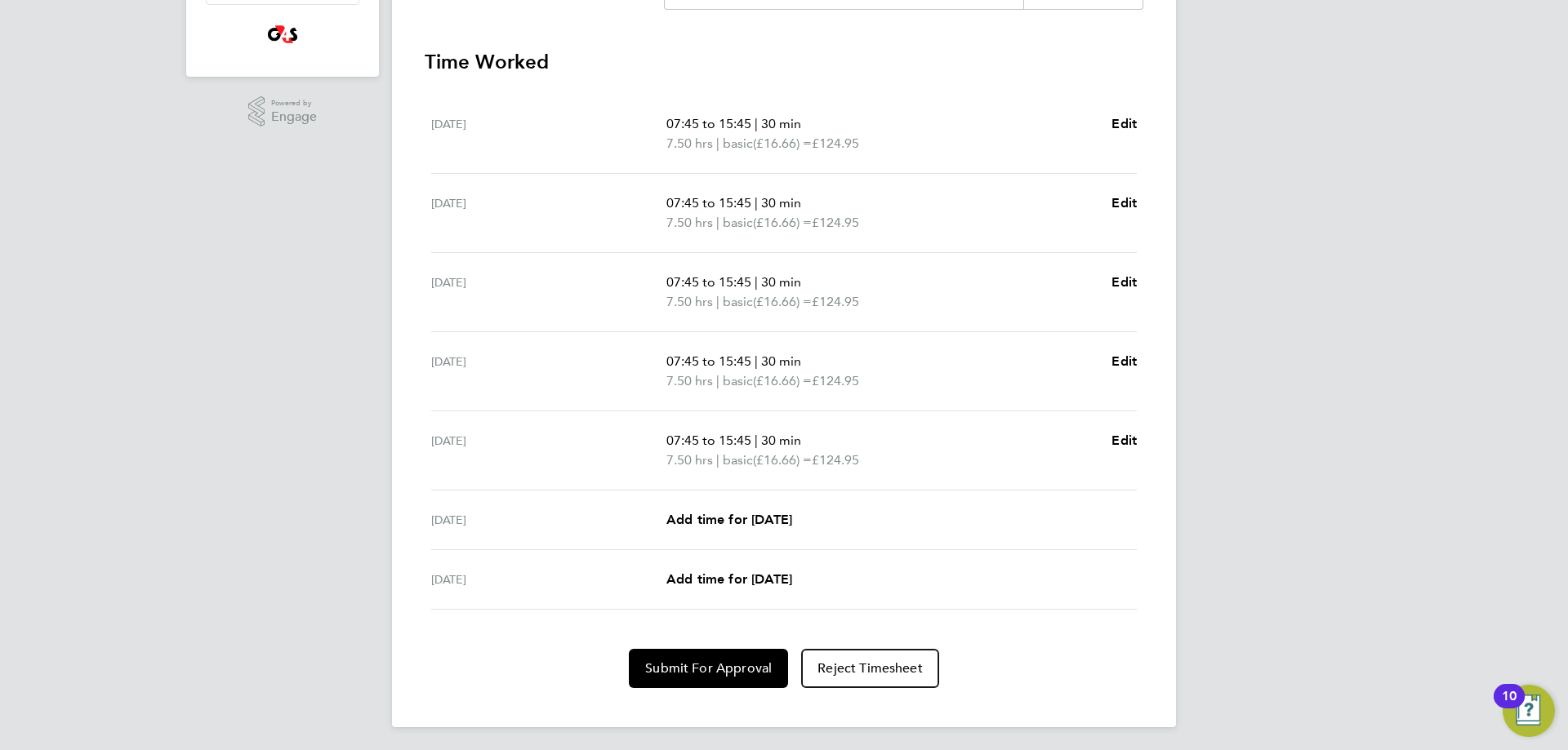
scroll to position [443, 0]
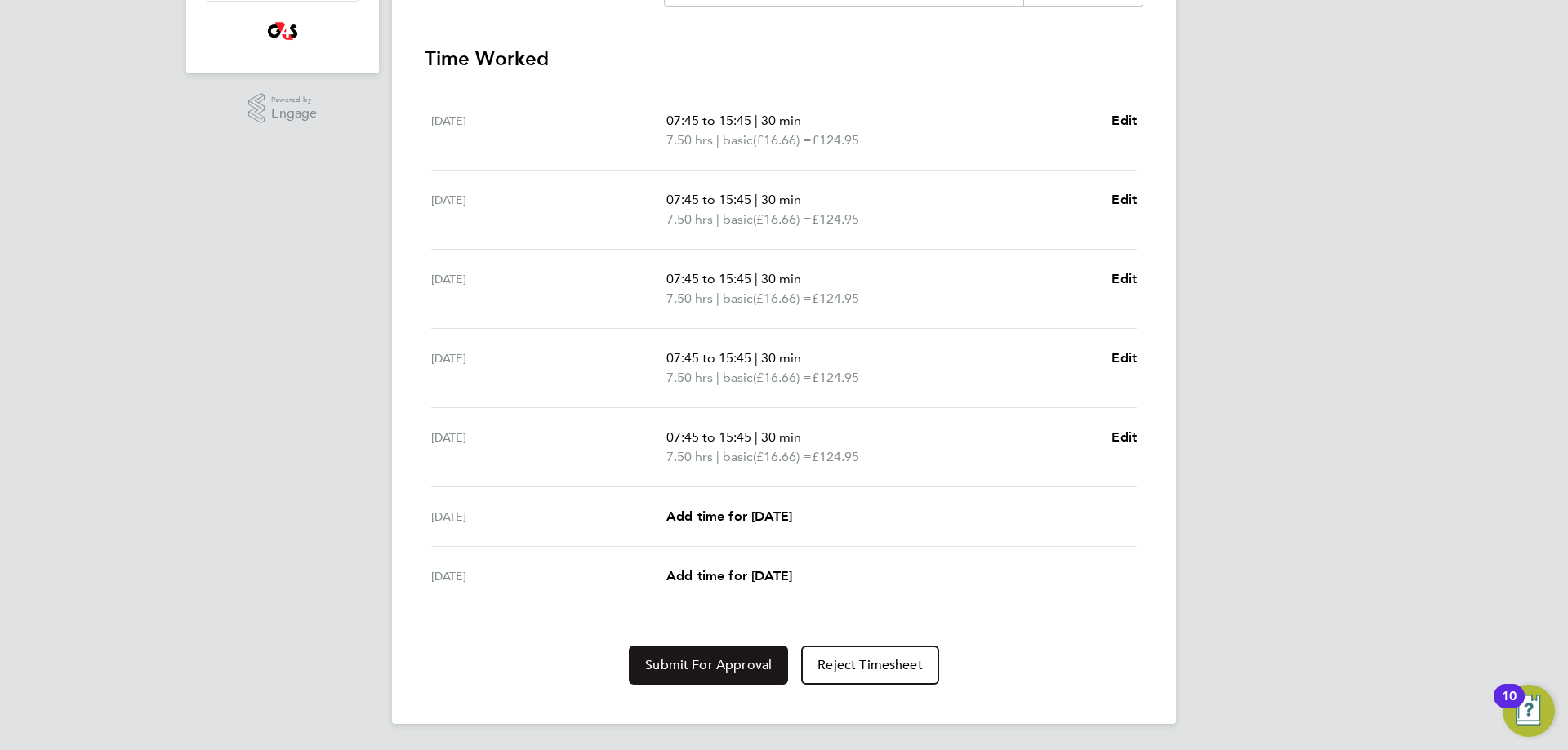
click at [688, 670] on span "Submit For Approval" at bounding box center [708, 665] width 127 height 16
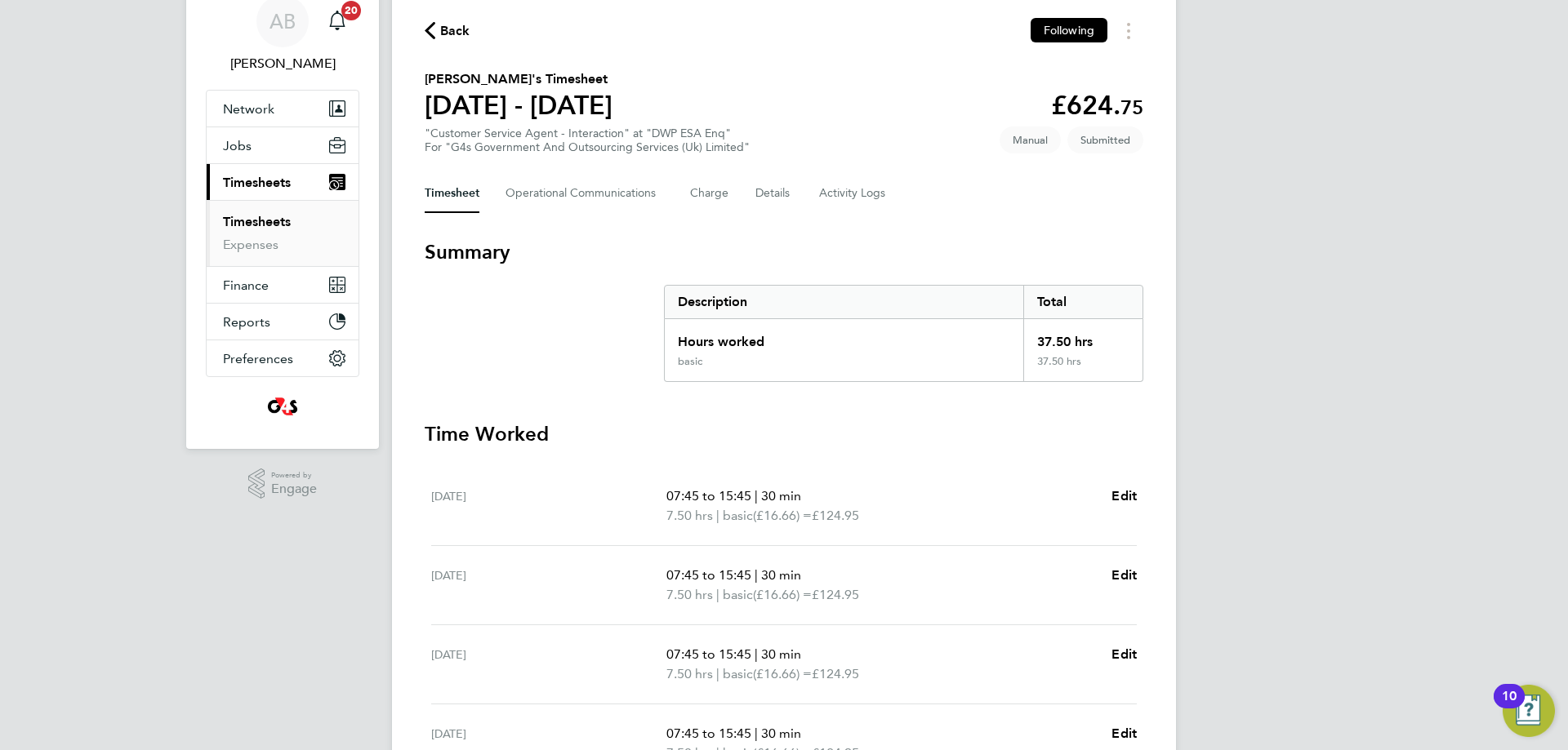
scroll to position [81, 0]
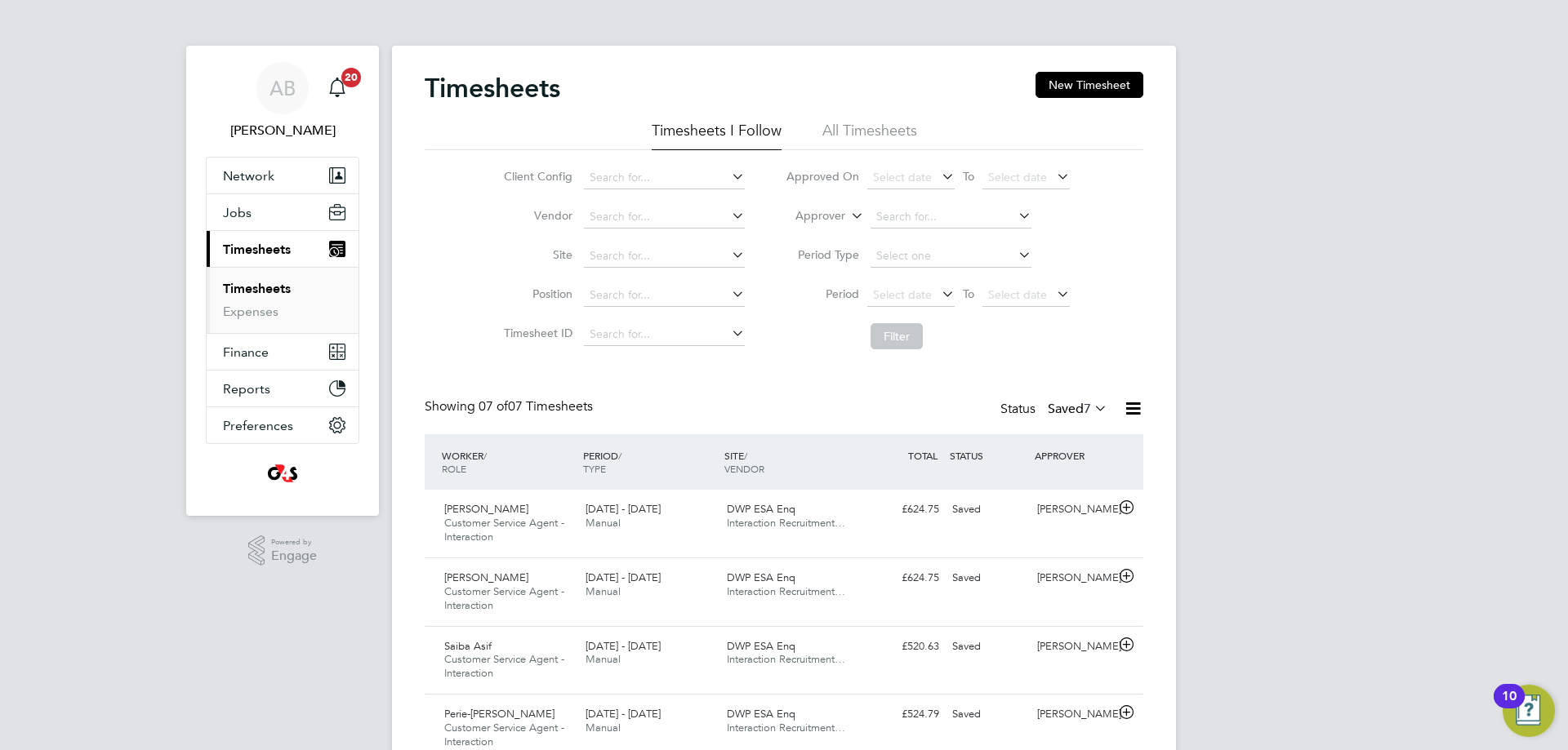
scroll to position [276, 0]
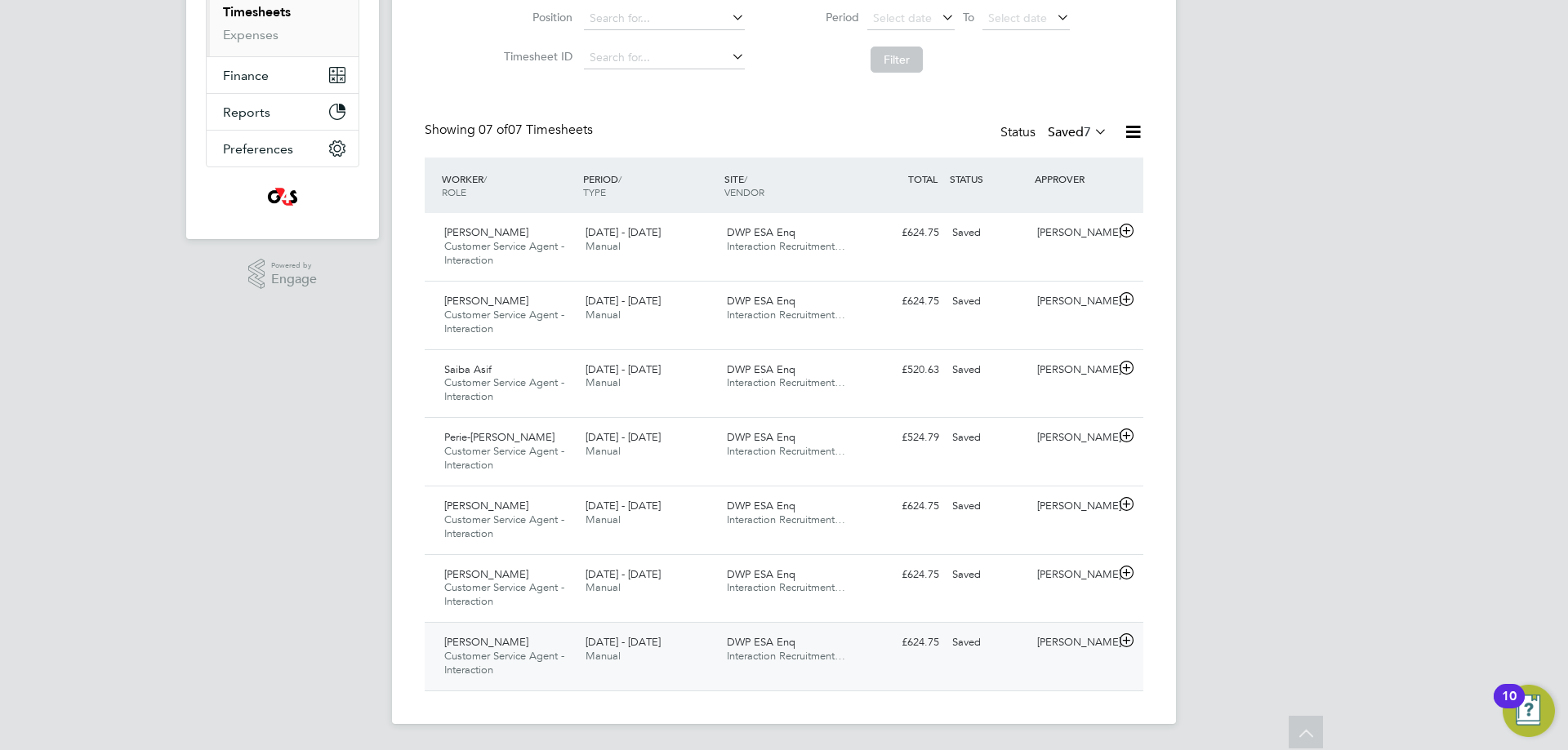
click at [1127, 637] on icon at bounding box center [1126, 641] width 20 height 13
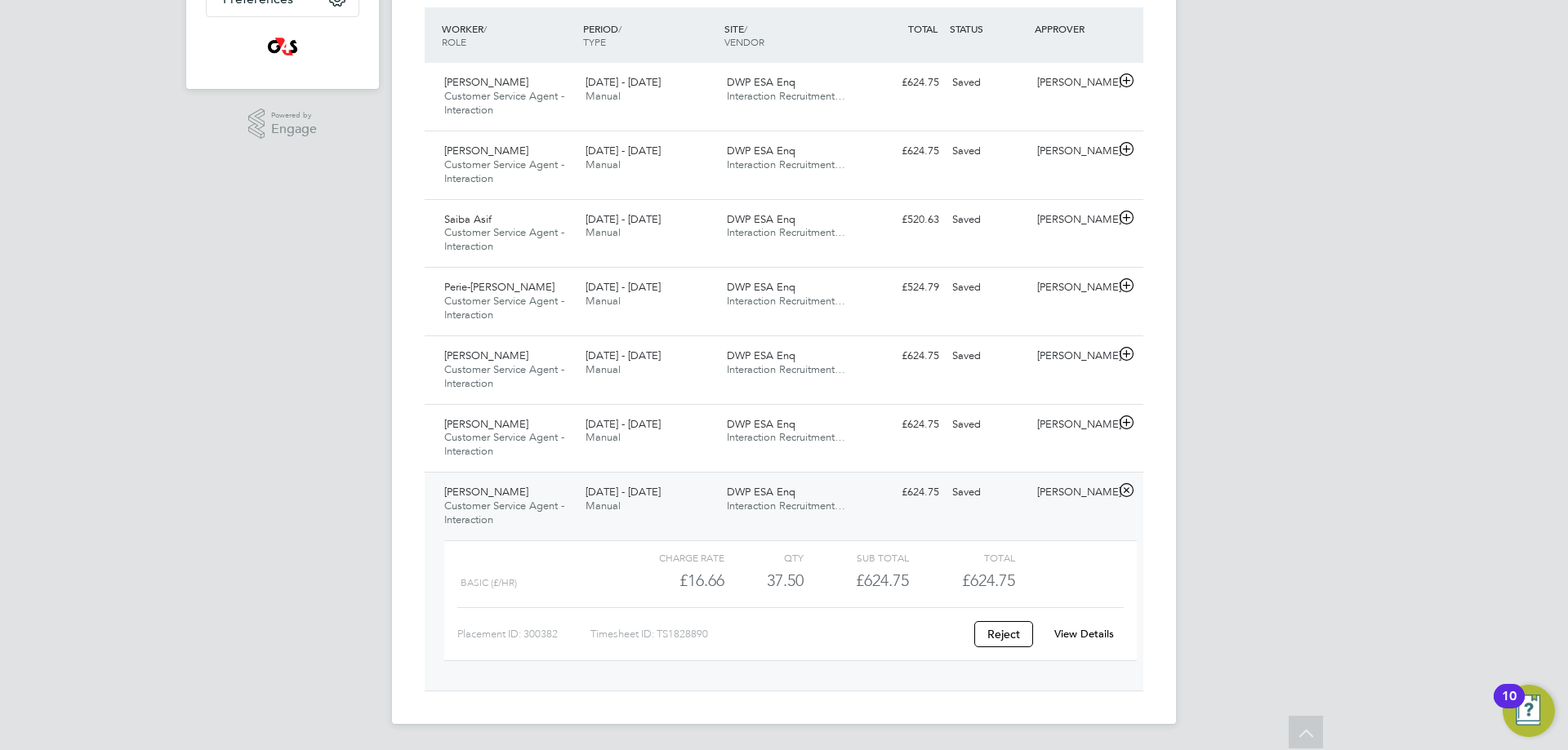
click at [1075, 639] on link "View Details" at bounding box center [1083, 633] width 59 height 14
click at [1124, 423] on icon at bounding box center [1126, 422] width 20 height 13
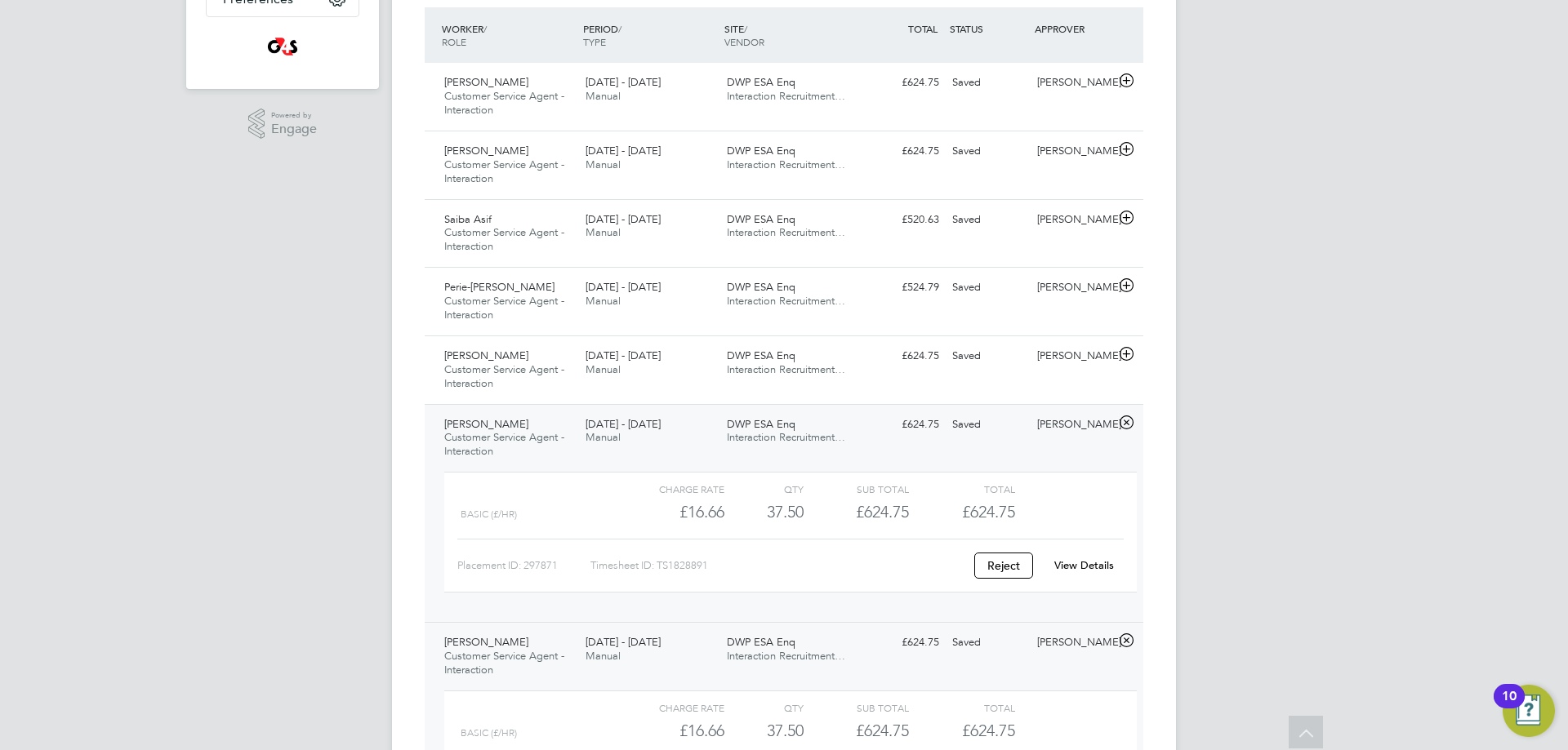
click at [1089, 564] on link "View Details" at bounding box center [1083, 565] width 59 height 14
click at [1127, 349] on icon at bounding box center [1126, 354] width 20 height 13
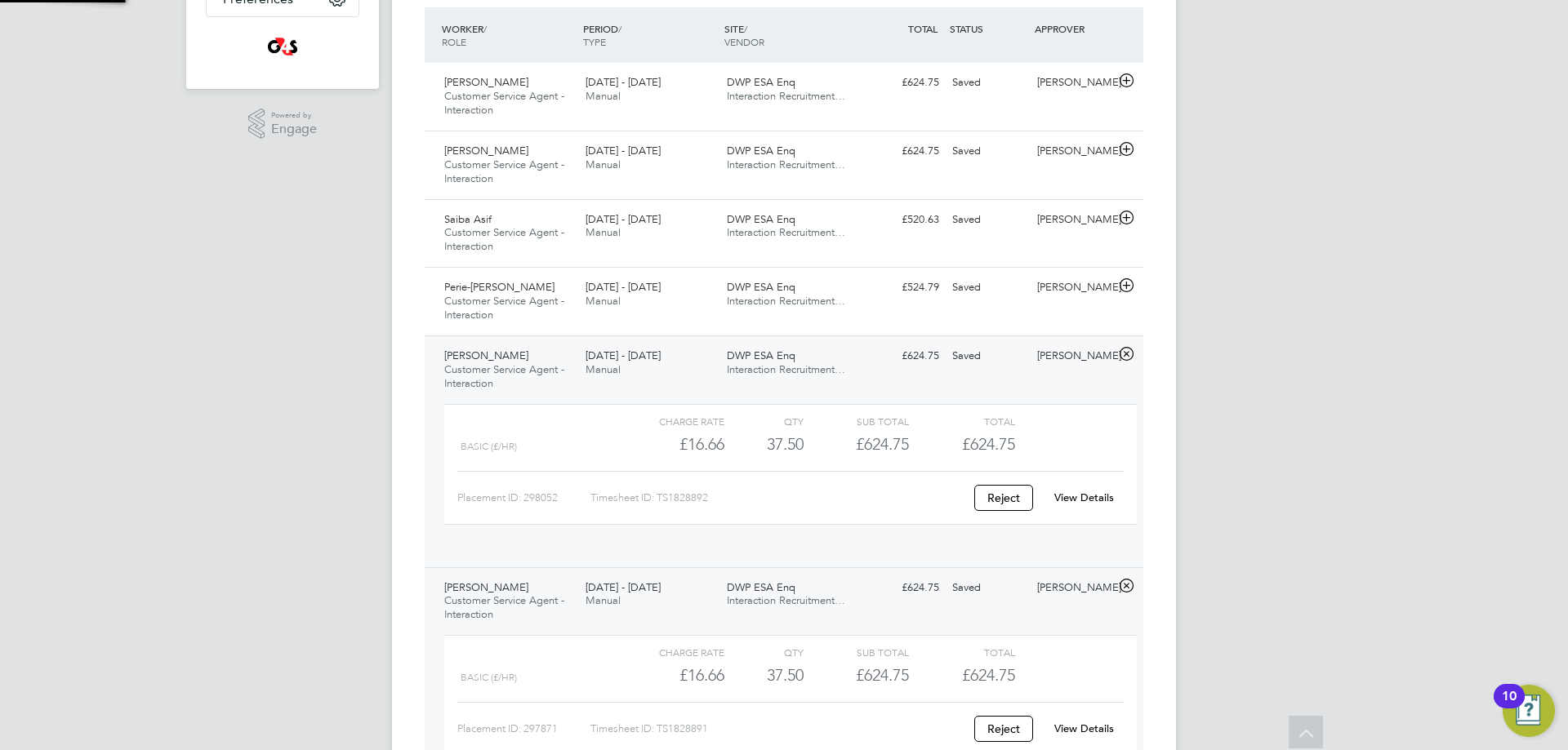
scroll to position [27, 159]
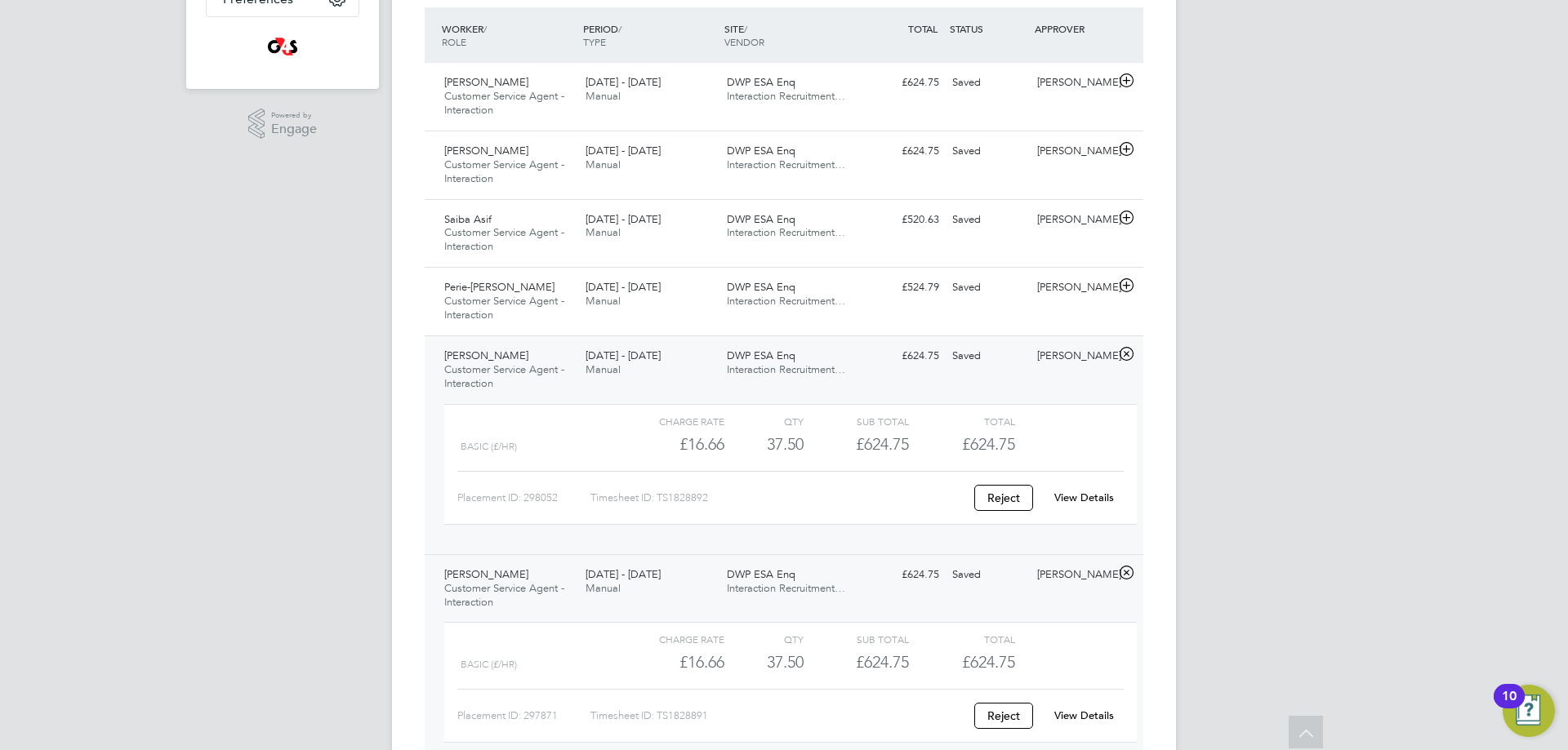
click at [1082, 502] on link "View Details" at bounding box center [1083, 497] width 59 height 14
click at [1130, 284] on icon at bounding box center [1126, 286] width 20 height 13
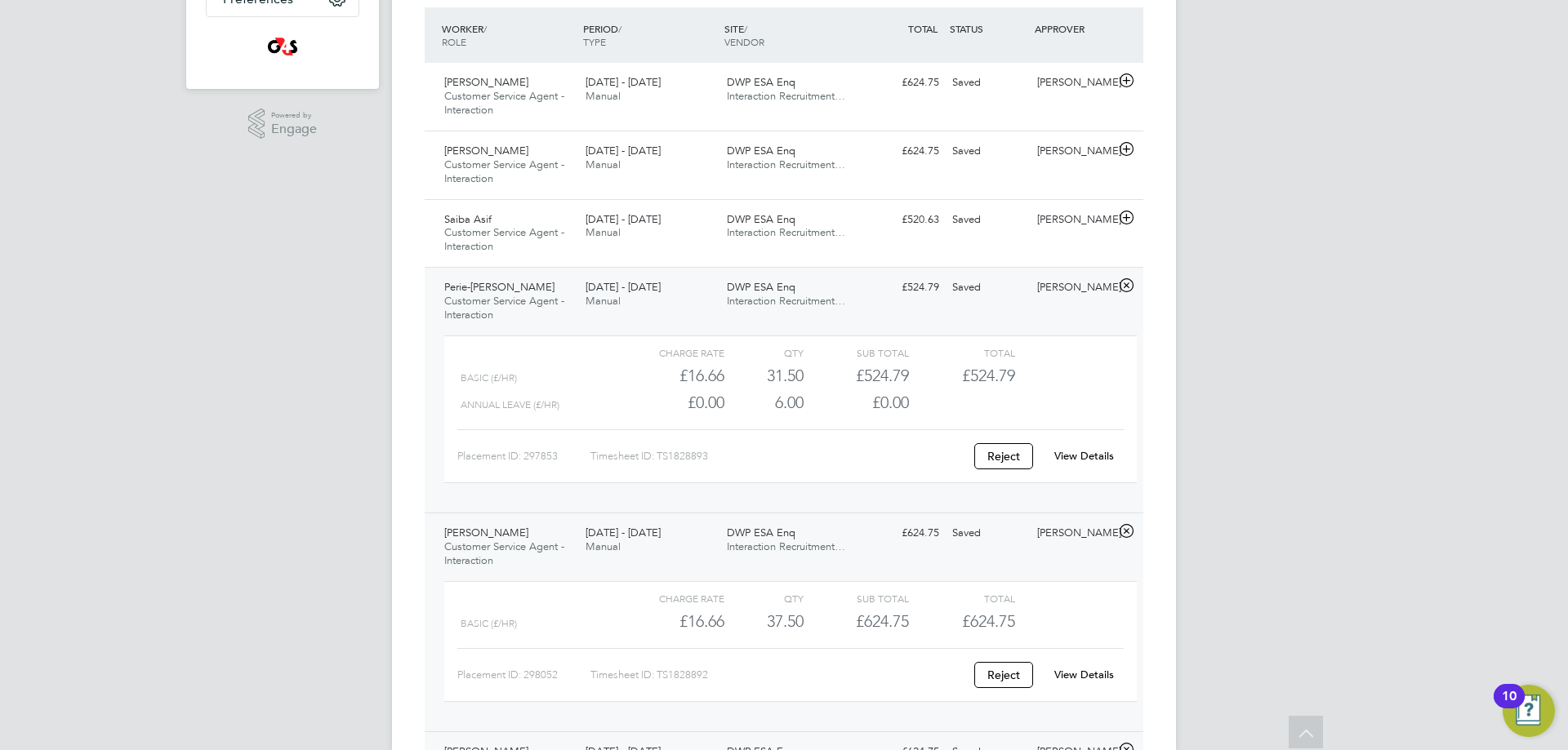
click at [1083, 459] on link "View Details" at bounding box center [1083, 455] width 59 height 14
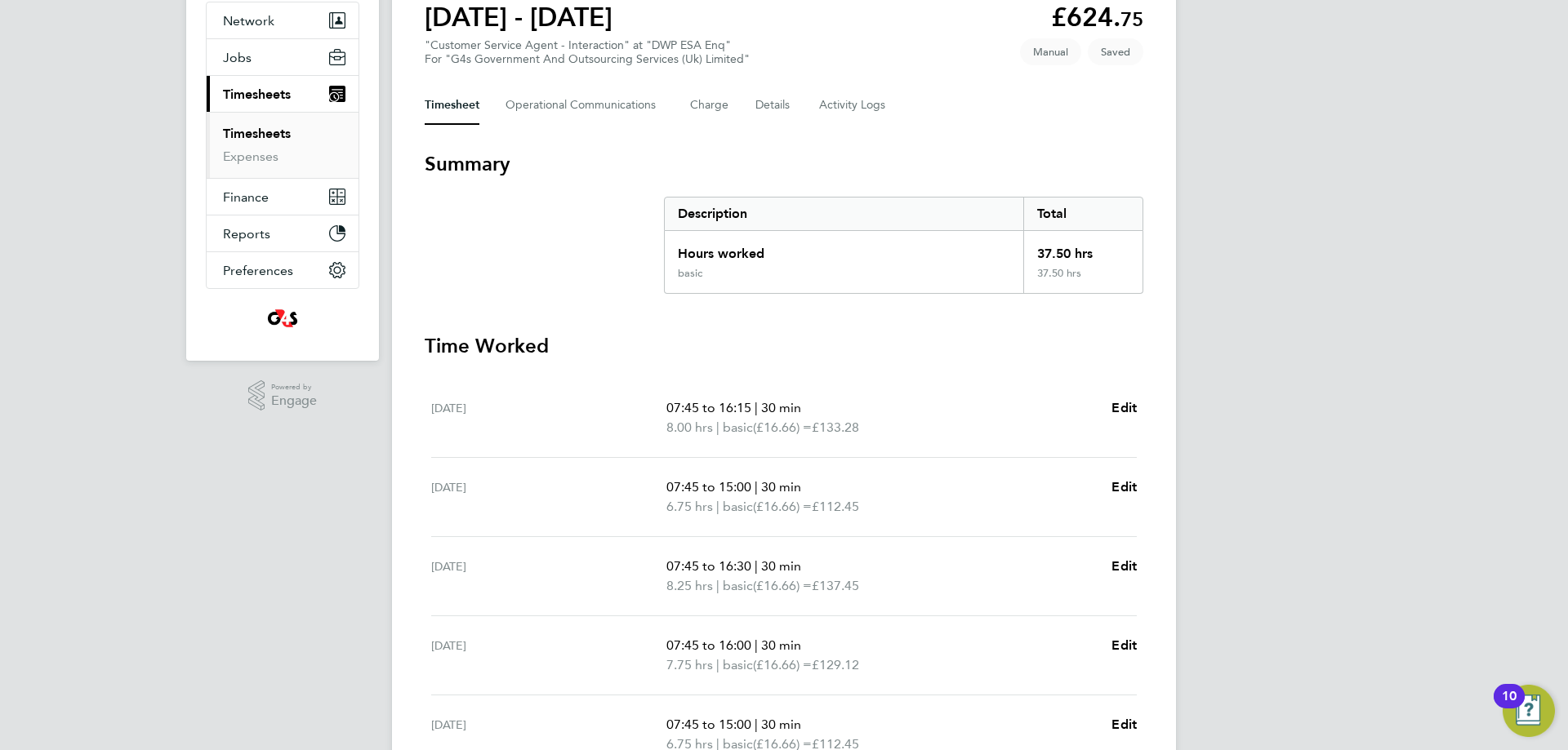
scroll to position [443, 0]
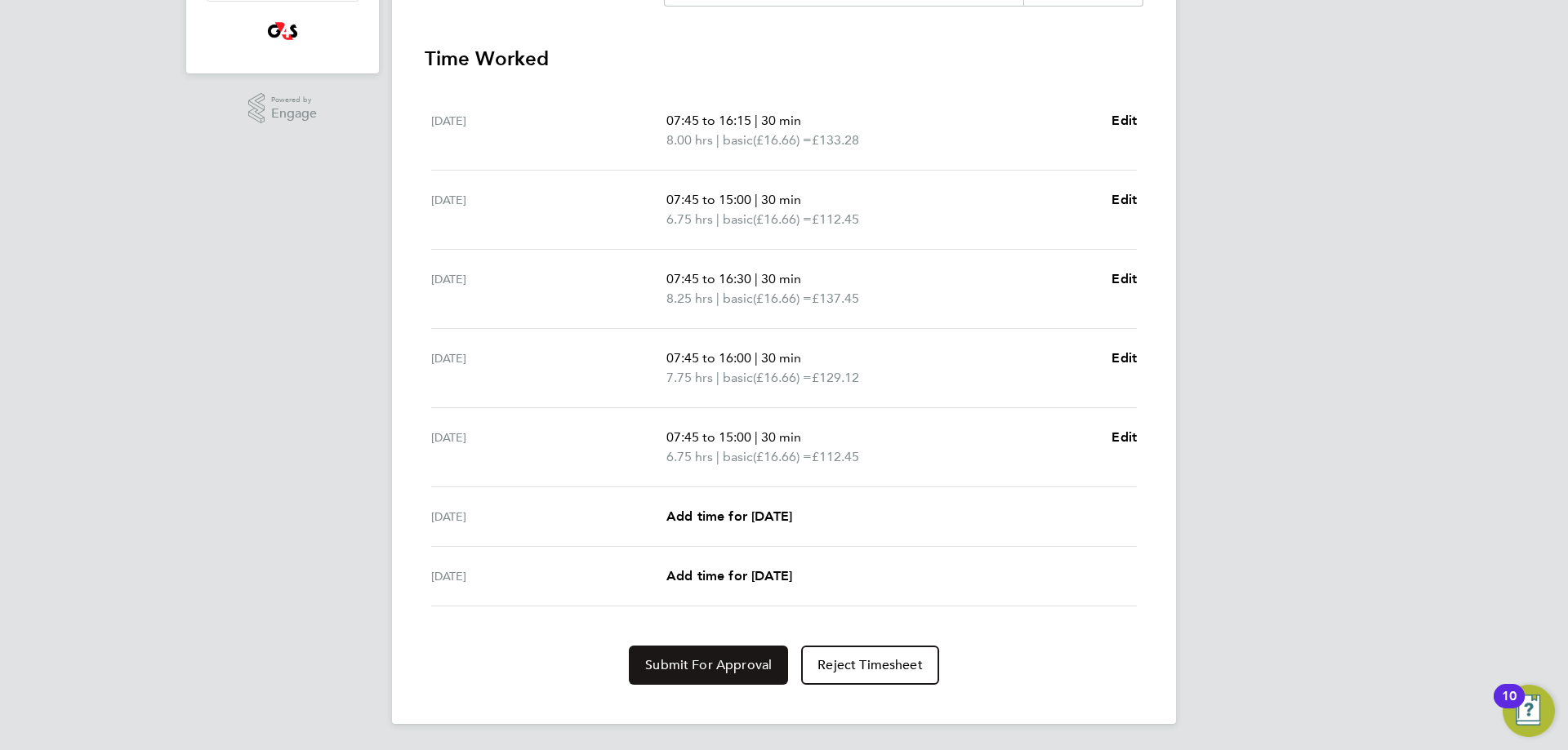
click at [752, 672] on span "Submit For Approval" at bounding box center [708, 665] width 127 height 16
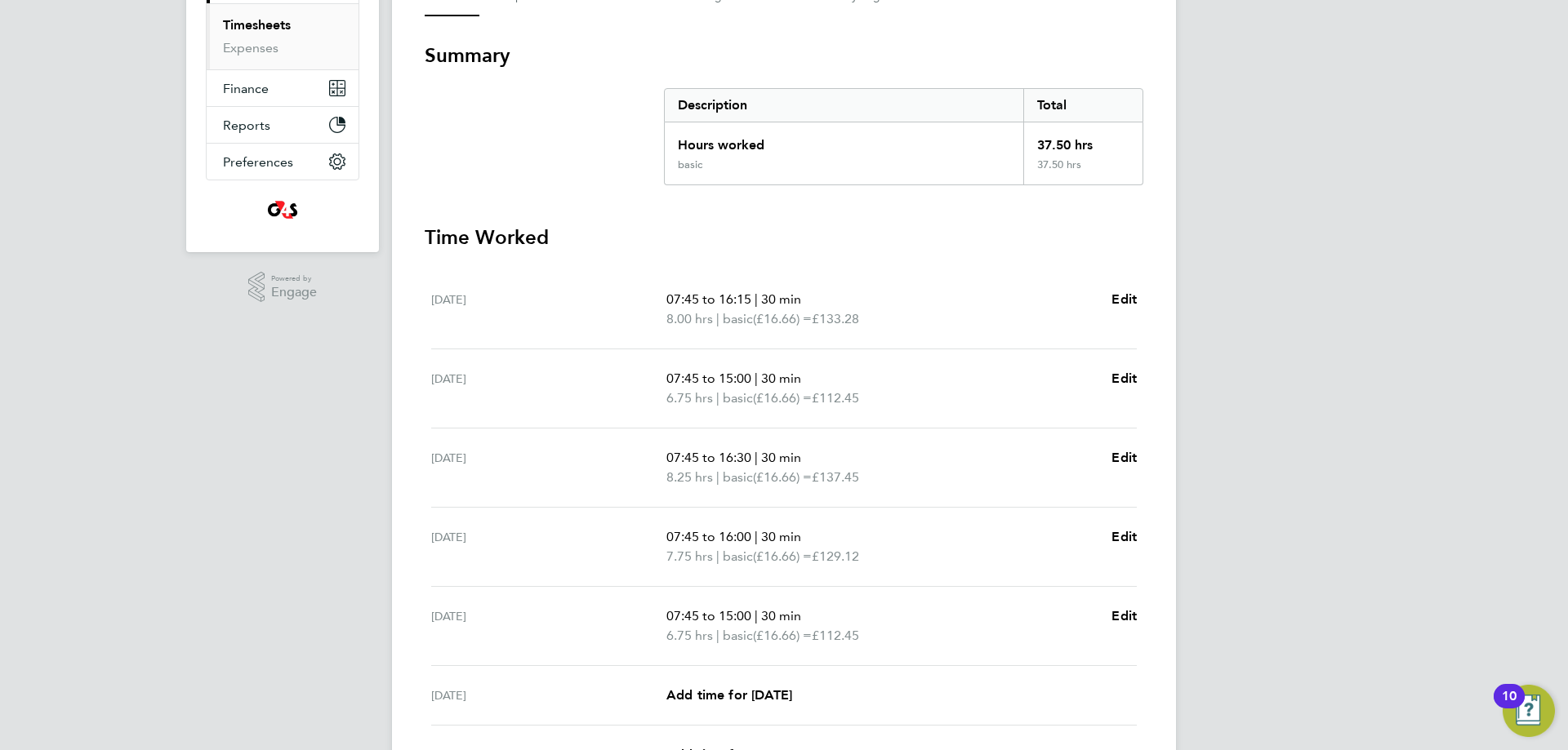
scroll to position [0, 0]
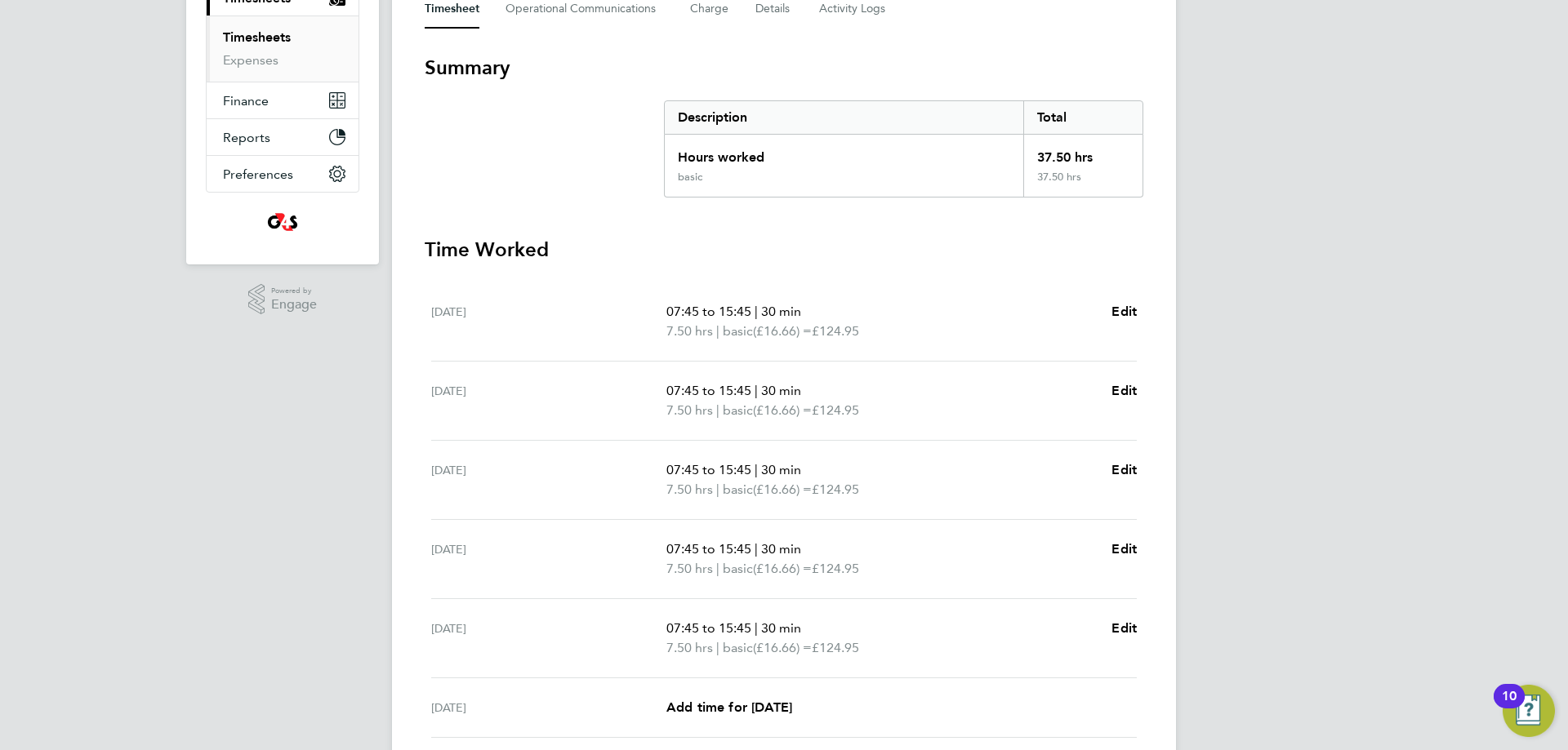
scroll to position [443, 0]
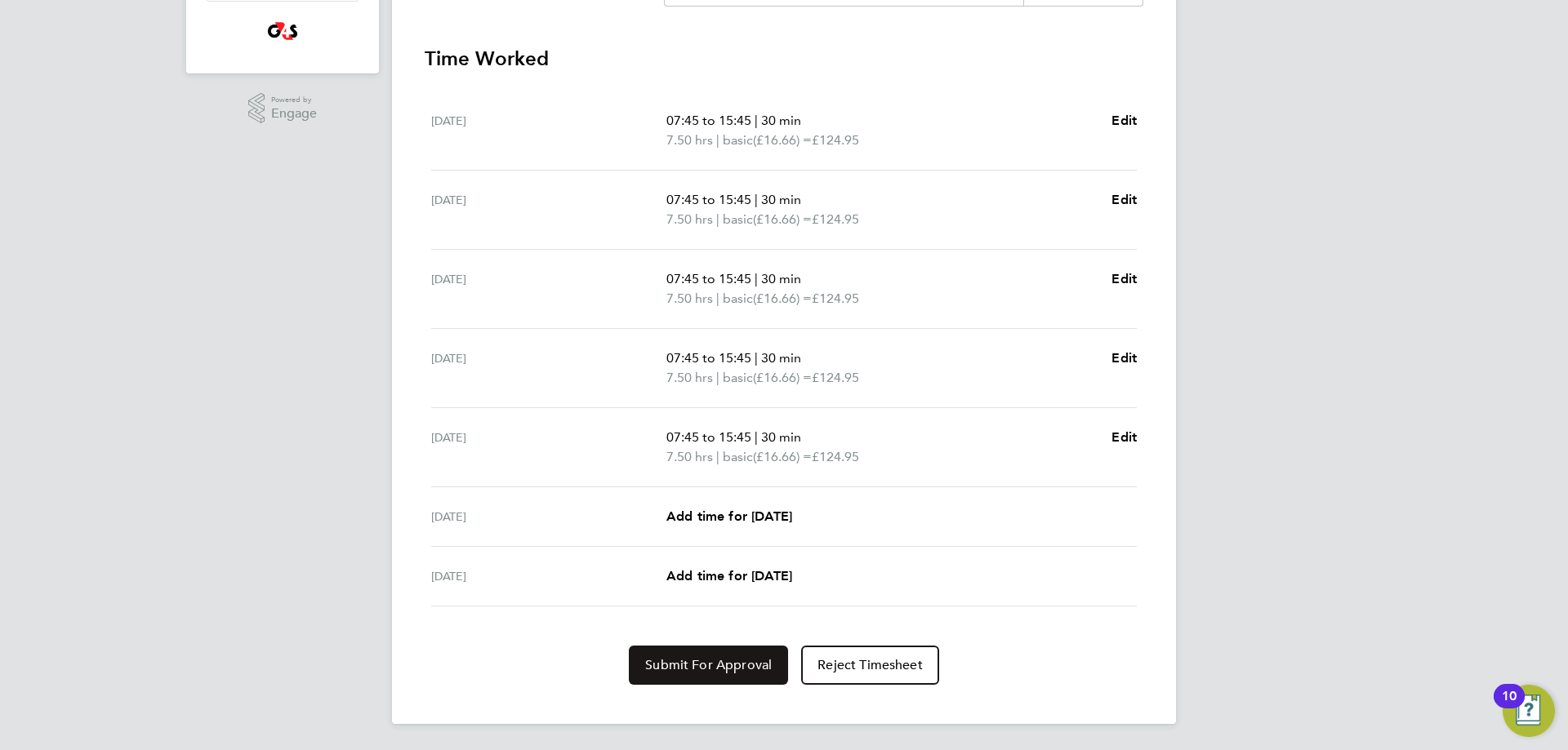
click at [699, 660] on span "Submit For Approval" at bounding box center [708, 665] width 127 height 16
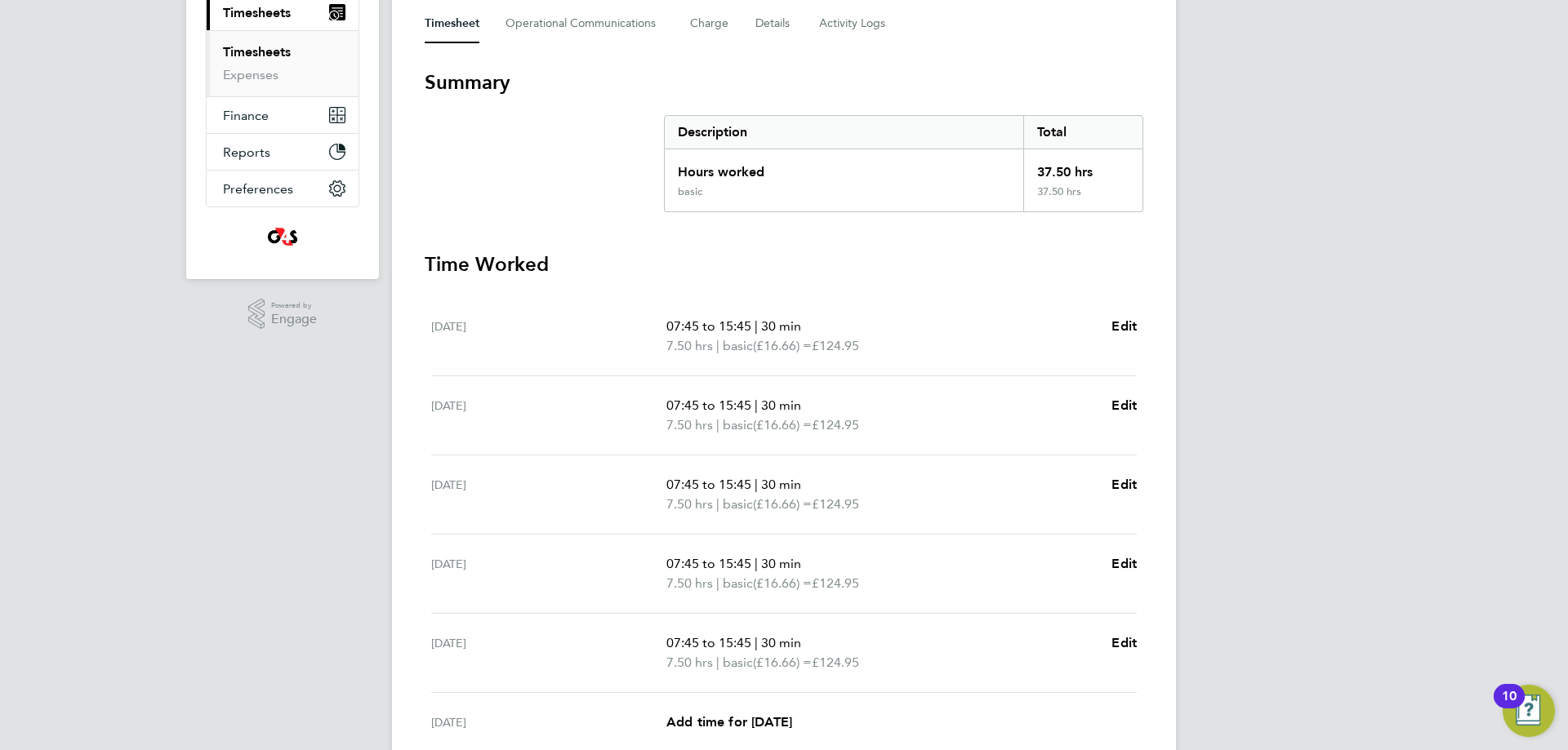
scroll to position [0, 0]
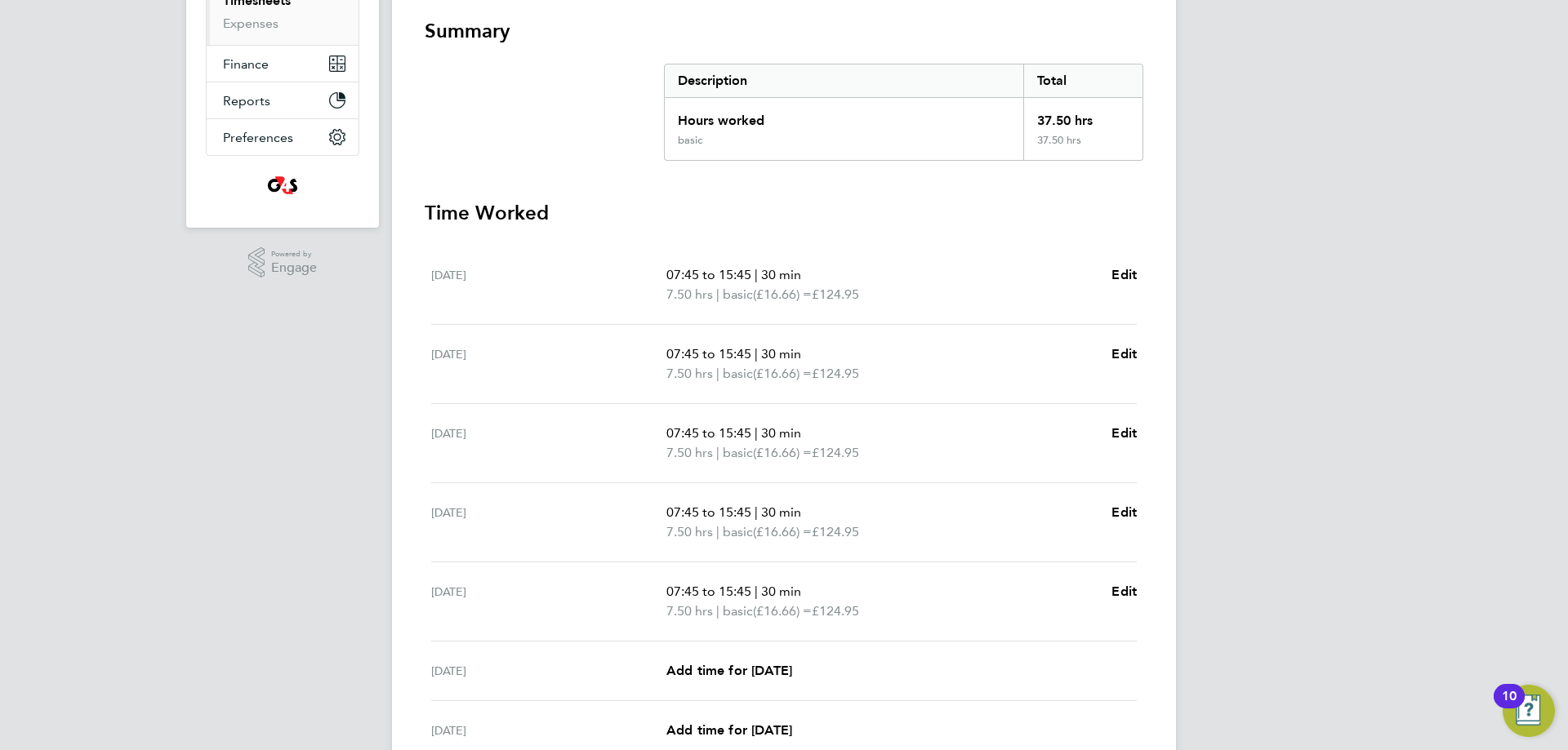
scroll to position [408, 0]
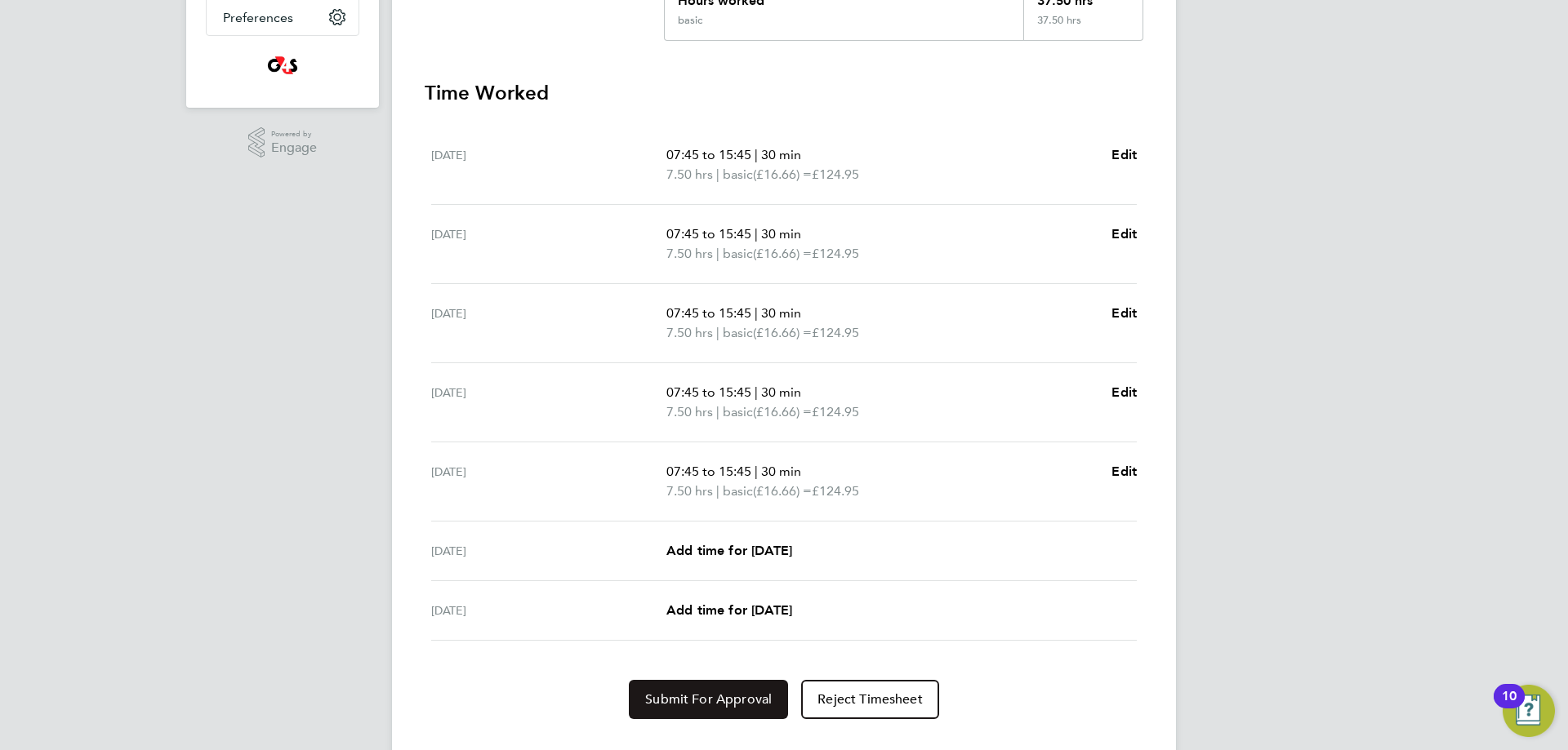
click at [723, 705] on span "Submit For Approval" at bounding box center [708, 700] width 127 height 16
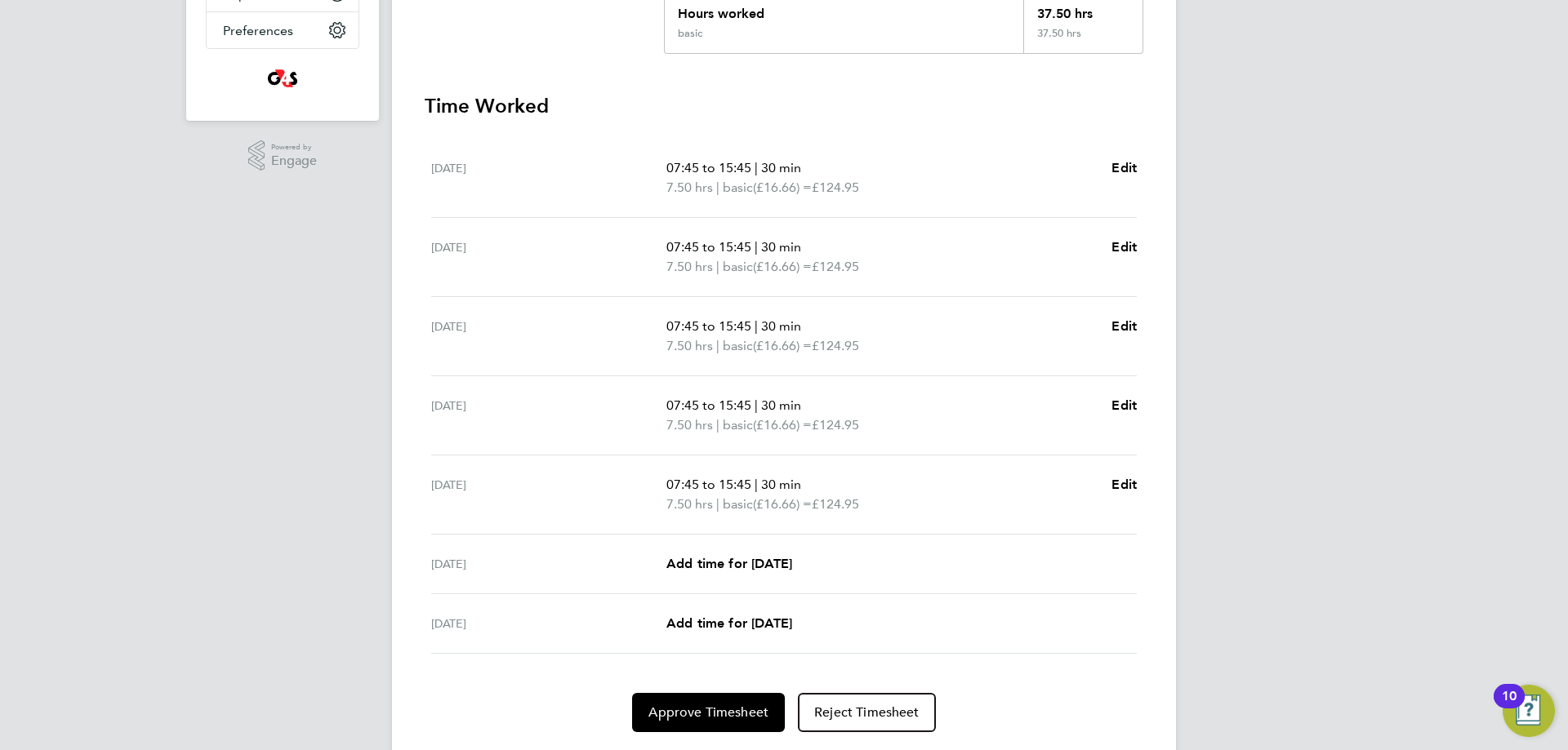
scroll to position [0, 0]
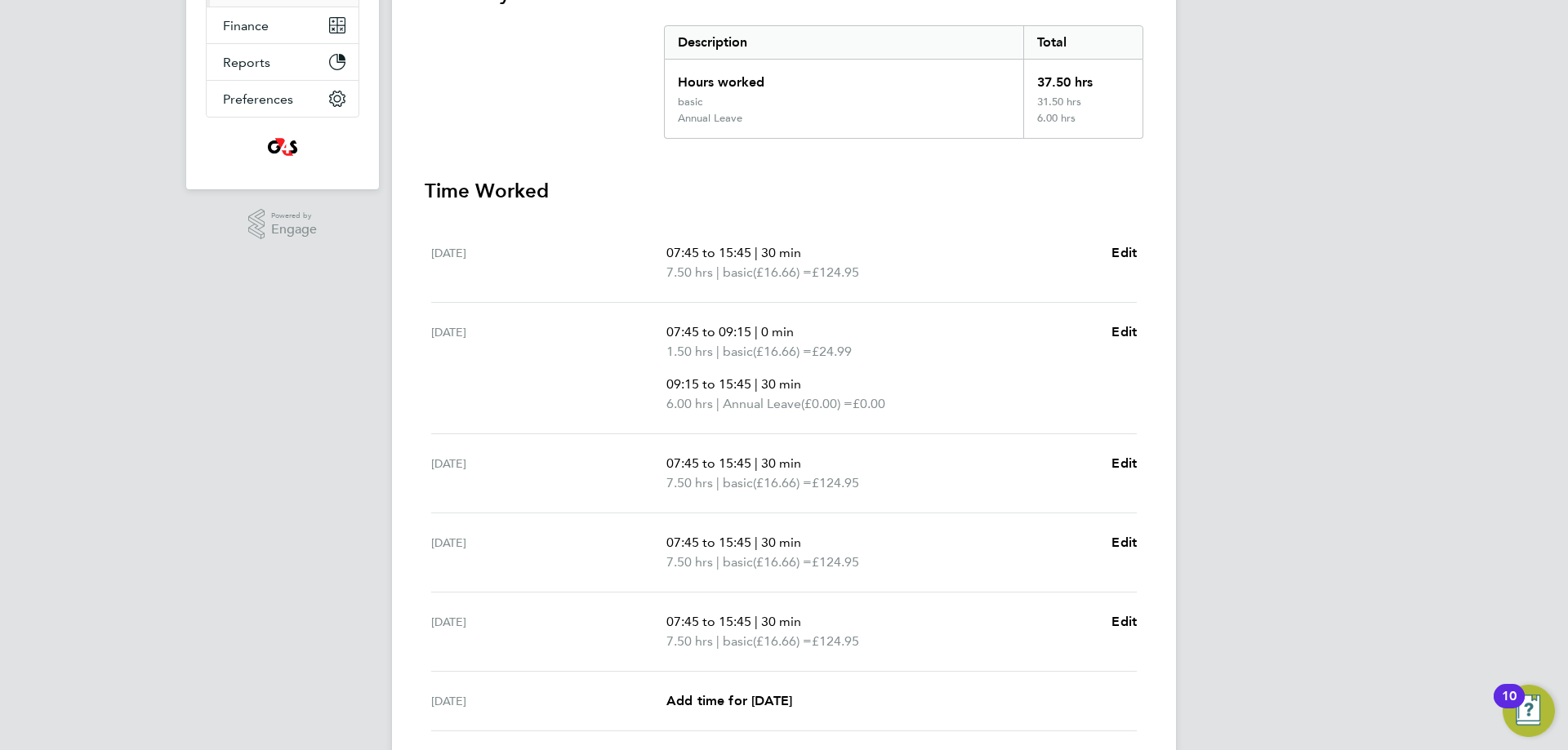
scroll to position [511, 0]
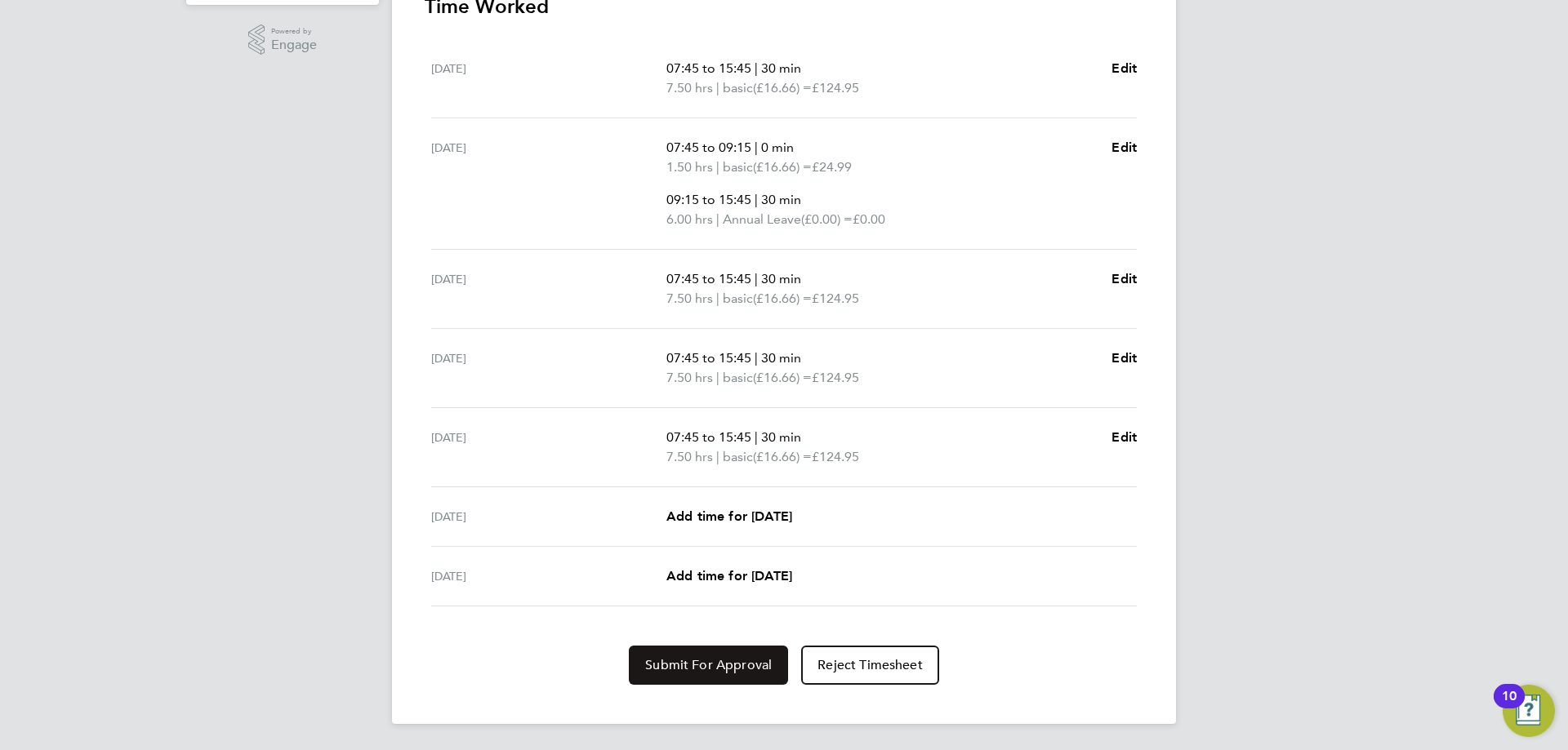
click at [718, 660] on span "Submit For Approval" at bounding box center [708, 665] width 127 height 16
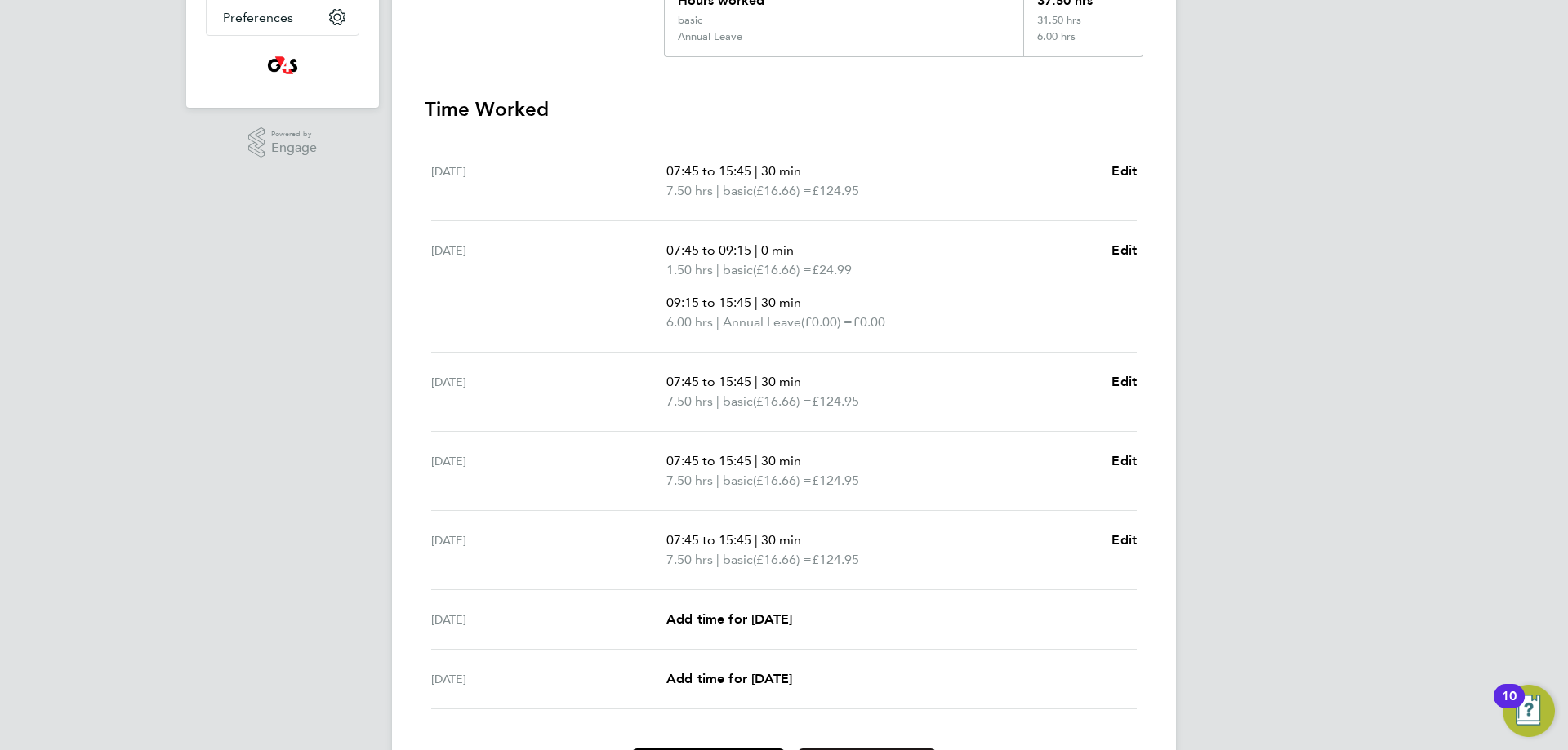
scroll to position [0, 0]
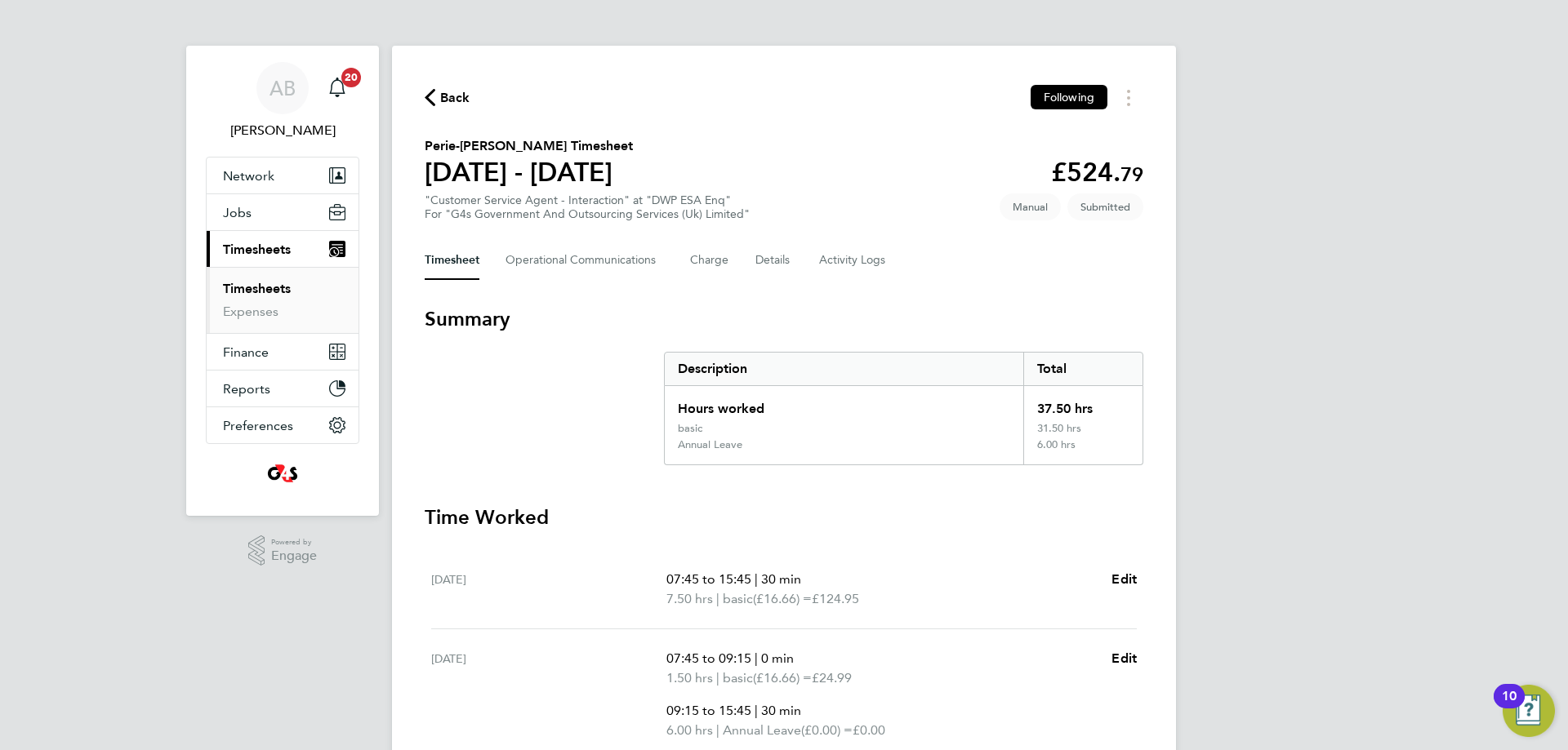
click at [438, 97] on span "Back" at bounding box center [447, 97] width 46 height 16
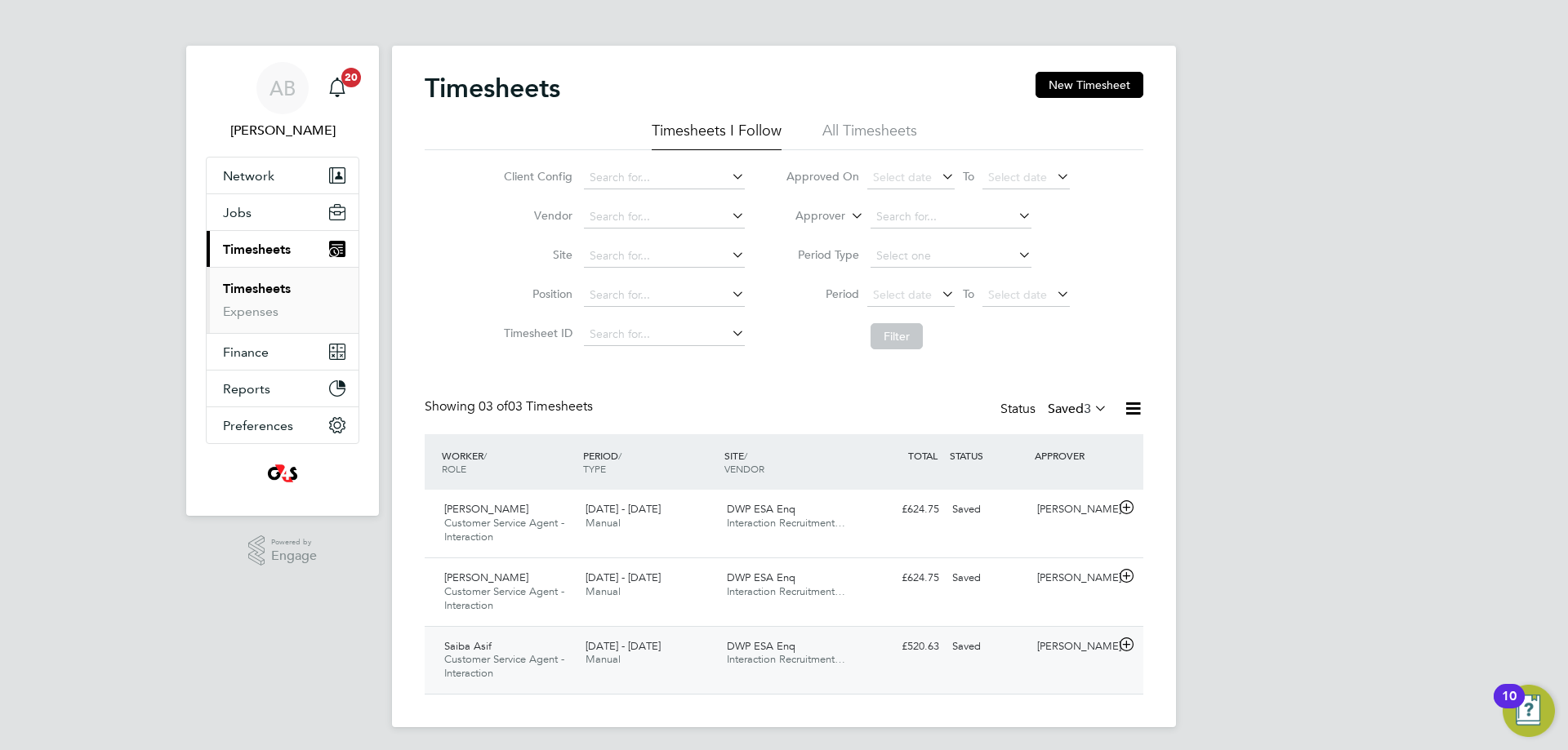
click at [1124, 639] on icon at bounding box center [1126, 645] width 20 height 13
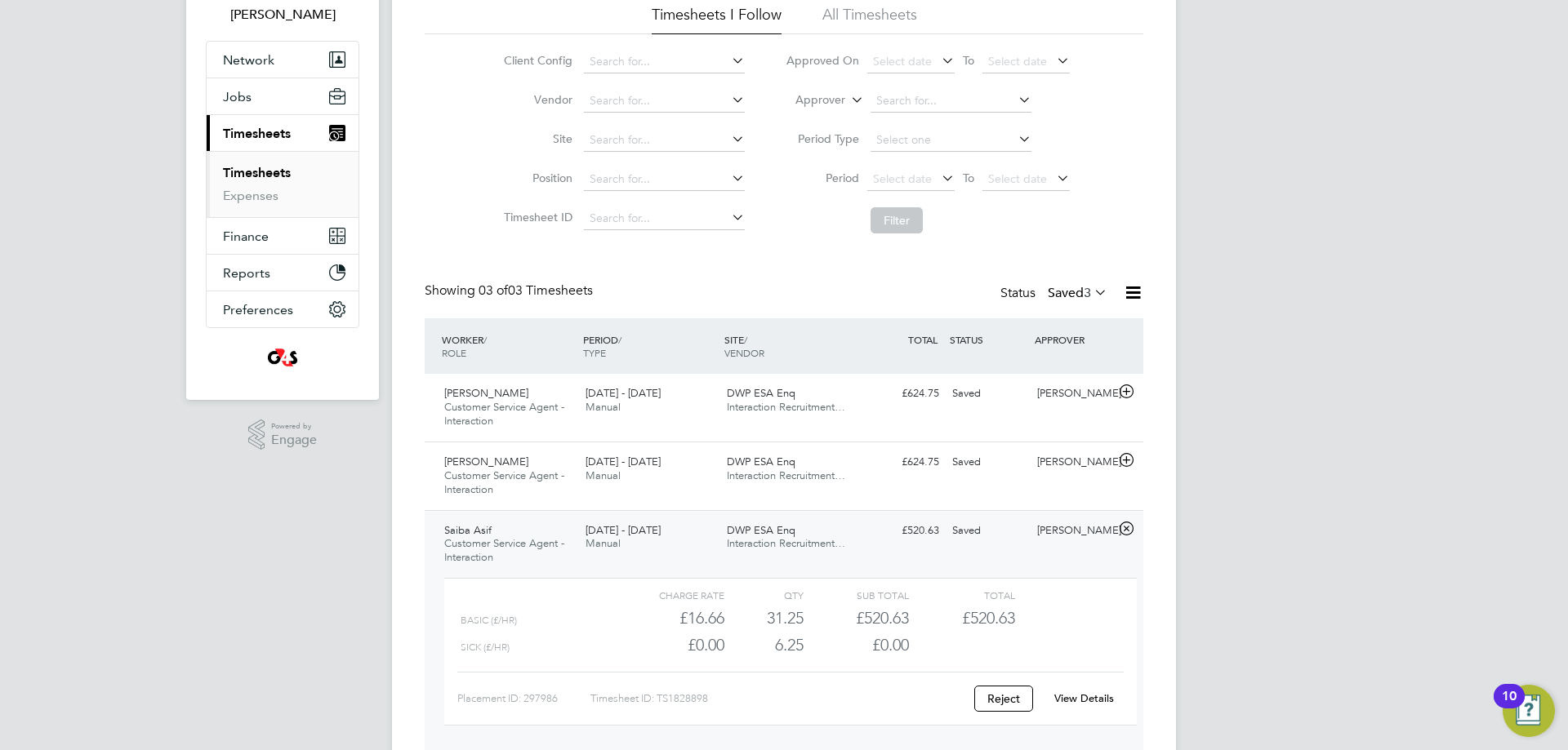
scroll to position [181, 0]
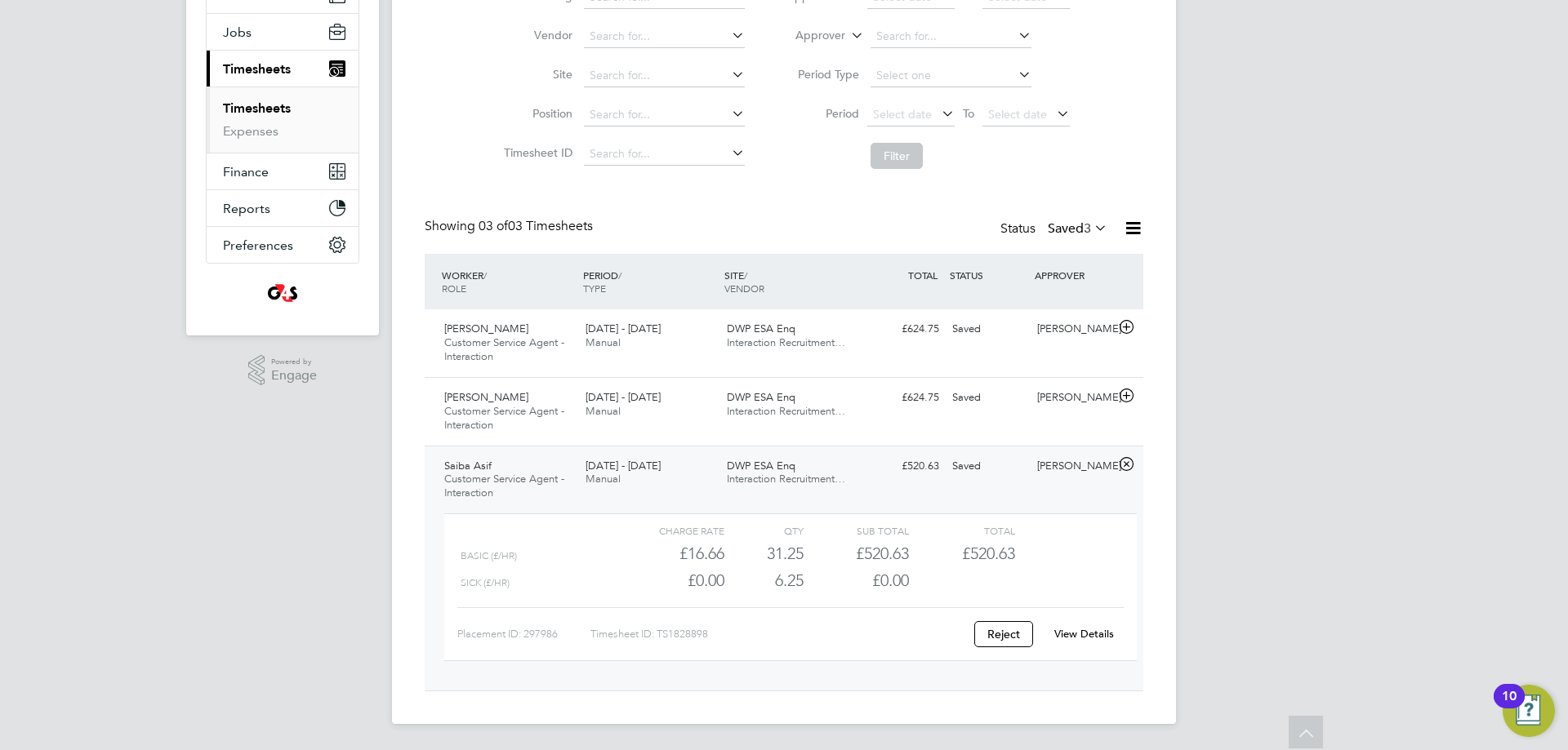
click at [1083, 634] on link "View Details" at bounding box center [1083, 633] width 59 height 14
click at [1124, 398] on icon at bounding box center [1126, 396] width 20 height 13
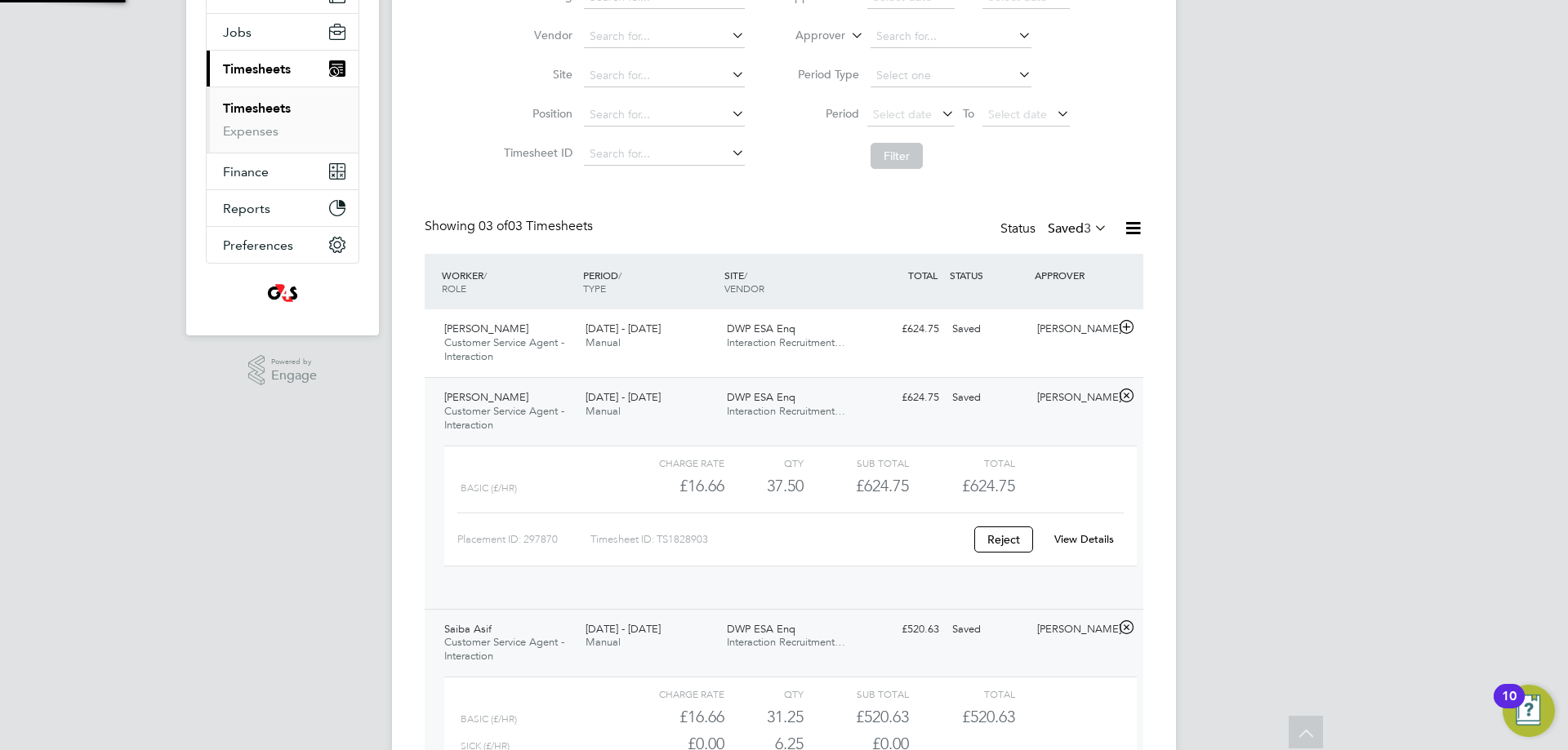
scroll to position [27, 159]
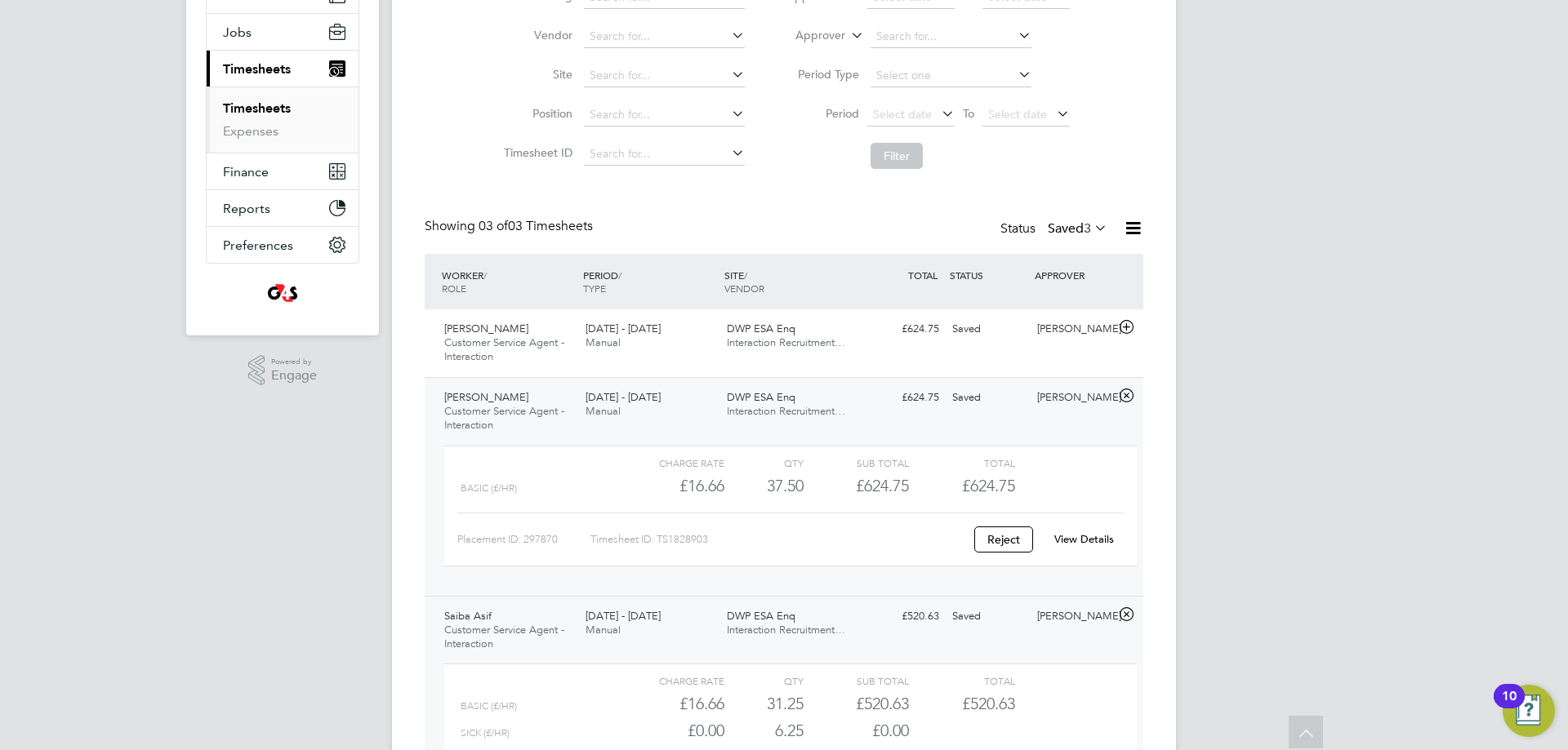
click at [1101, 541] on link "View Details" at bounding box center [1083, 538] width 59 height 14
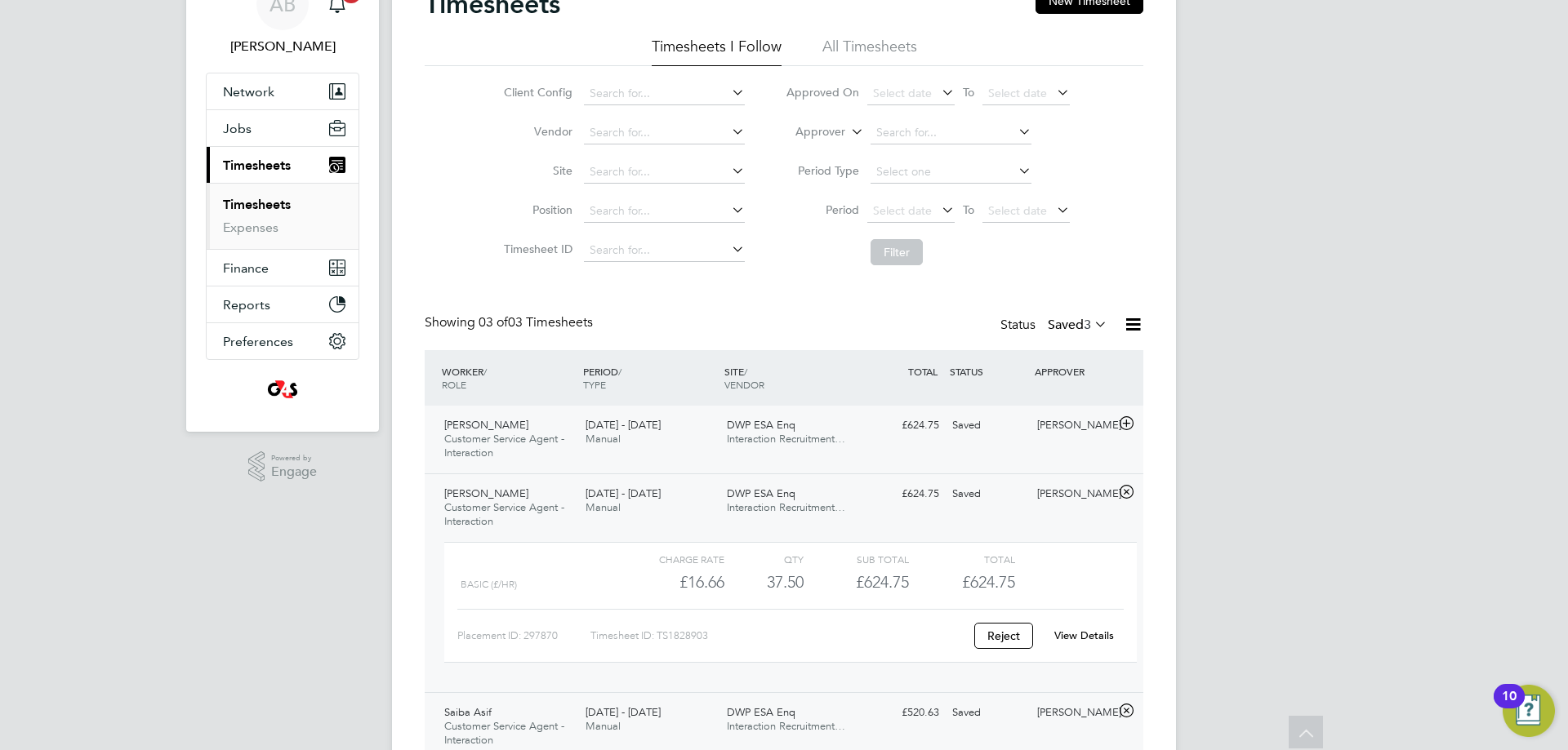
scroll to position [0, 0]
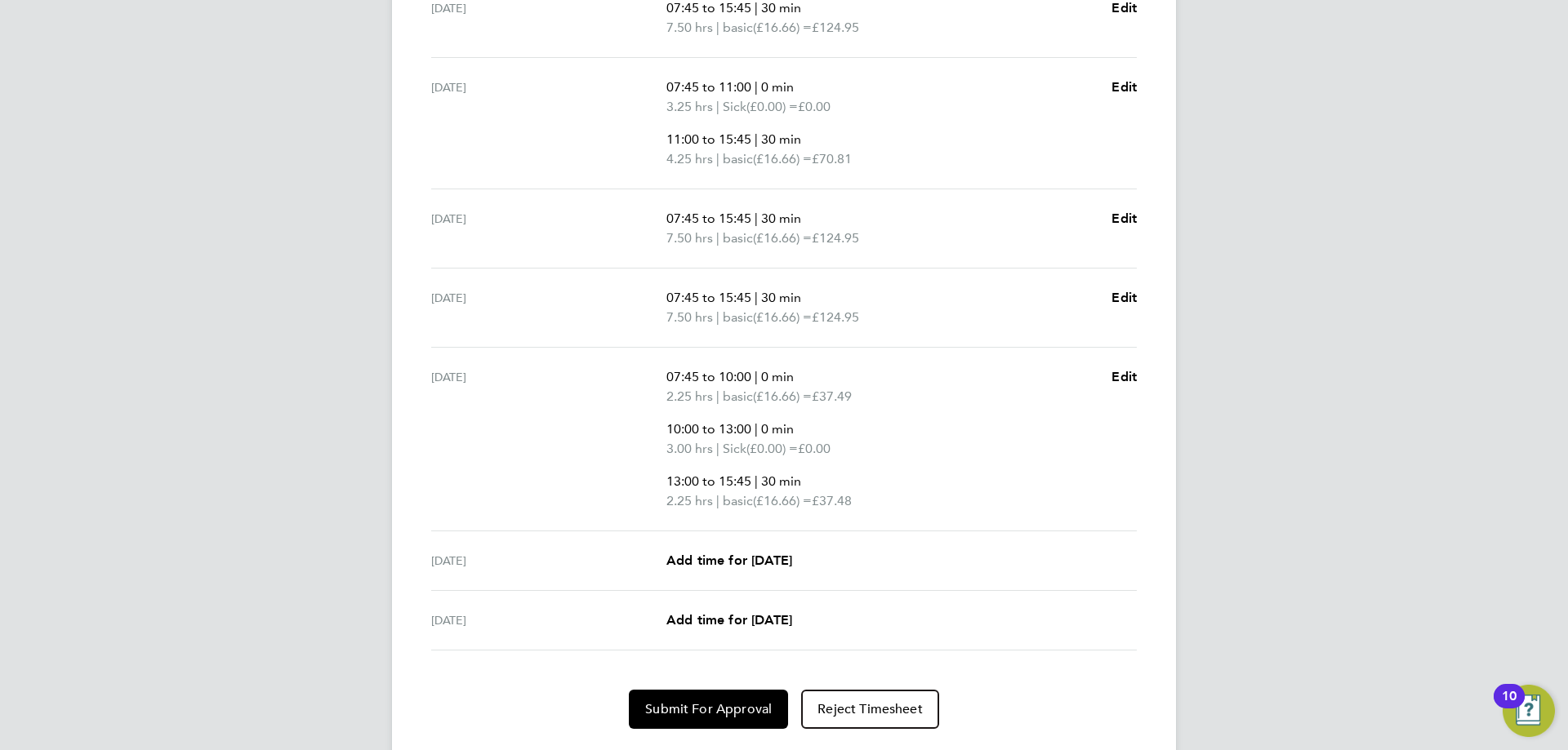
scroll to position [616, 0]
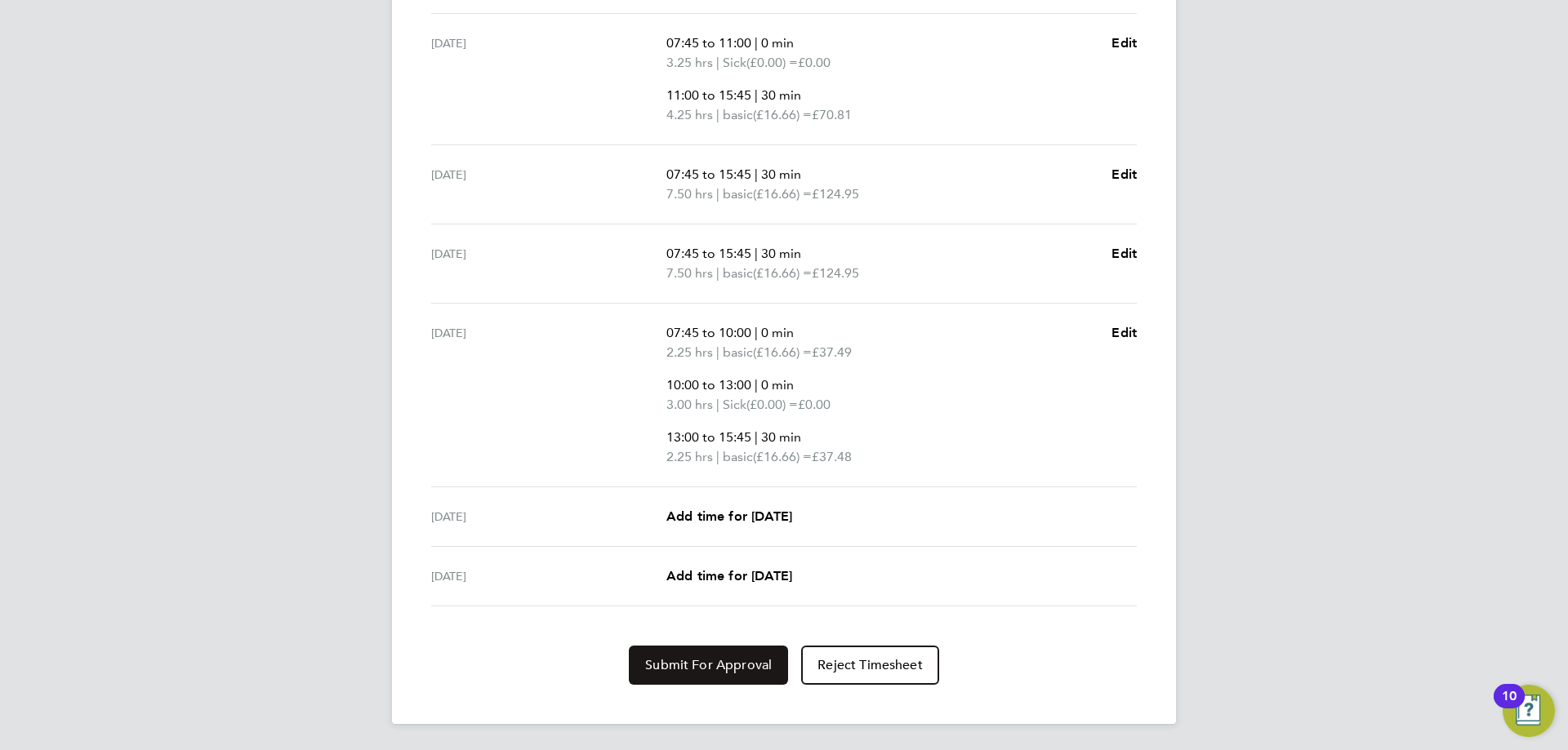
click at [691, 658] on span "Submit For Approval" at bounding box center [708, 665] width 127 height 16
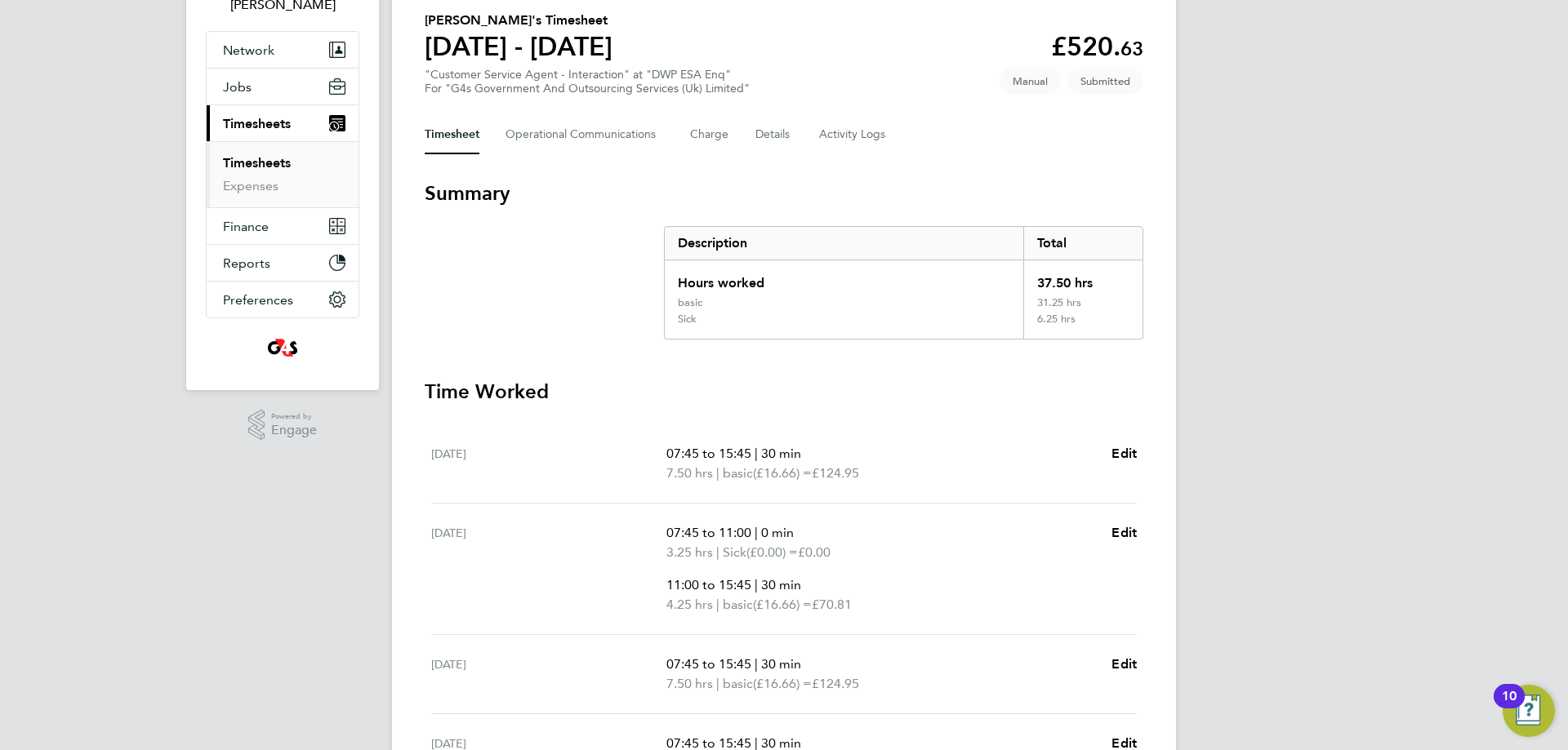
scroll to position [0, 0]
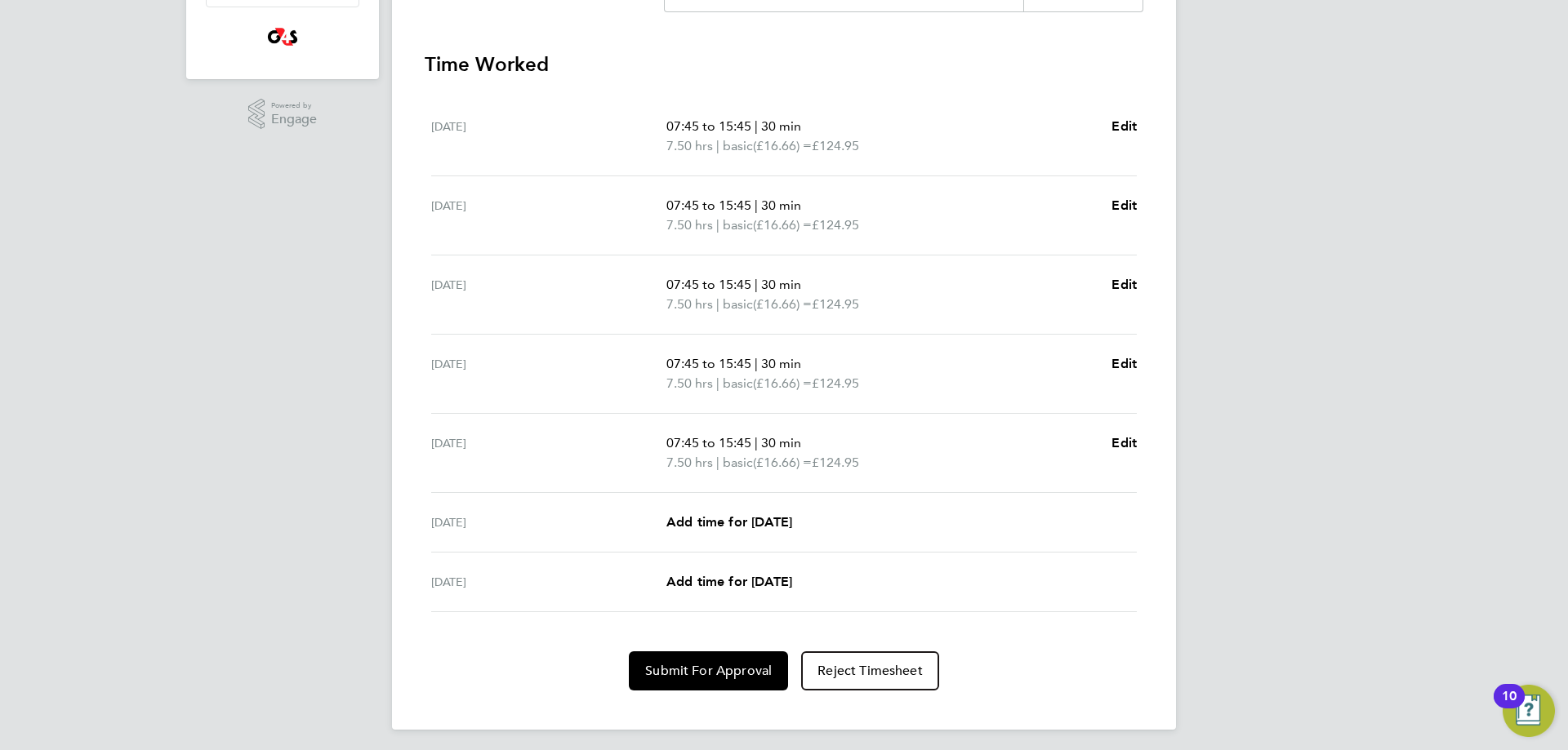
scroll to position [443, 0]
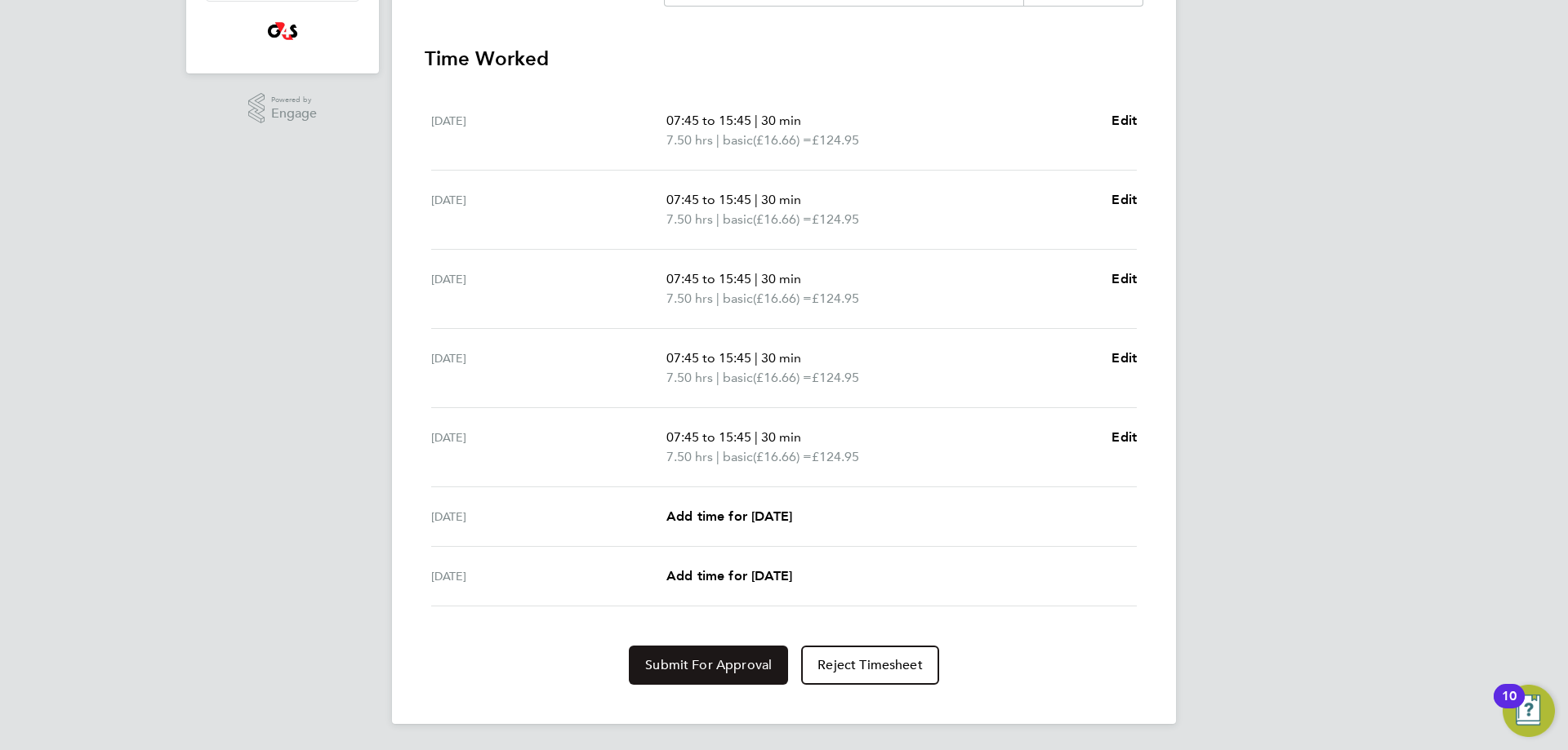
click at [737, 673] on button "Submit For Approval" at bounding box center [708, 665] width 159 height 39
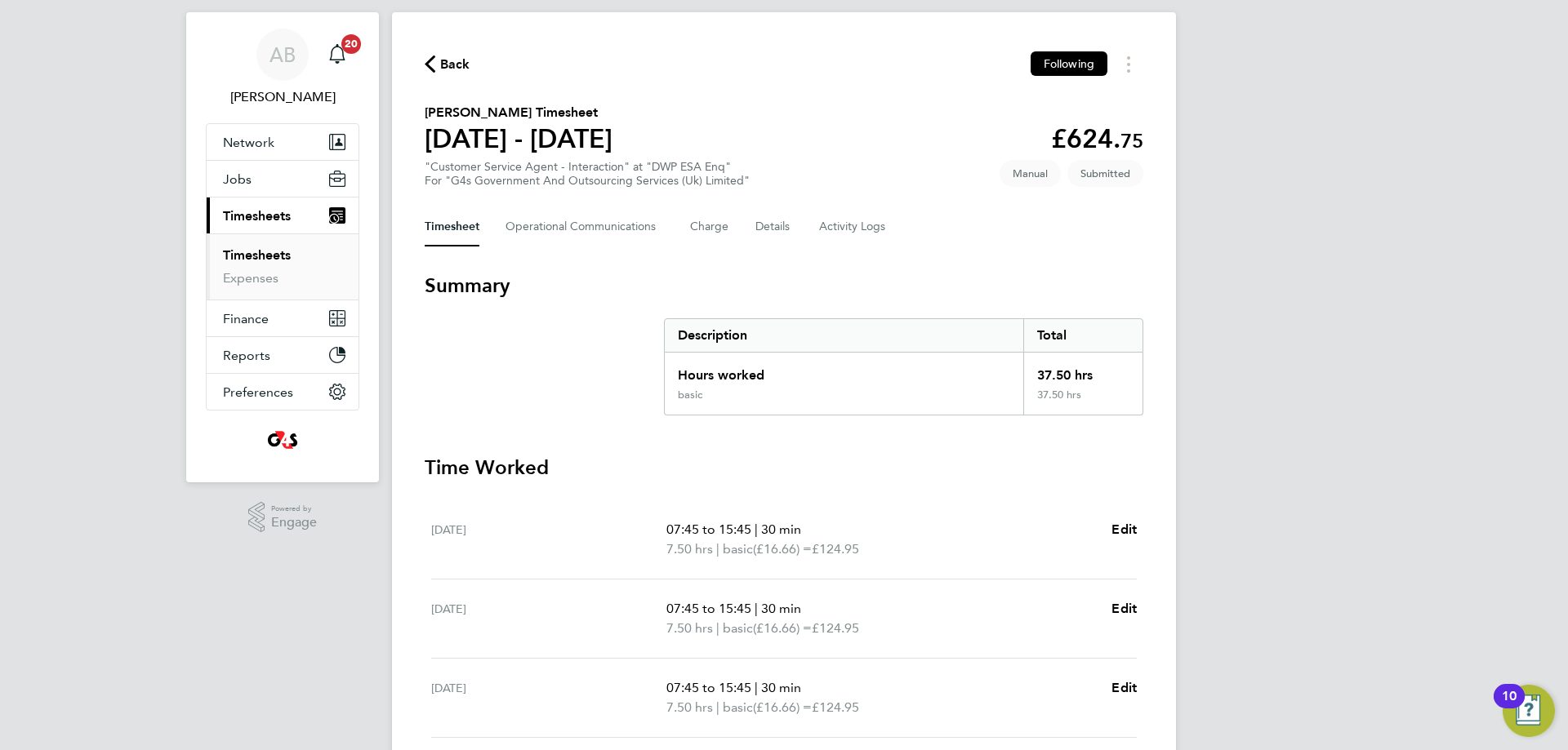
scroll to position [0, 0]
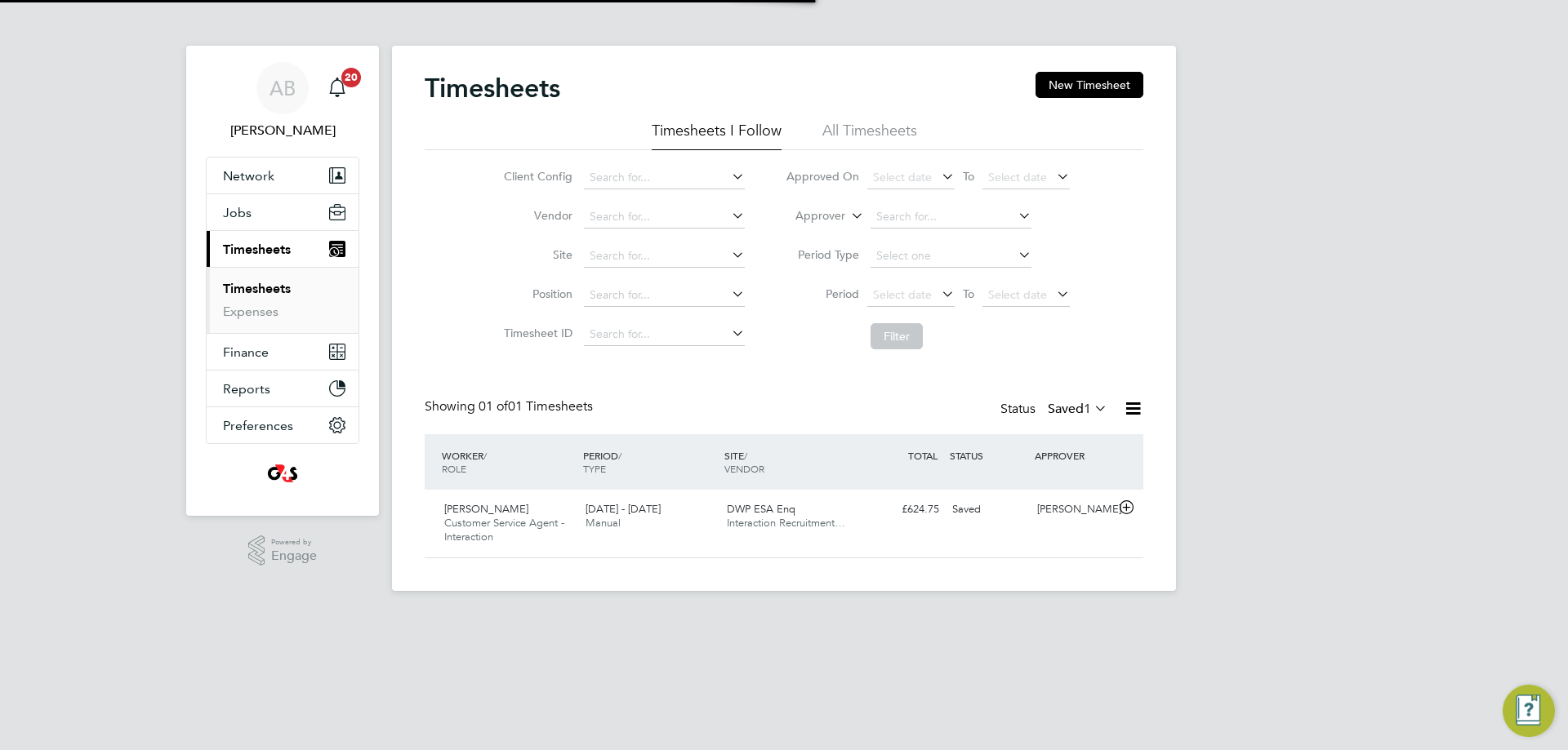
scroll to position [42, 142]
click at [1126, 502] on icon at bounding box center [1126, 507] width 20 height 13
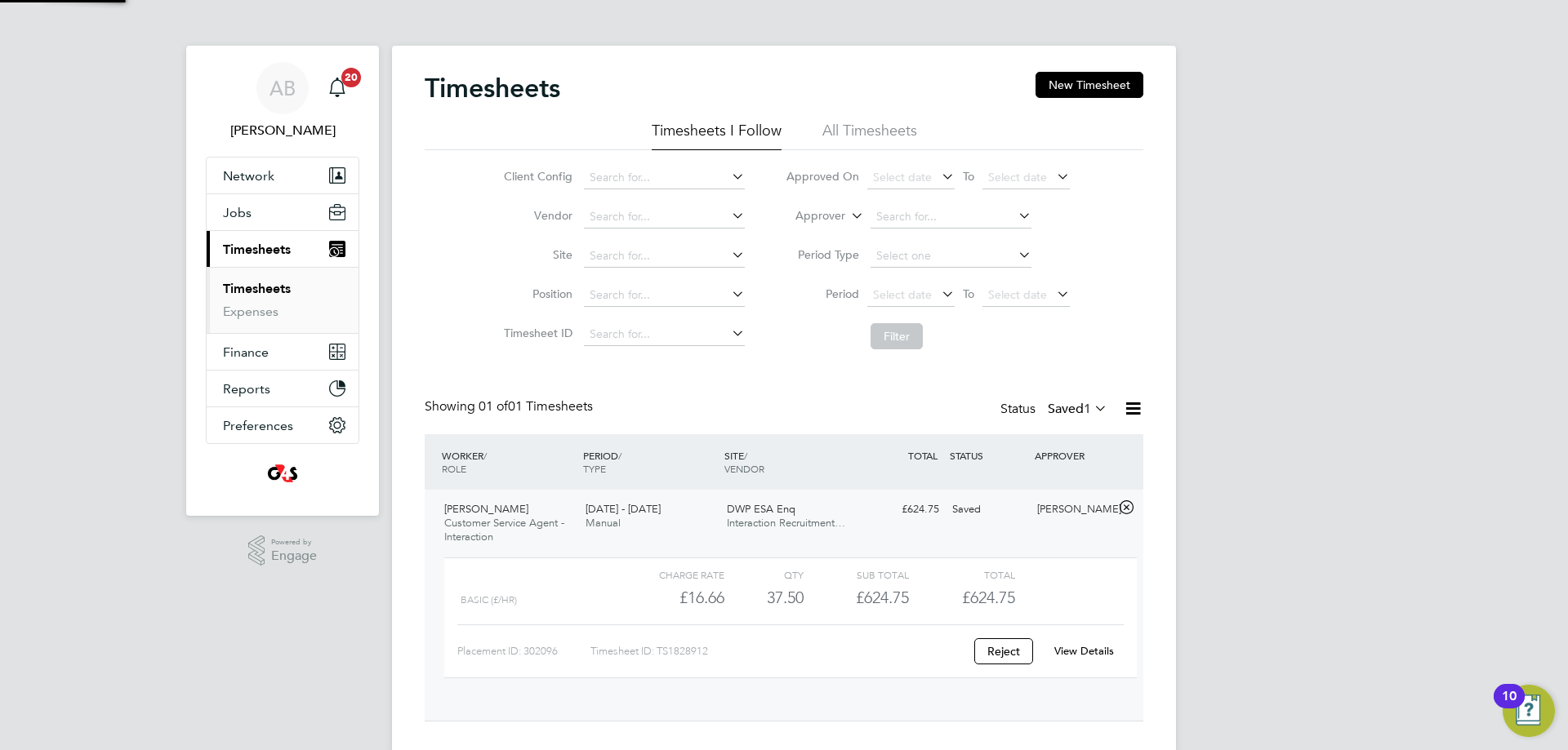
scroll to position [27, 159]
click at [1075, 649] on link "View Details" at bounding box center [1083, 651] width 59 height 14
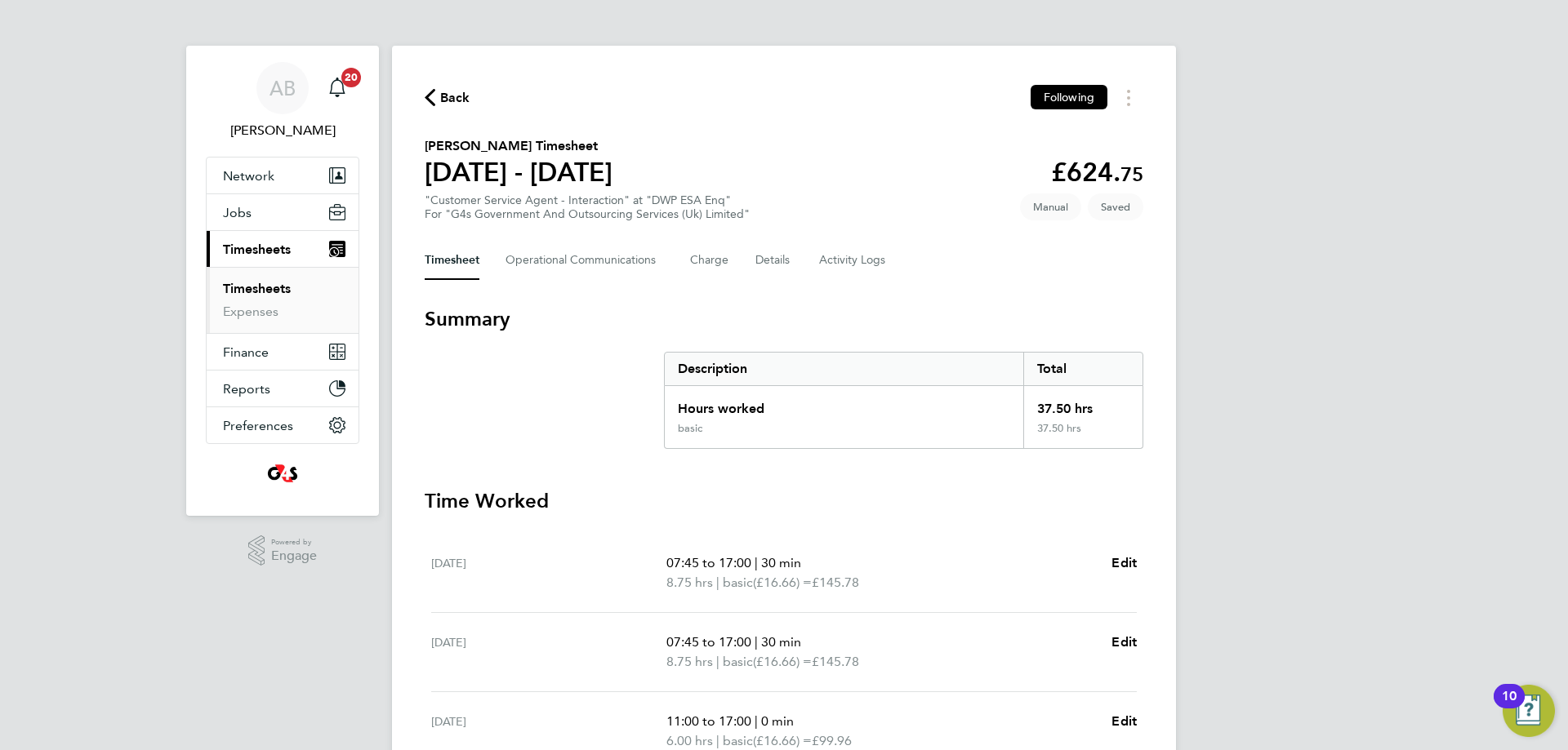
scroll to position [408, 0]
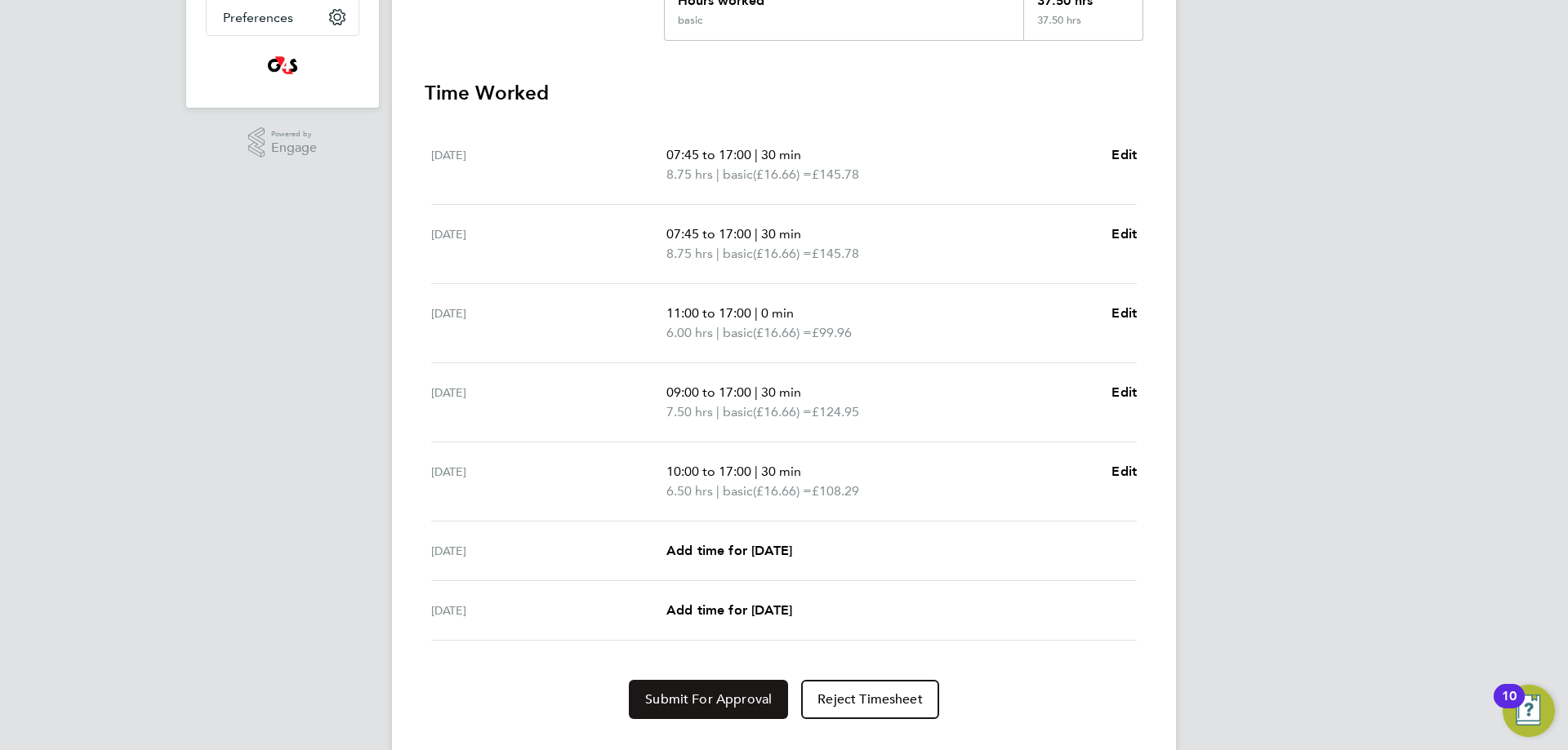
click at [690, 703] on span "Submit For Approval" at bounding box center [708, 700] width 127 height 16
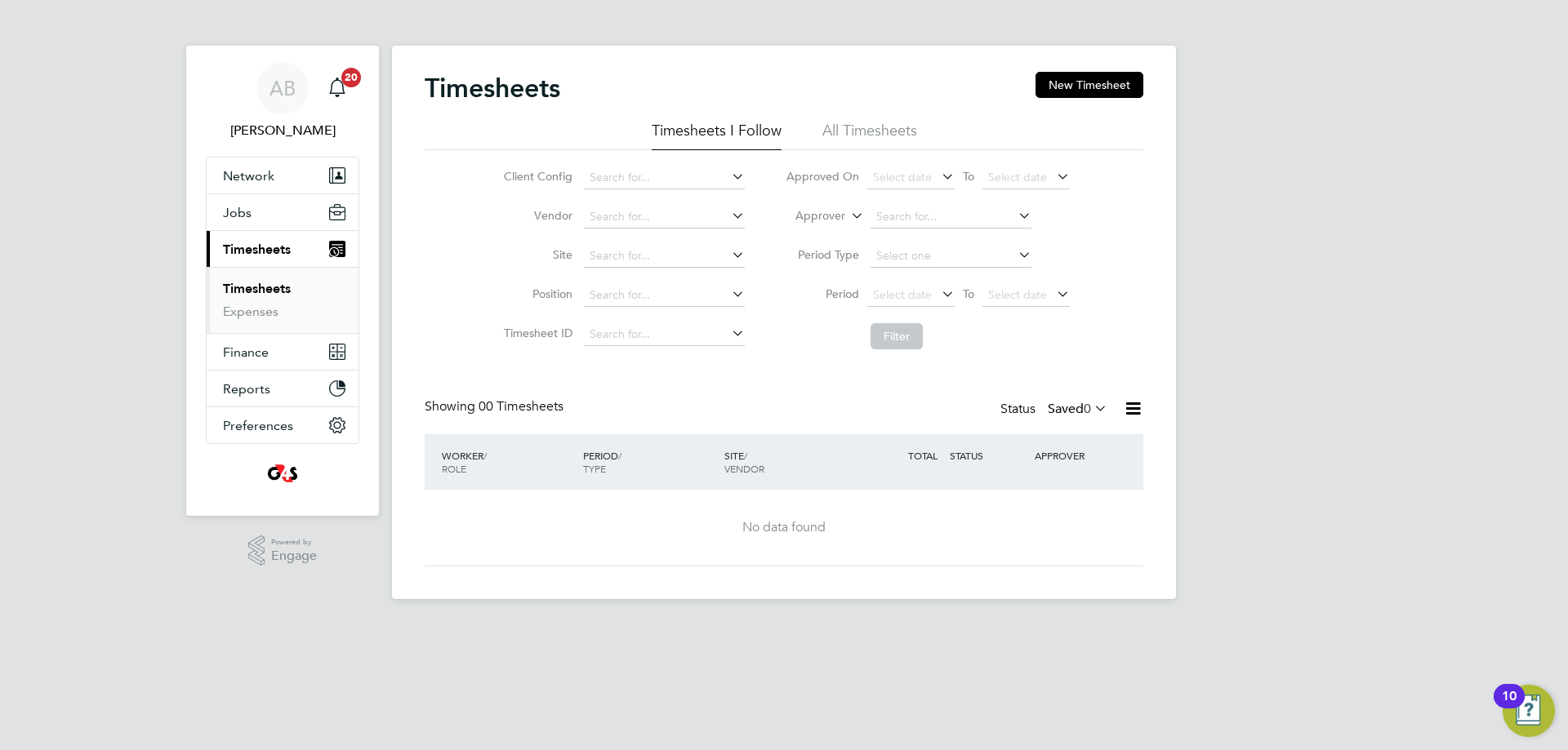
click at [1091, 413] on icon at bounding box center [1091, 408] width 0 height 23
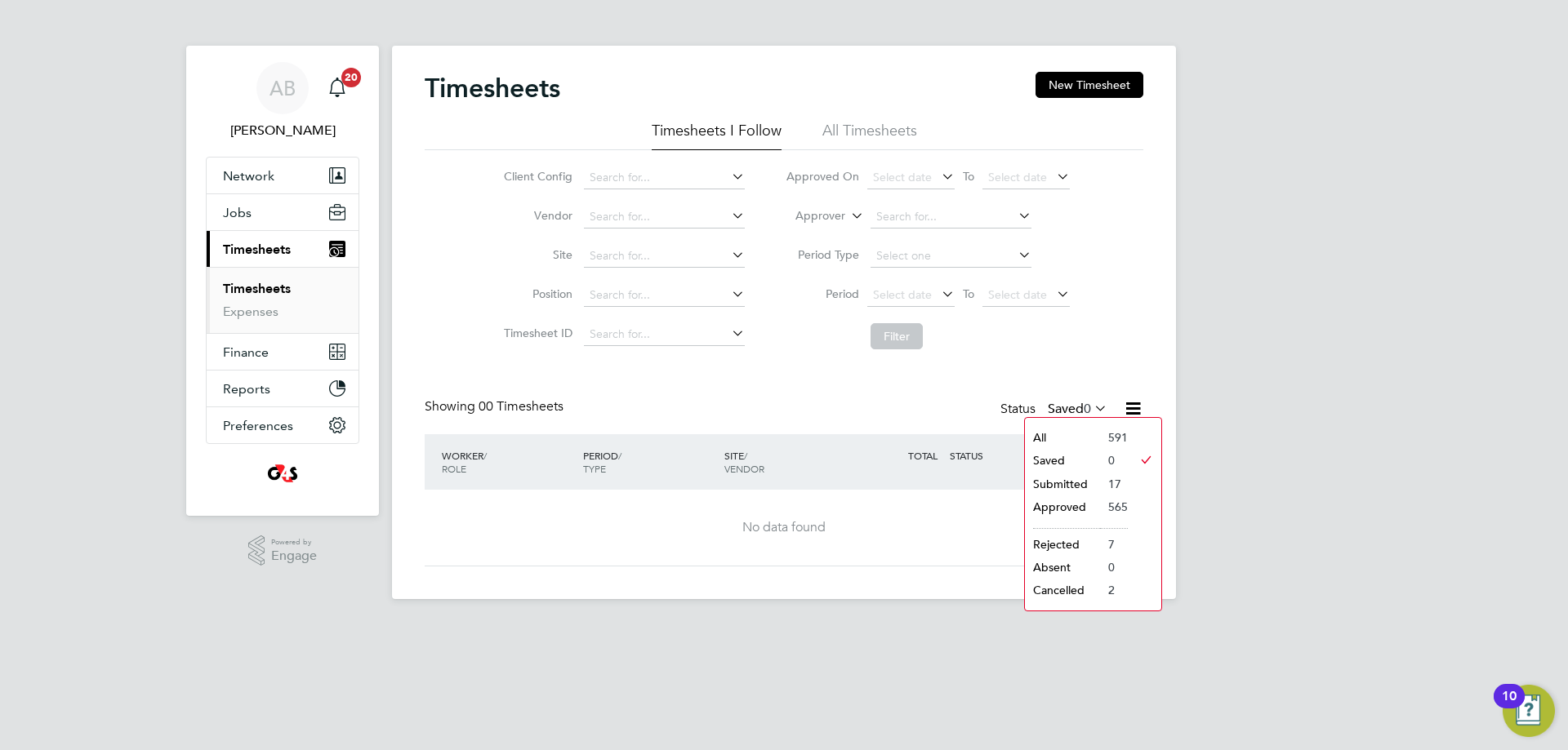
click at [1079, 487] on li "Submitted" at bounding box center [1062, 484] width 75 height 23
